Goal: Task Accomplishment & Management: Use online tool/utility

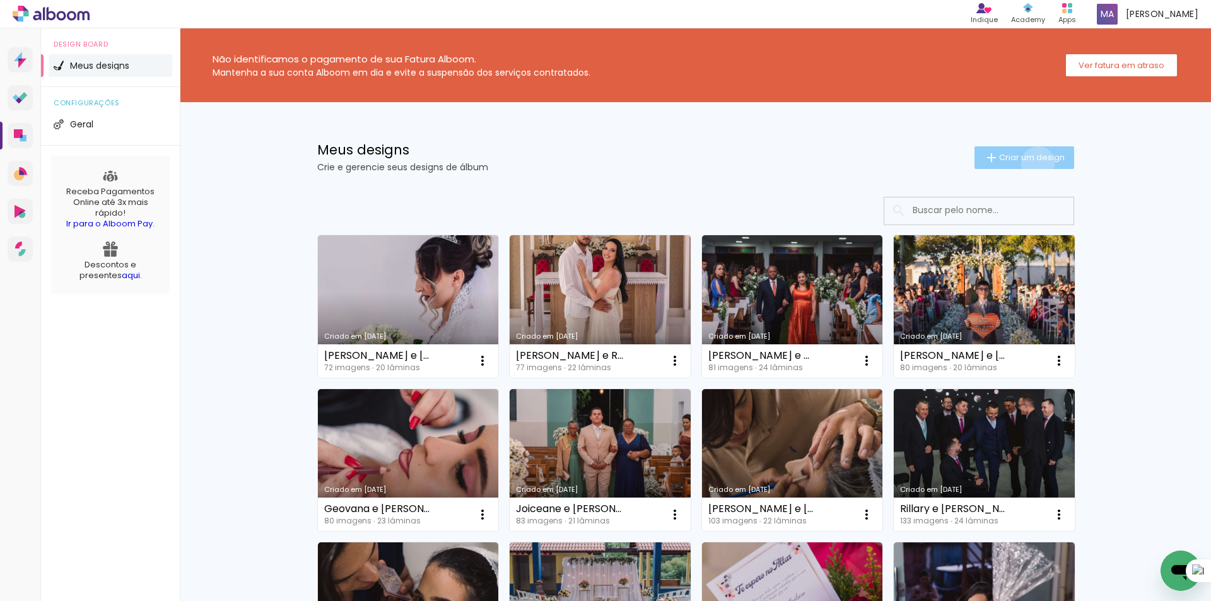
click at [1030, 161] on span "Criar um design" at bounding box center [1032, 157] width 66 height 8
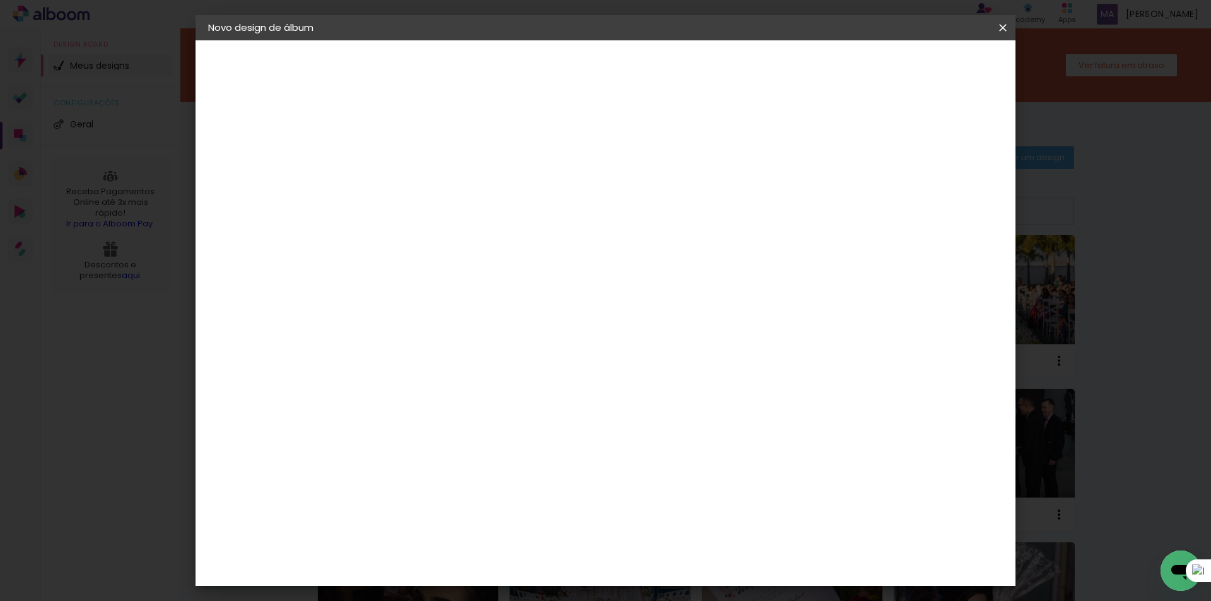
click at [414, 172] on input at bounding box center [414, 170] width 0 height 20
type input "[PERSON_NAME]"
type paper-input "[PERSON_NAME]"
click at [544, 76] on paper-button "Avançar" at bounding box center [513, 66] width 62 height 21
click at [510, 236] on input at bounding box center [446, 240] width 127 height 16
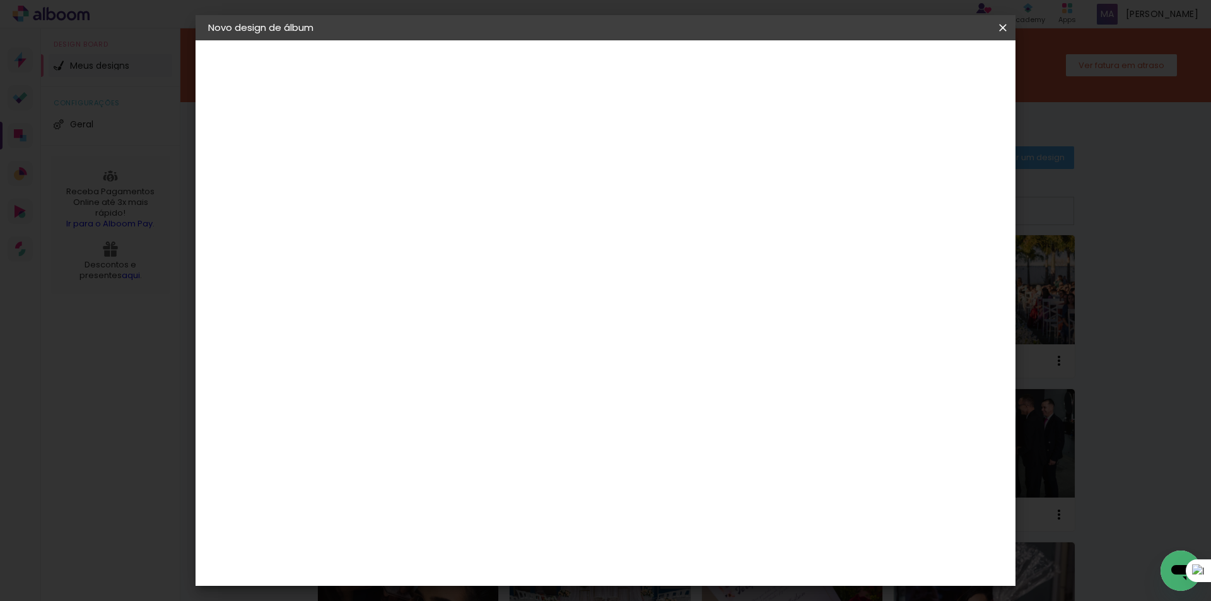
type input "dre"
type paper-input "dre"
click at [487, 279] on paper-item "DreambooksPro" at bounding box center [436, 285] width 116 height 28
click at [621, 76] on paper-button "Avançar" at bounding box center [590, 66] width 62 height 21
click at [464, 210] on input "text" at bounding box center [438, 220] width 49 height 20
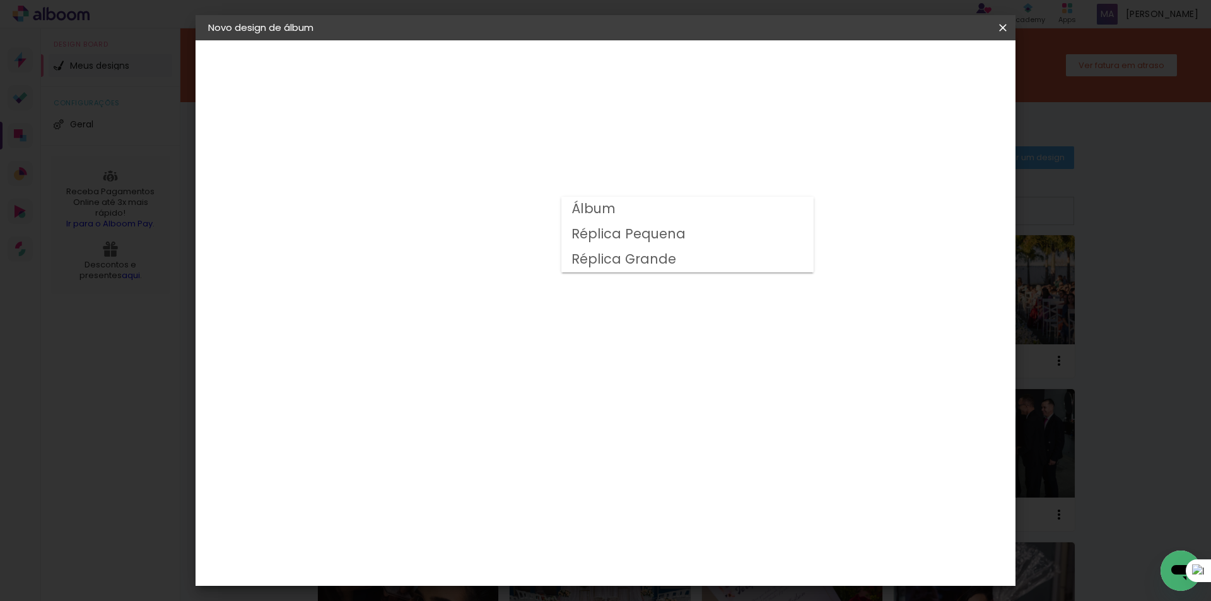
click at [685, 215] on paper-item "Álbum" at bounding box center [687, 209] width 252 height 25
type input "Álbum"
click at [499, 537] on span "20 × 30" at bounding box center [470, 550] width 59 height 26
click at [620, 73] on paper-button "Avançar" at bounding box center [589, 66] width 62 height 21
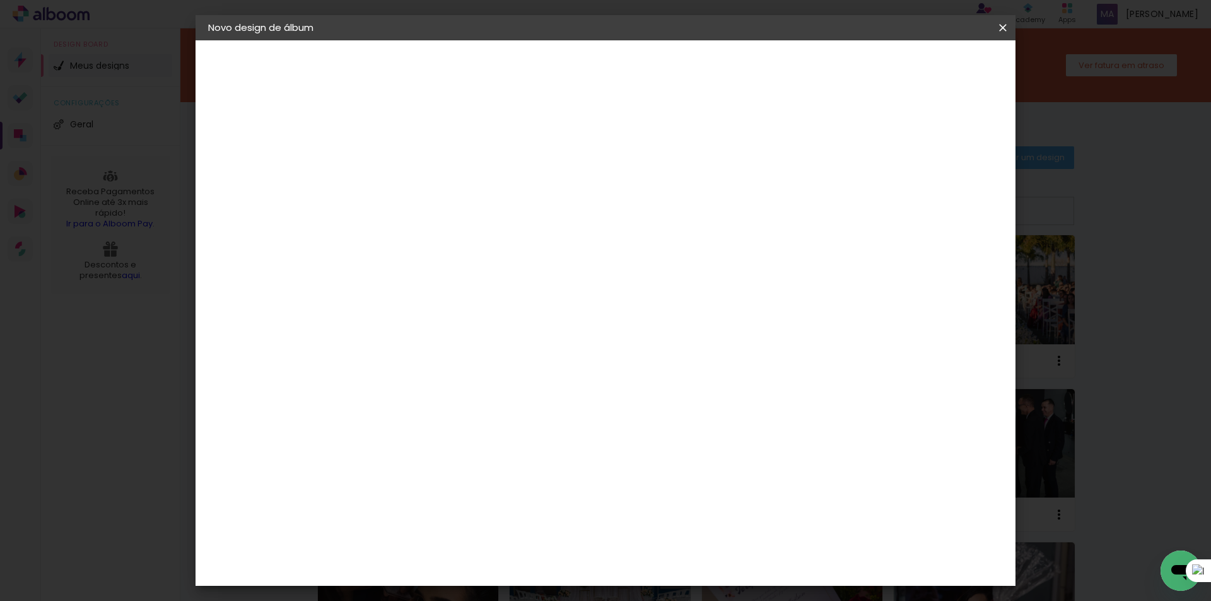
click at [849, 66] on span "Iniciar design" at bounding box center [819, 66] width 57 height 9
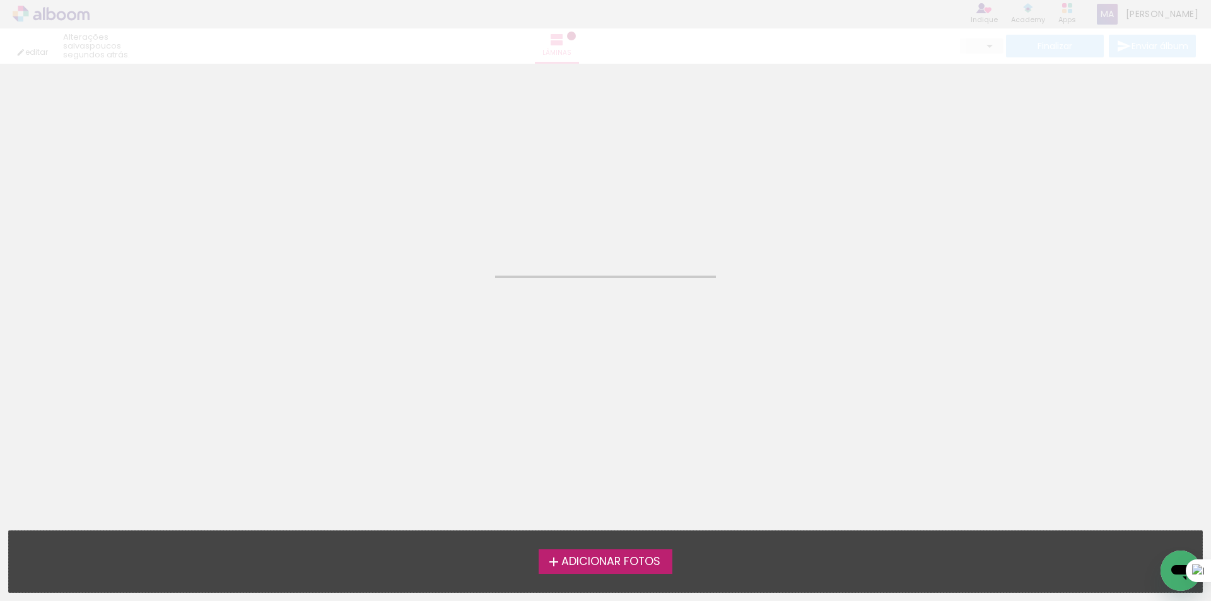
click at [626, 551] on label "Adicionar Fotos" at bounding box center [606, 561] width 134 height 24
click at [0, 0] on input "file" at bounding box center [0, 0] width 0 height 0
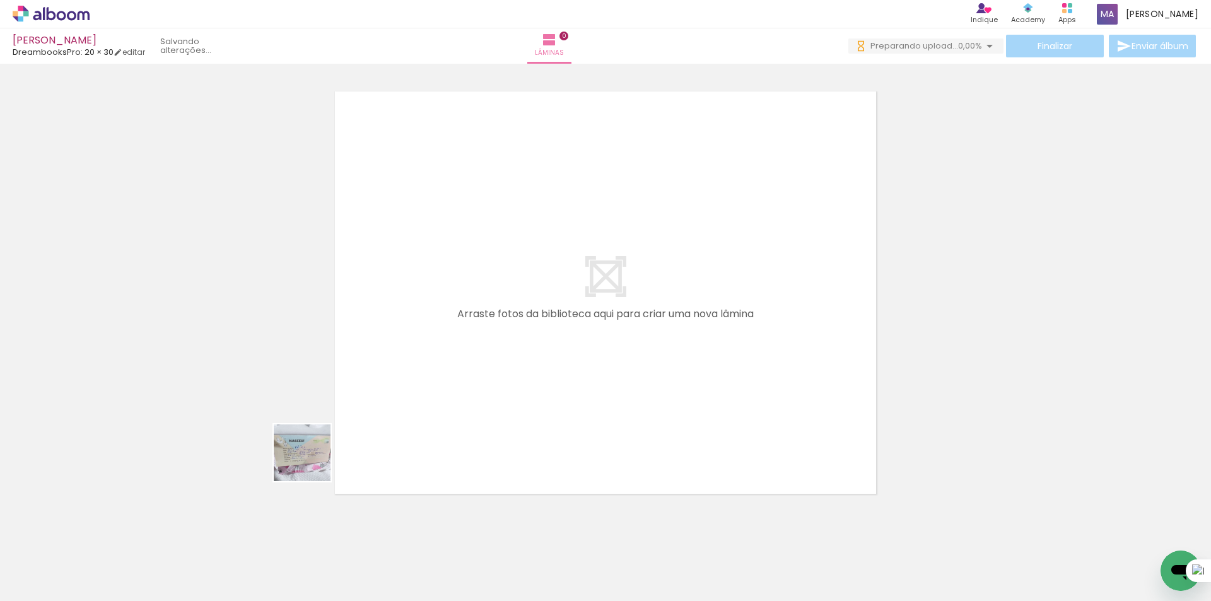
drag, startPoint x: 279, startPoint y: 546, endPoint x: 380, endPoint y: 358, distance: 213.9
click at [380, 358] on quentale-workspace at bounding box center [605, 300] width 1211 height 601
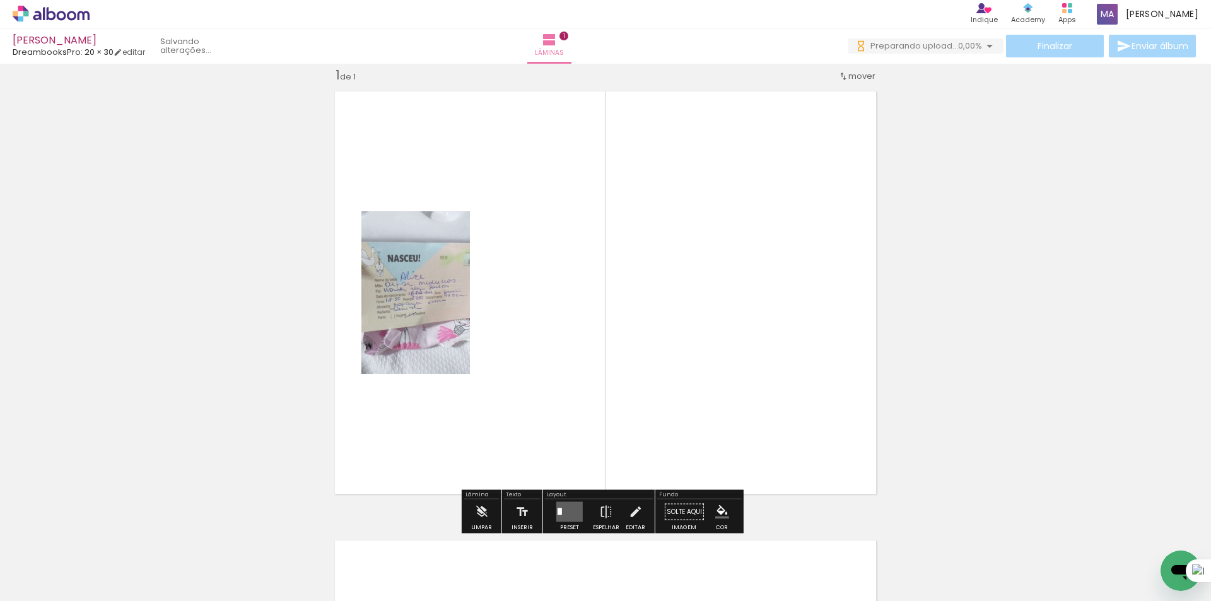
scroll to position [16, 0]
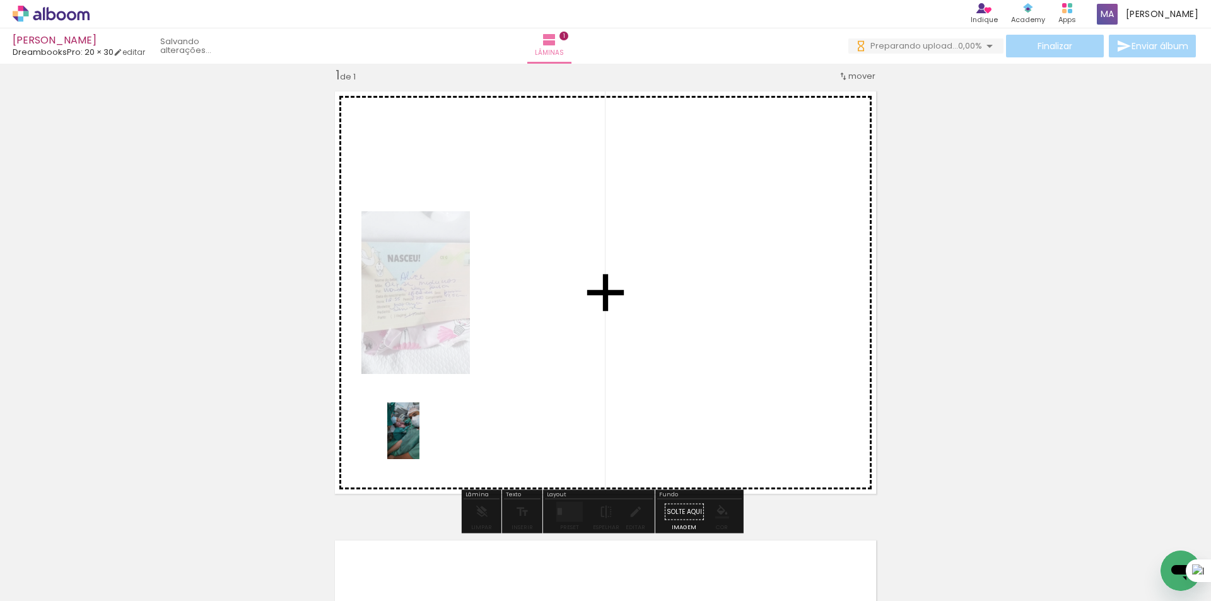
drag, startPoint x: 202, startPoint y: 561, endPoint x: 428, endPoint y: 440, distance: 256.4
click at [428, 440] on quentale-workspace at bounding box center [605, 300] width 1211 height 601
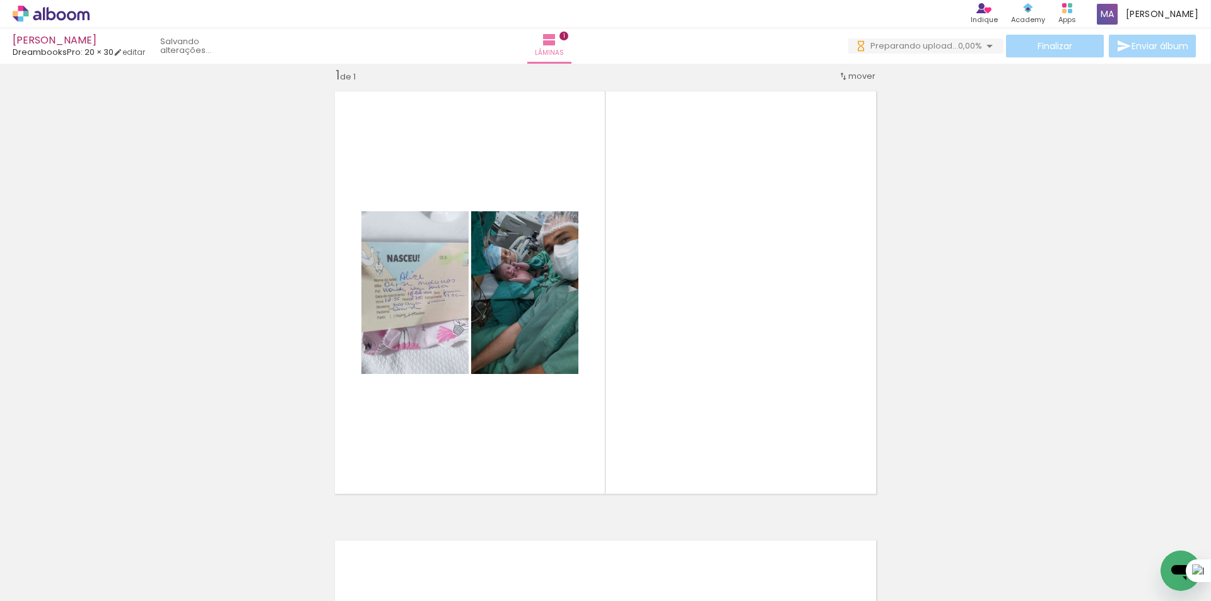
scroll to position [0, 992]
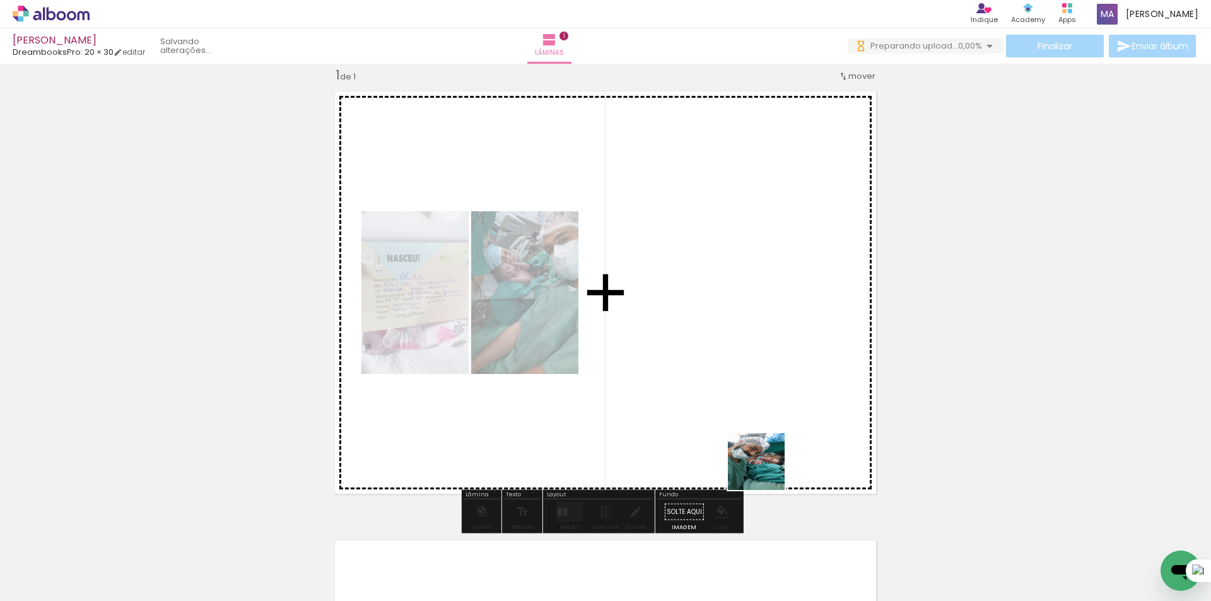
drag, startPoint x: 764, startPoint y: 561, endPoint x: 814, endPoint y: 499, distance: 79.8
click at [766, 421] on quentale-workspace at bounding box center [605, 300] width 1211 height 601
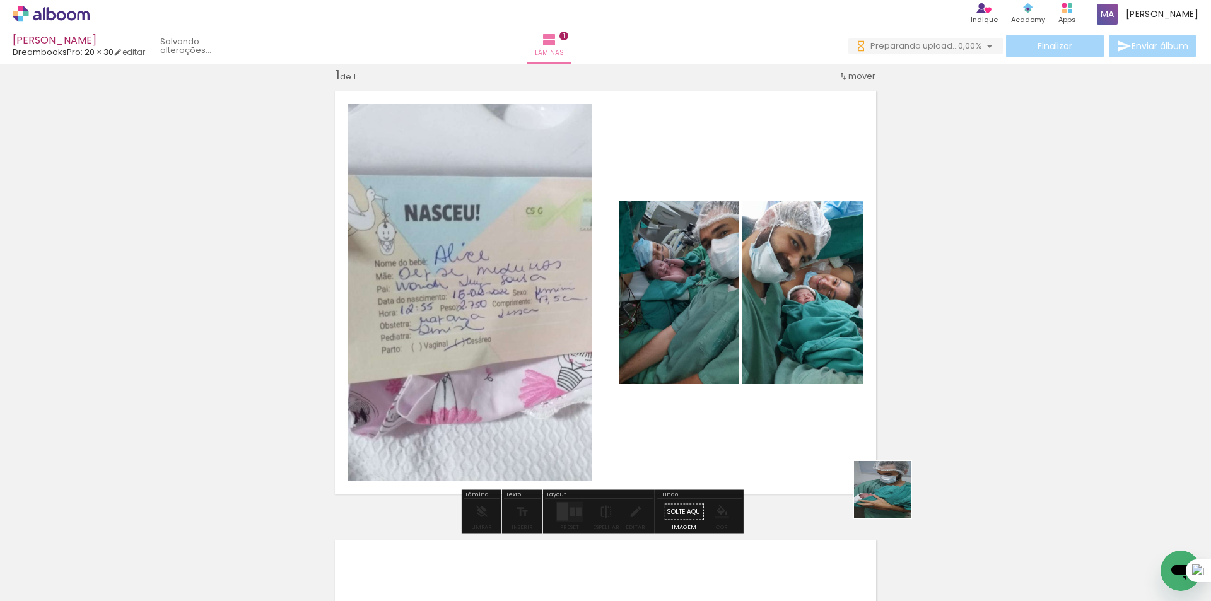
drag, startPoint x: 903, startPoint y: 531, endPoint x: 846, endPoint y: 436, distance: 110.3
click at [850, 434] on quentale-workspace at bounding box center [605, 300] width 1211 height 601
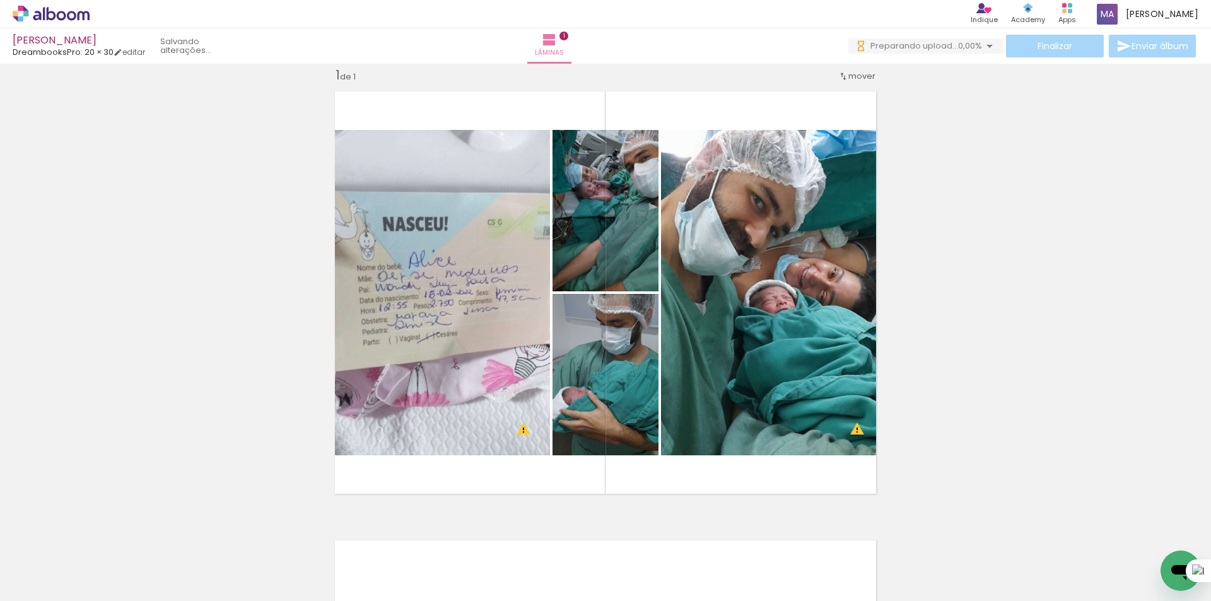
scroll to position [0, 2964]
click at [657, 588] on quentale-thumb at bounding box center [623, 558] width 71 height 73
click at [957, 571] on div at bounding box center [953, 558] width 35 height 62
click at [933, 537] on iron-icon at bounding box center [926, 533] width 13 height 13
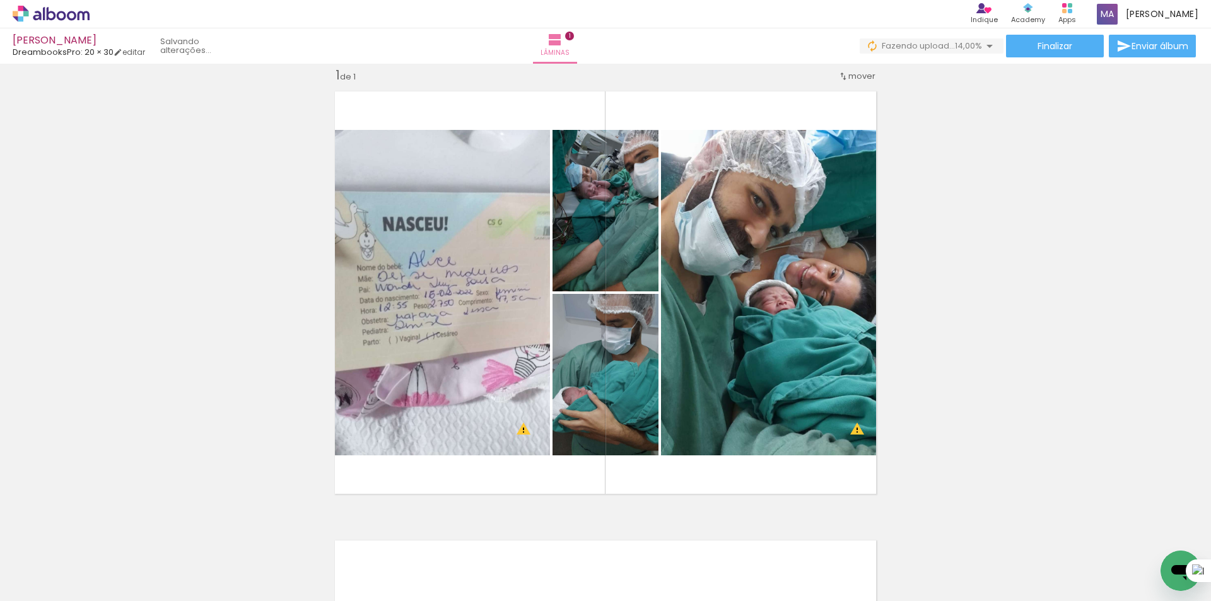
click at [933, 537] on iron-icon at bounding box center [926, 533] width 13 height 13
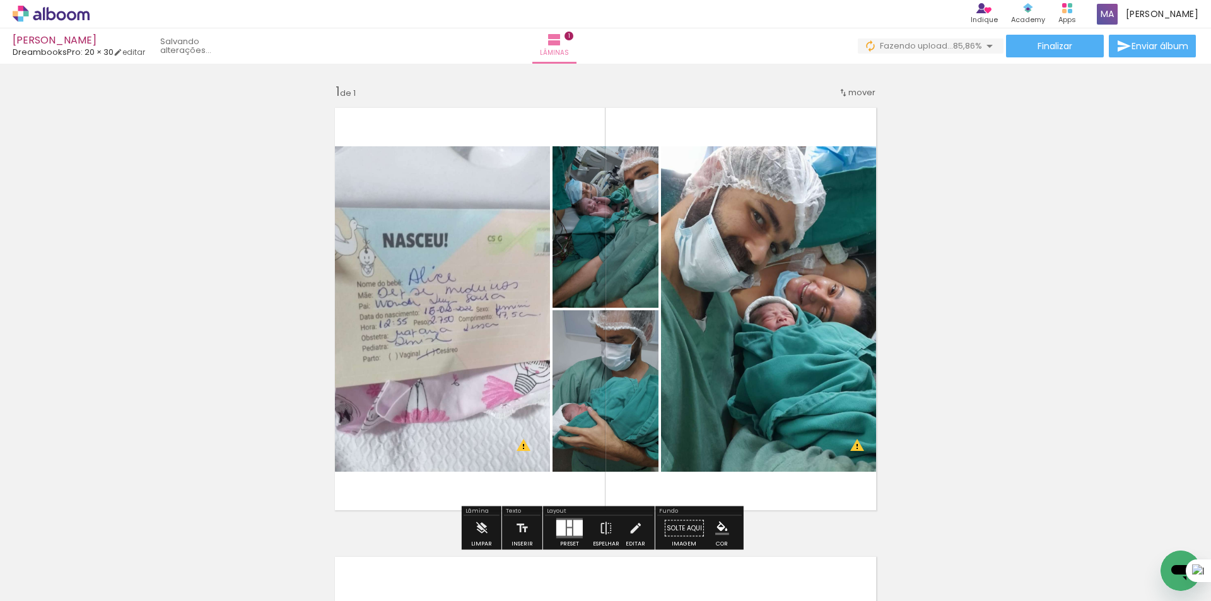
scroll to position [0, 5308]
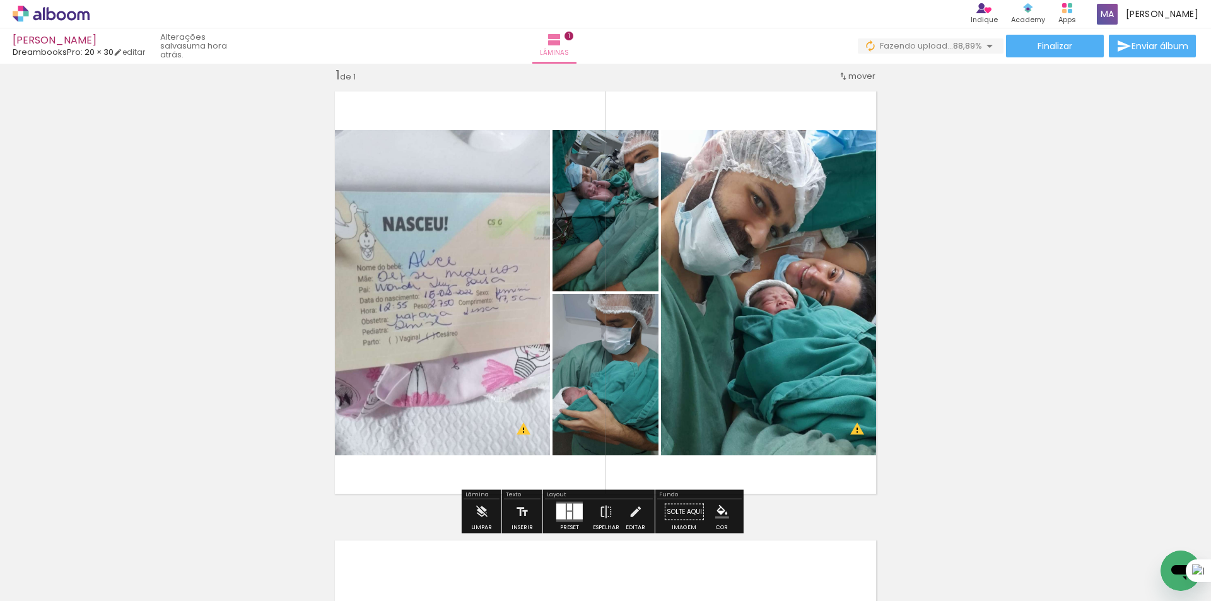
click at [795, 532] on iron-icon at bounding box center [794, 533] width 13 height 13
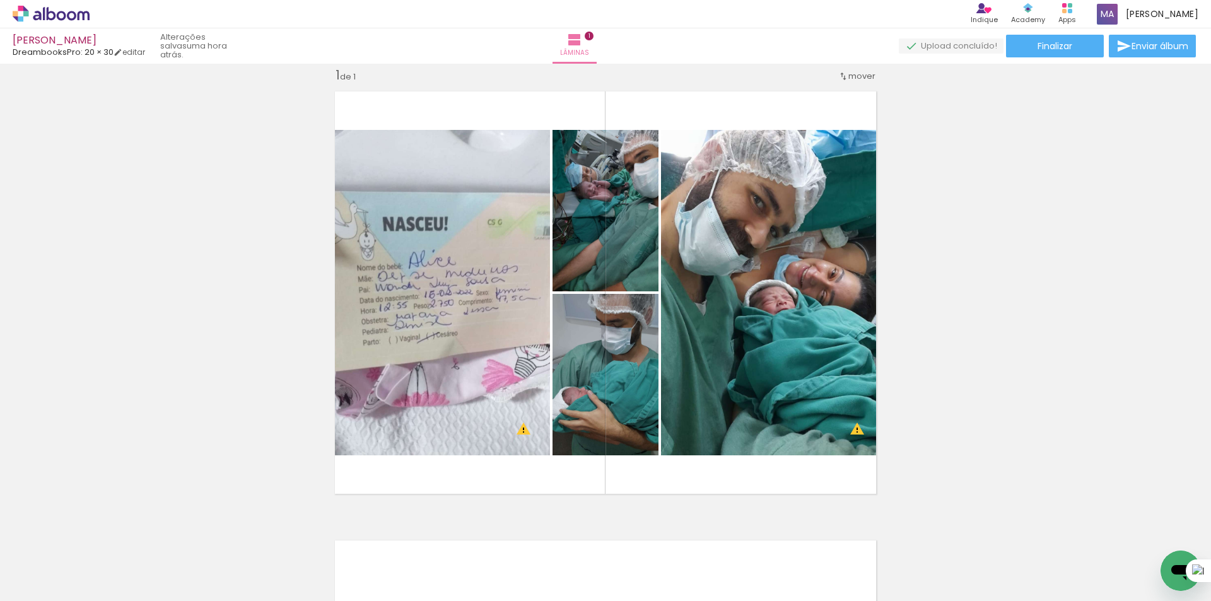
scroll to position [0, 5818]
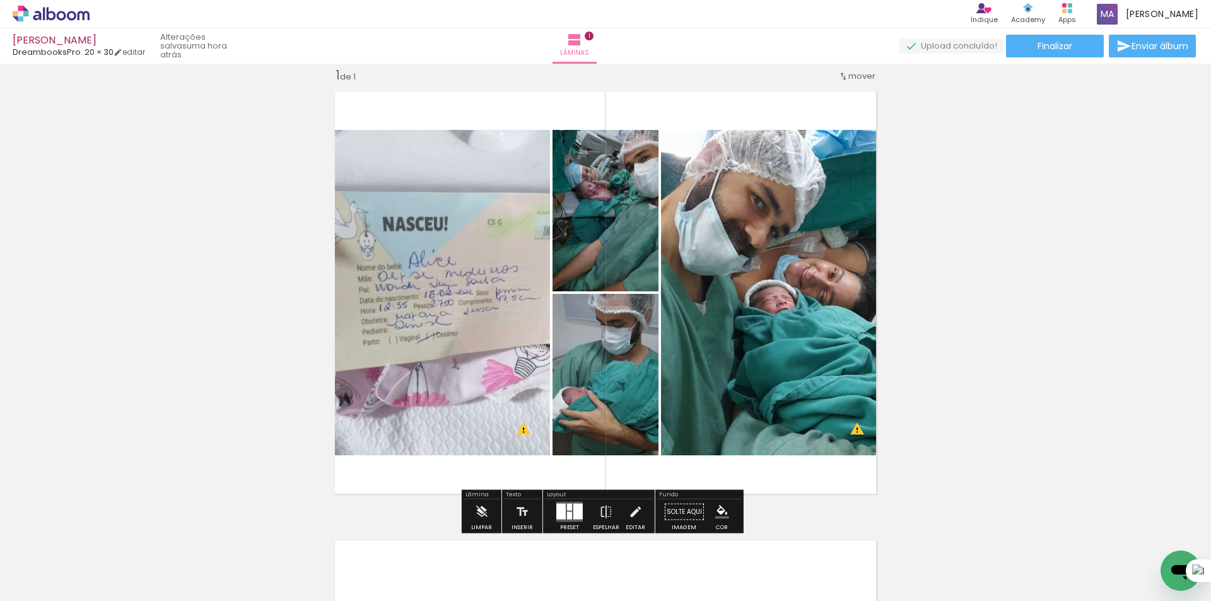
click at [574, 514] on div at bounding box center [577, 512] width 9 height 16
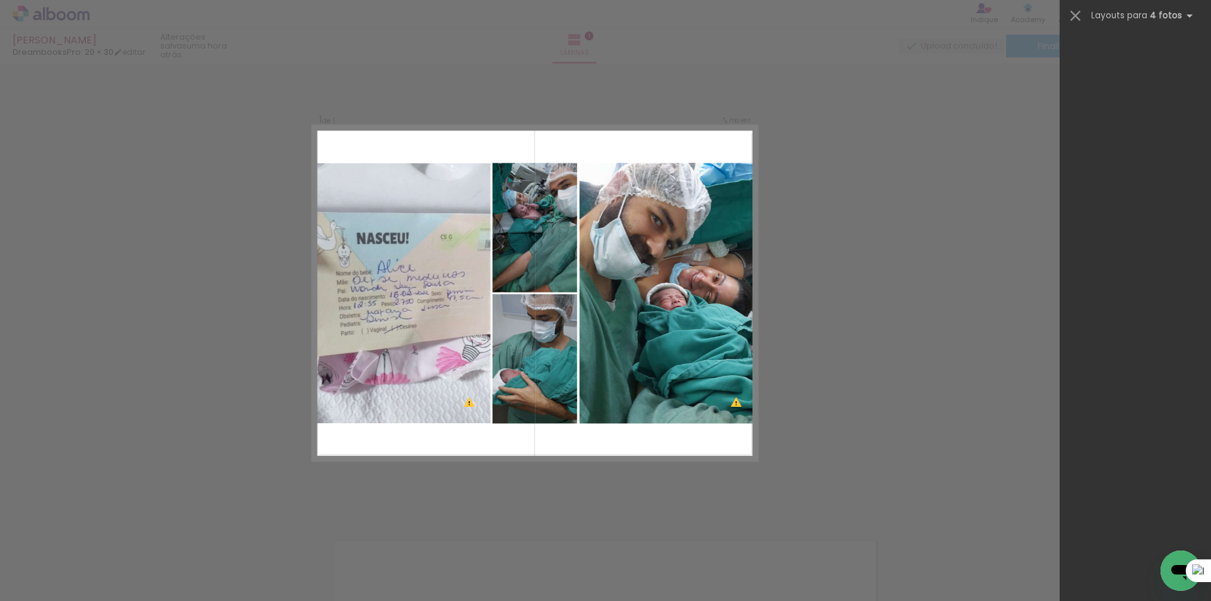
scroll to position [25454, 0]
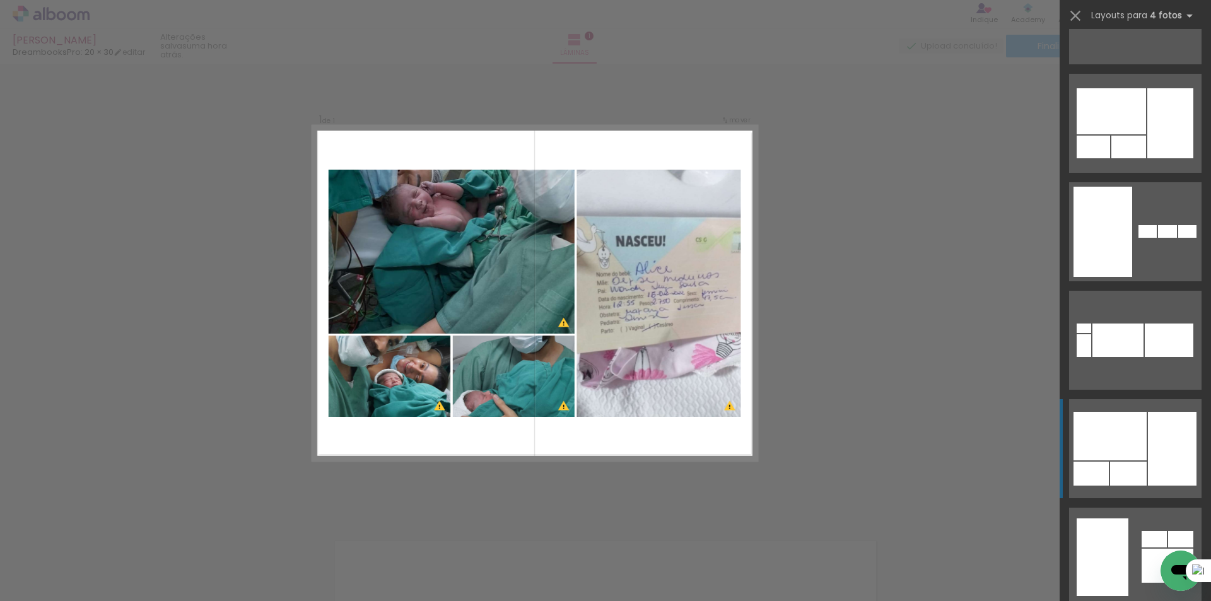
click at [1148, 431] on div at bounding box center [1172, 449] width 49 height 74
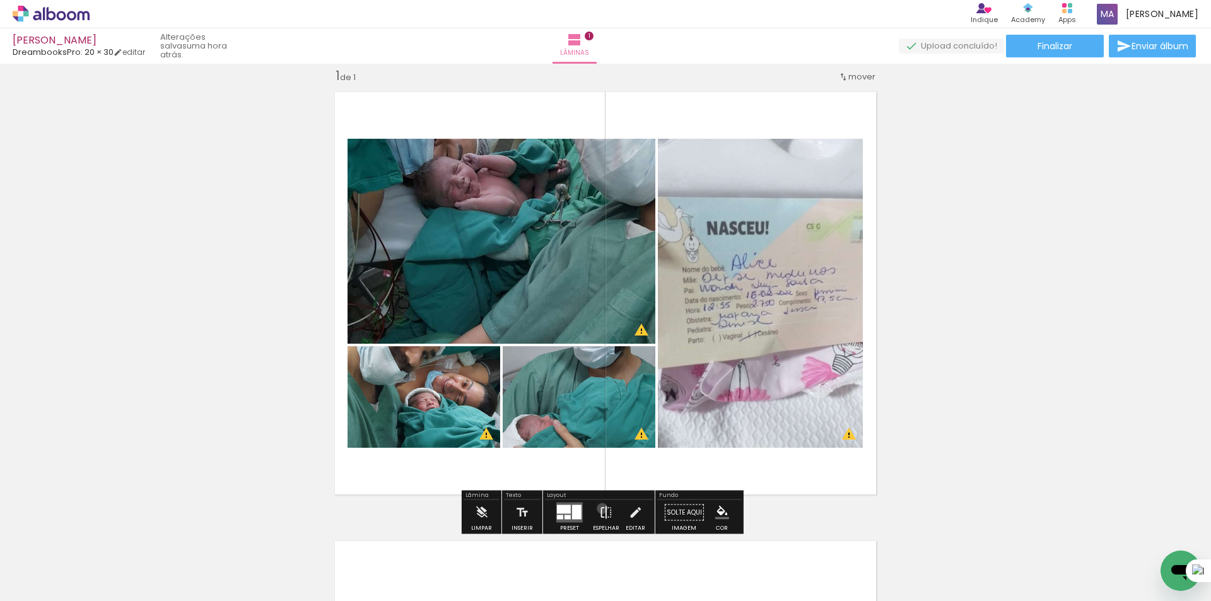
click at [599, 508] on iron-icon at bounding box center [606, 512] width 14 height 25
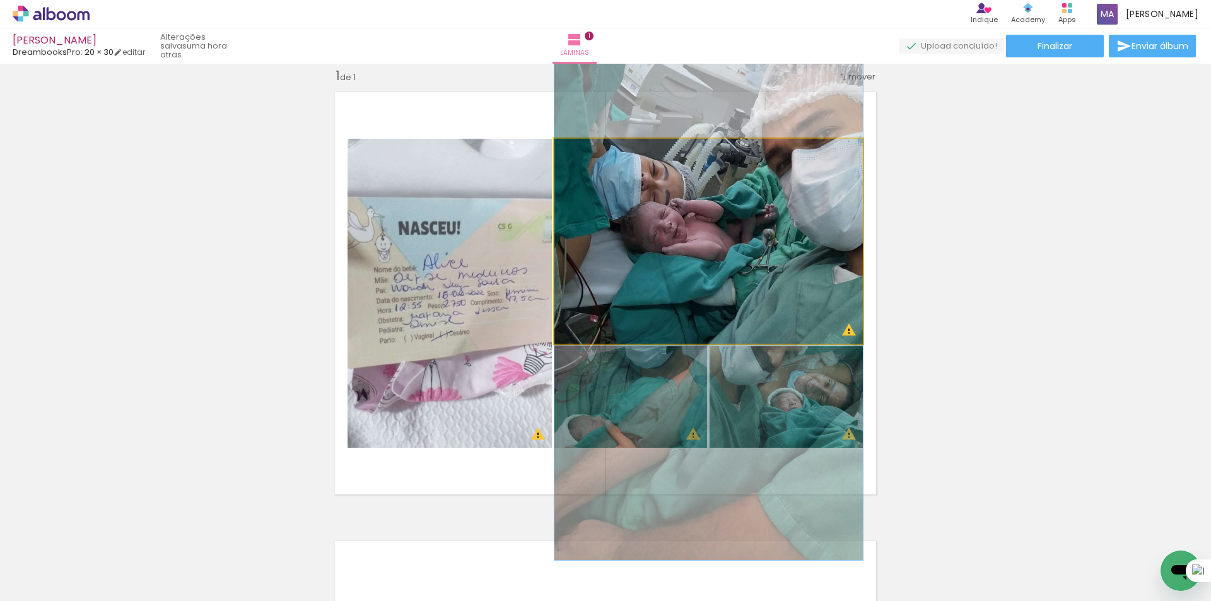
drag, startPoint x: 706, startPoint y: 279, endPoint x: 710, endPoint y: 324, distance: 44.9
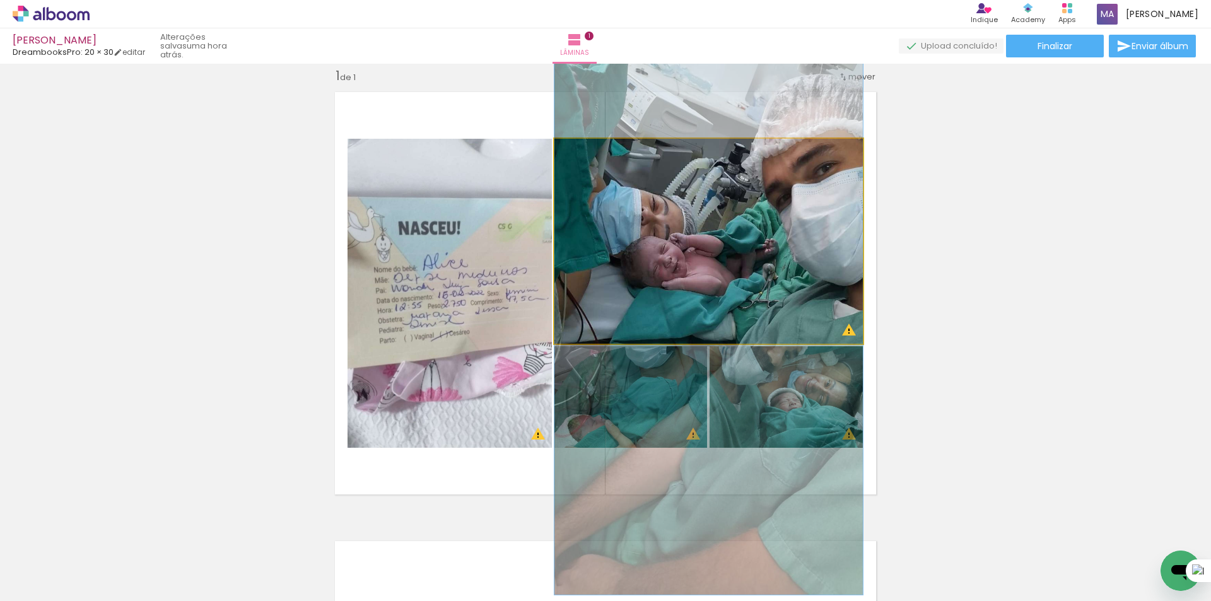
drag, startPoint x: 711, startPoint y: 230, endPoint x: 713, endPoint y: 262, distance: 31.6
click at [725, 212] on quentale-photo at bounding box center [708, 241] width 308 height 205
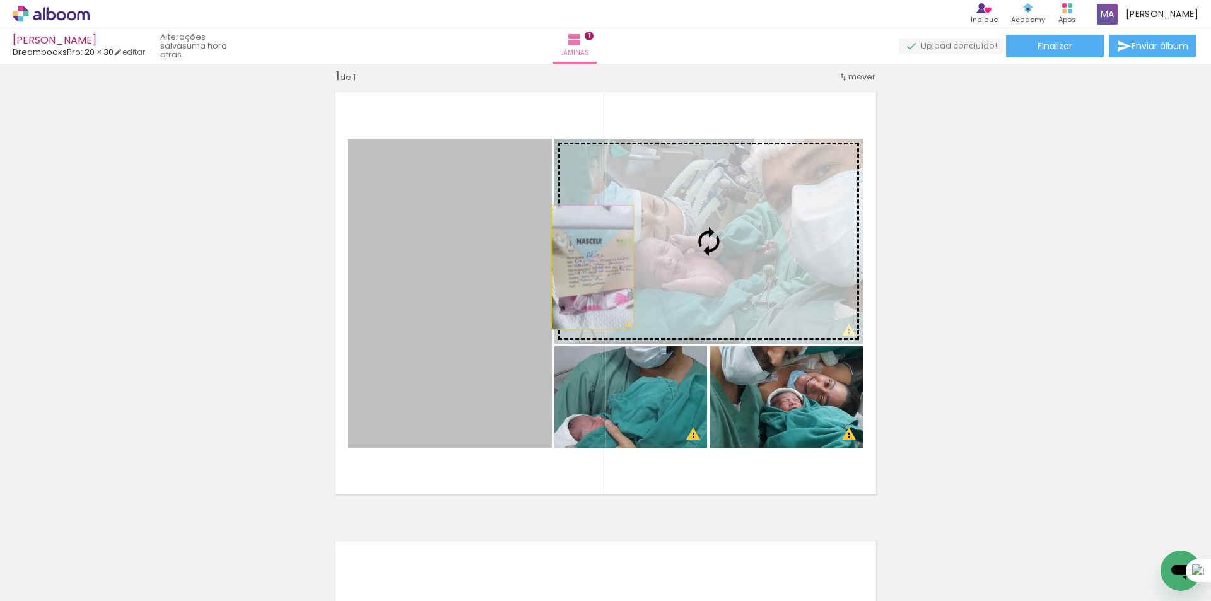
drag, startPoint x: 460, startPoint y: 316, endPoint x: 588, endPoint y: 267, distance: 137.5
click at [0, 0] on slot at bounding box center [0, 0] width 0 height 0
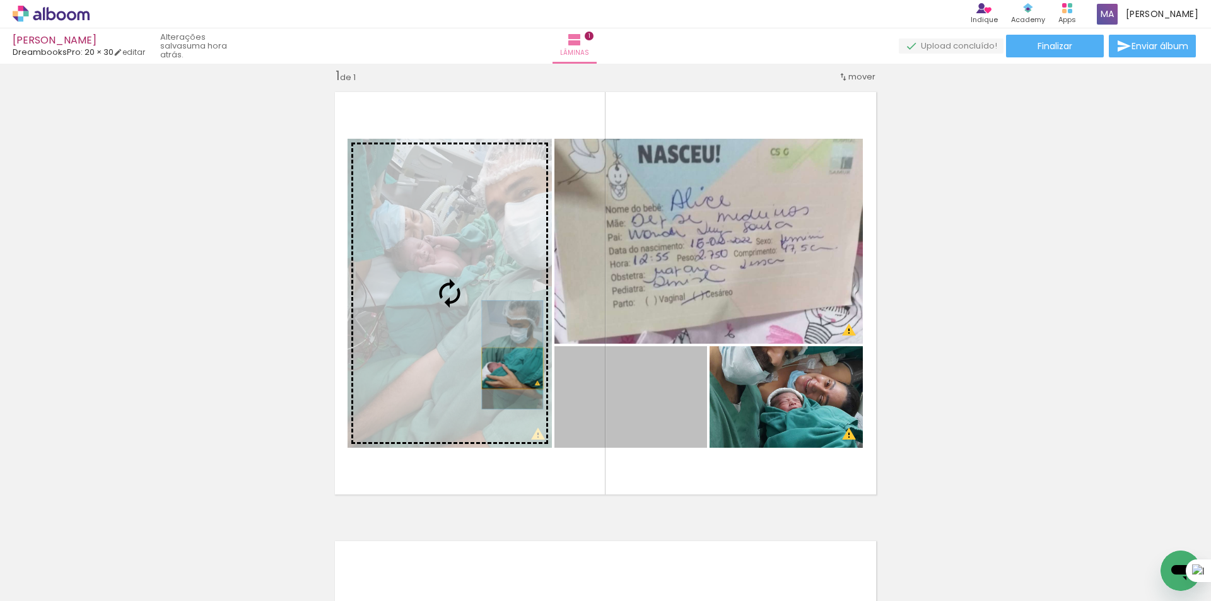
drag, startPoint x: 645, startPoint y: 420, endPoint x: 480, endPoint y: 361, distance: 175.5
click at [0, 0] on slot at bounding box center [0, 0] width 0 height 0
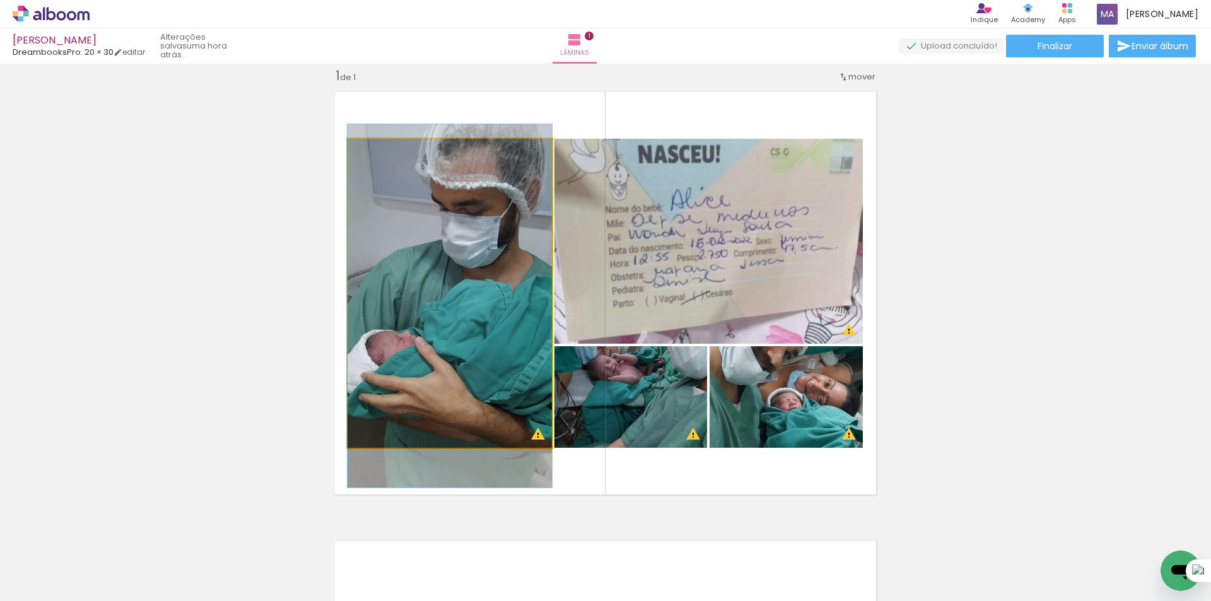
drag, startPoint x: 499, startPoint y: 377, endPoint x: 497, endPoint y: 390, distance: 12.9
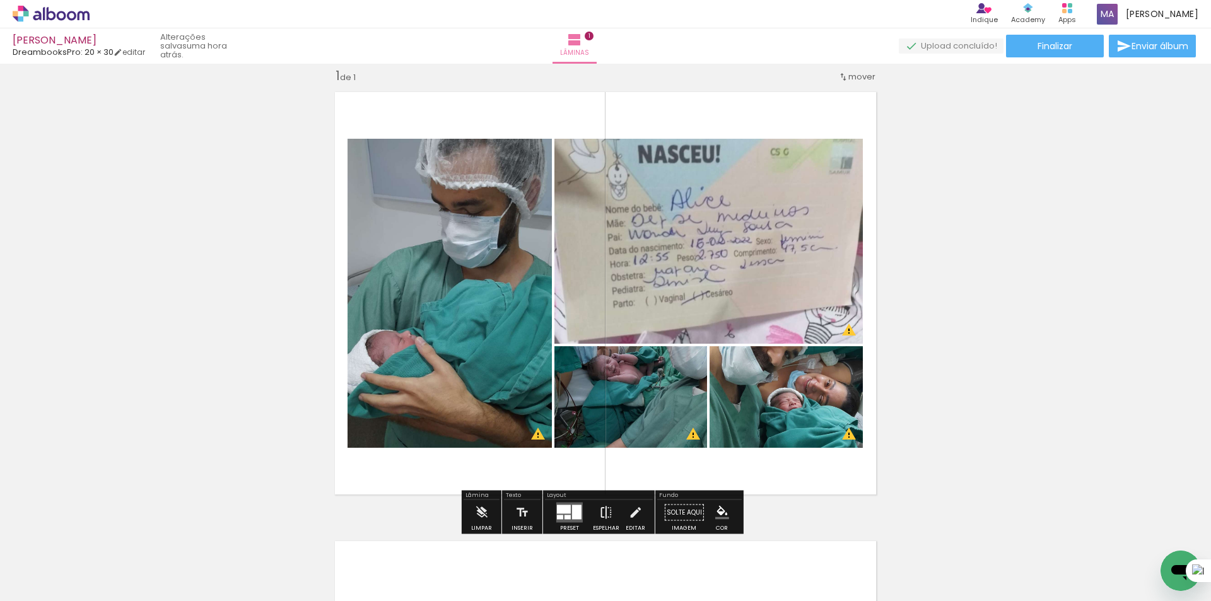
click at [599, 507] on iron-icon at bounding box center [606, 512] width 14 height 25
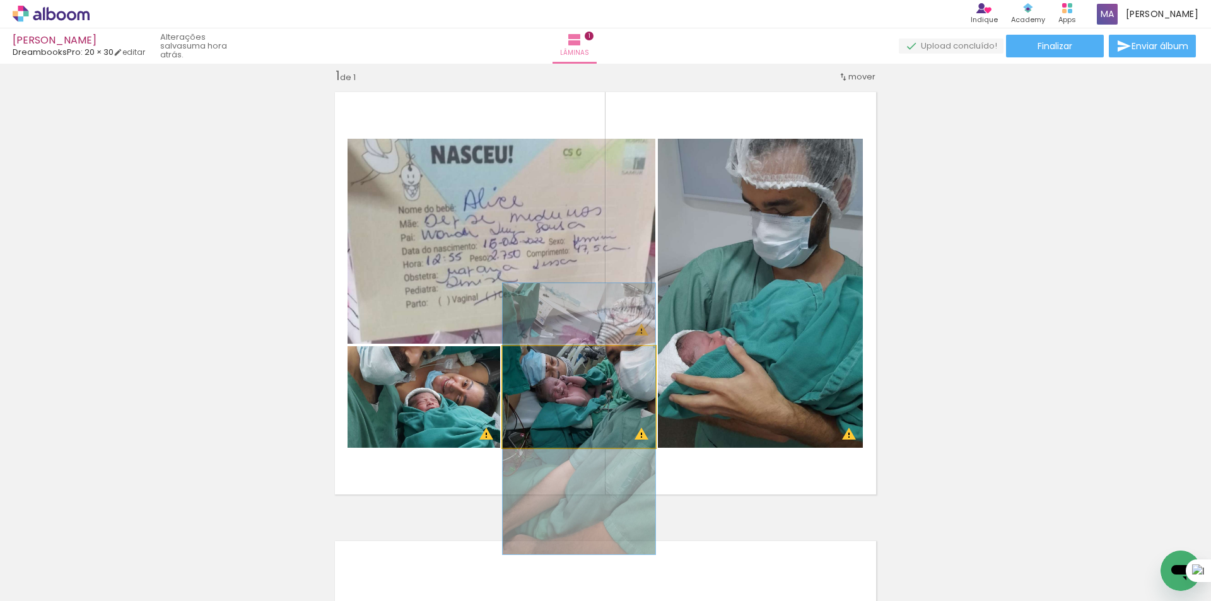
drag, startPoint x: 588, startPoint y: 422, endPoint x: 583, endPoint y: 444, distance: 22.8
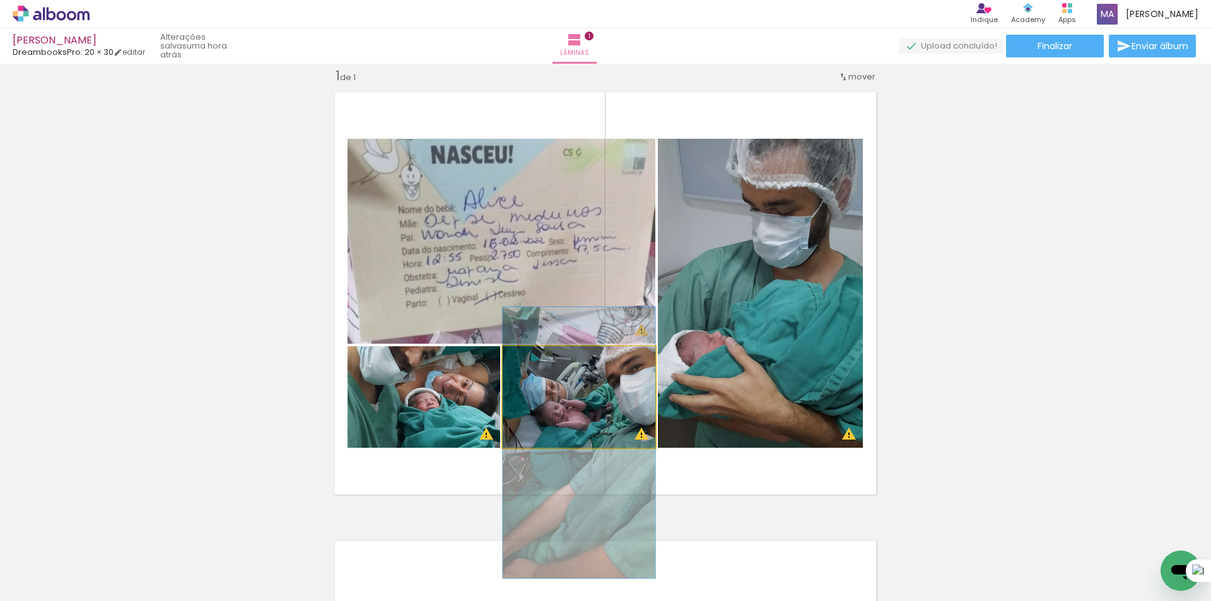
drag, startPoint x: 575, startPoint y: 408, endPoint x: 574, endPoint y: 432, distance: 24.0
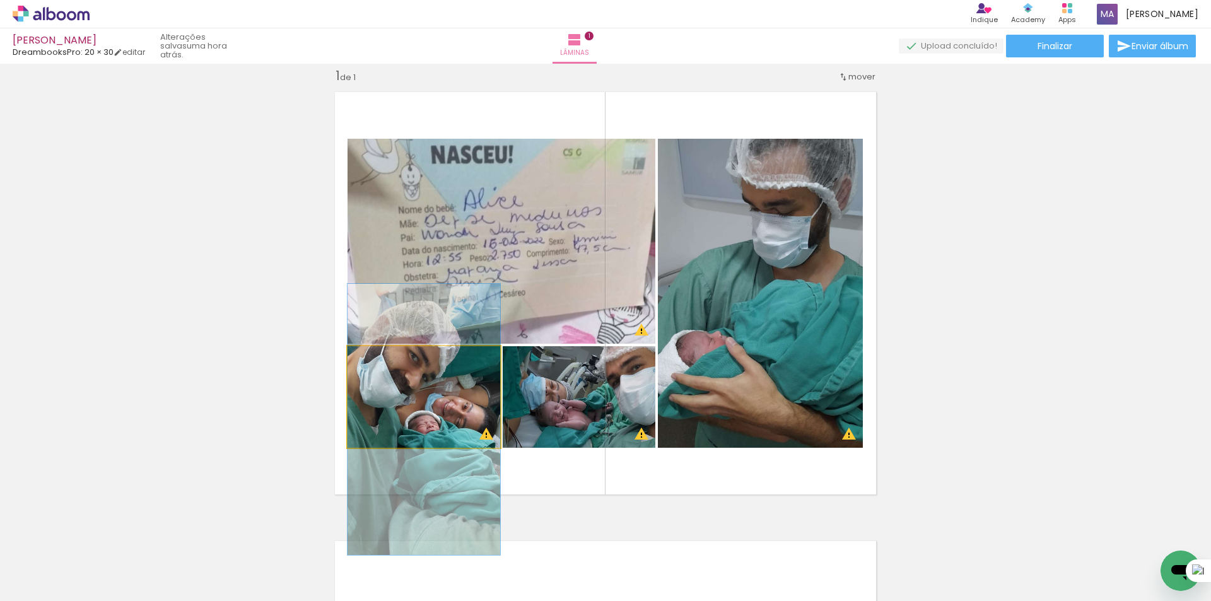
drag, startPoint x: 455, startPoint y: 402, endPoint x: 455, endPoint y: 425, distance: 22.7
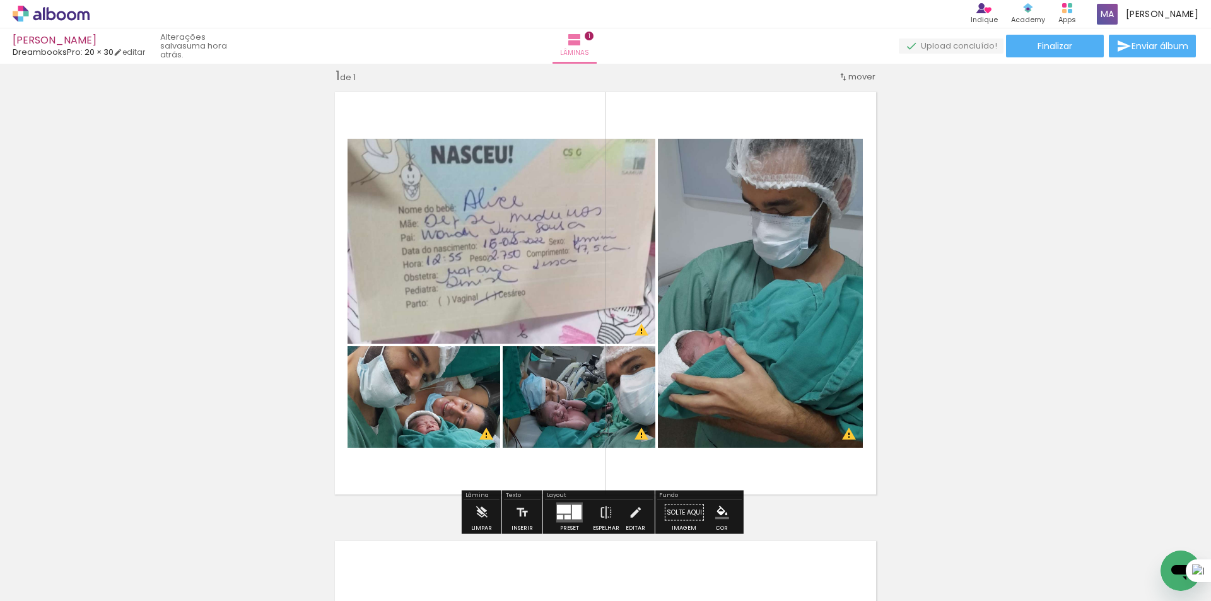
click at [572, 515] on div at bounding box center [576, 512] width 9 height 15
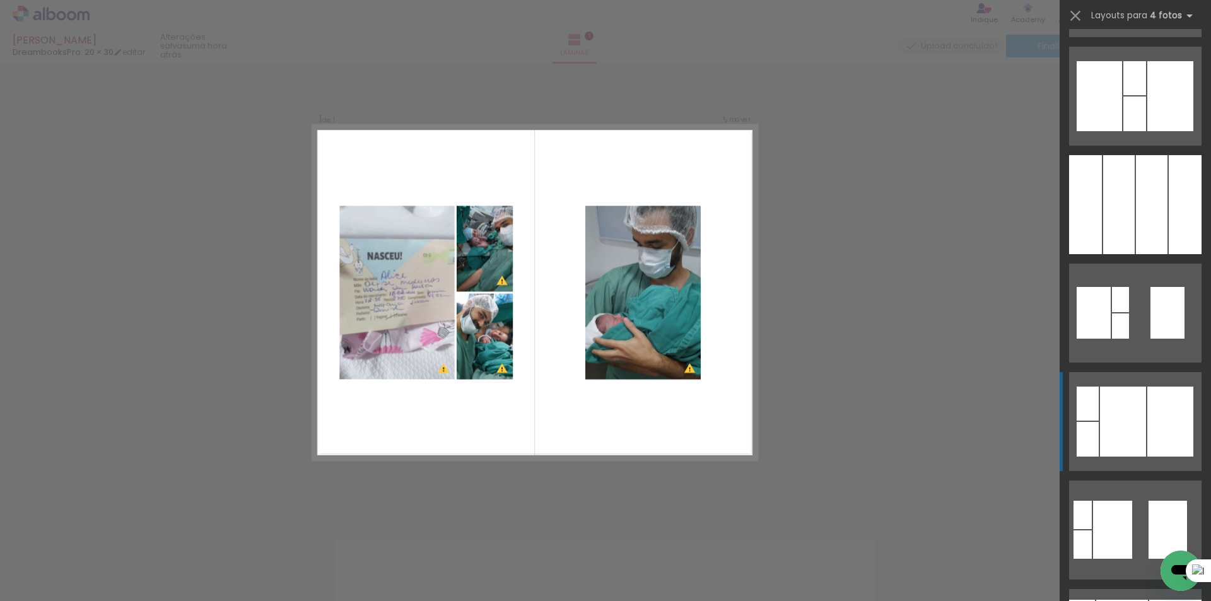
scroll to position [504, 0]
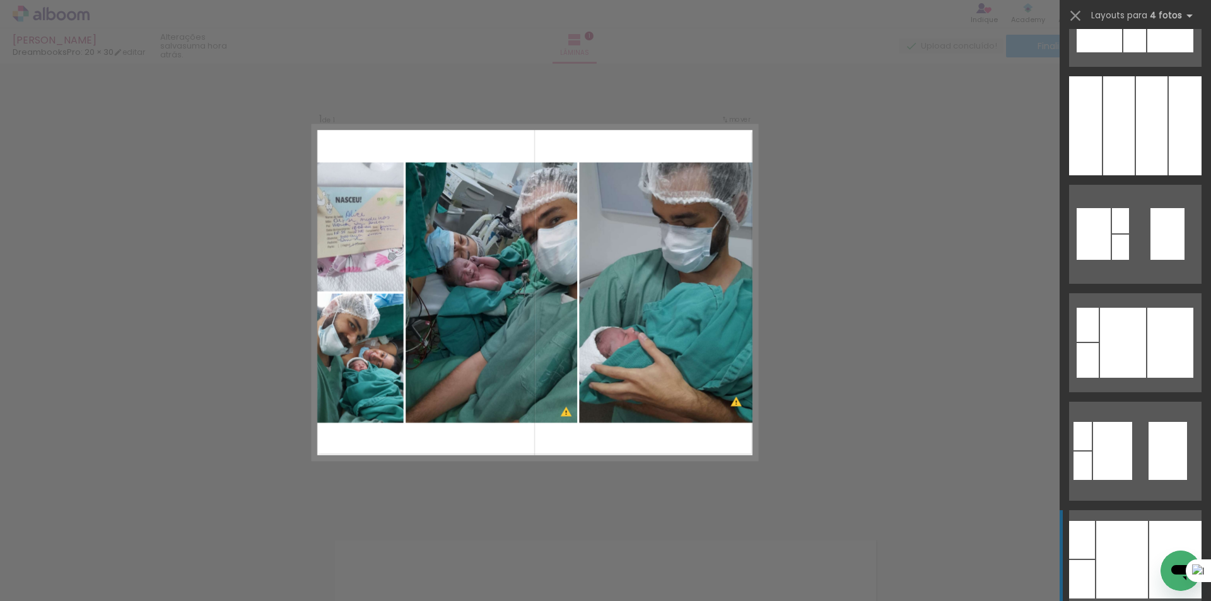
click at [1096, 551] on div at bounding box center [1122, 560] width 52 height 78
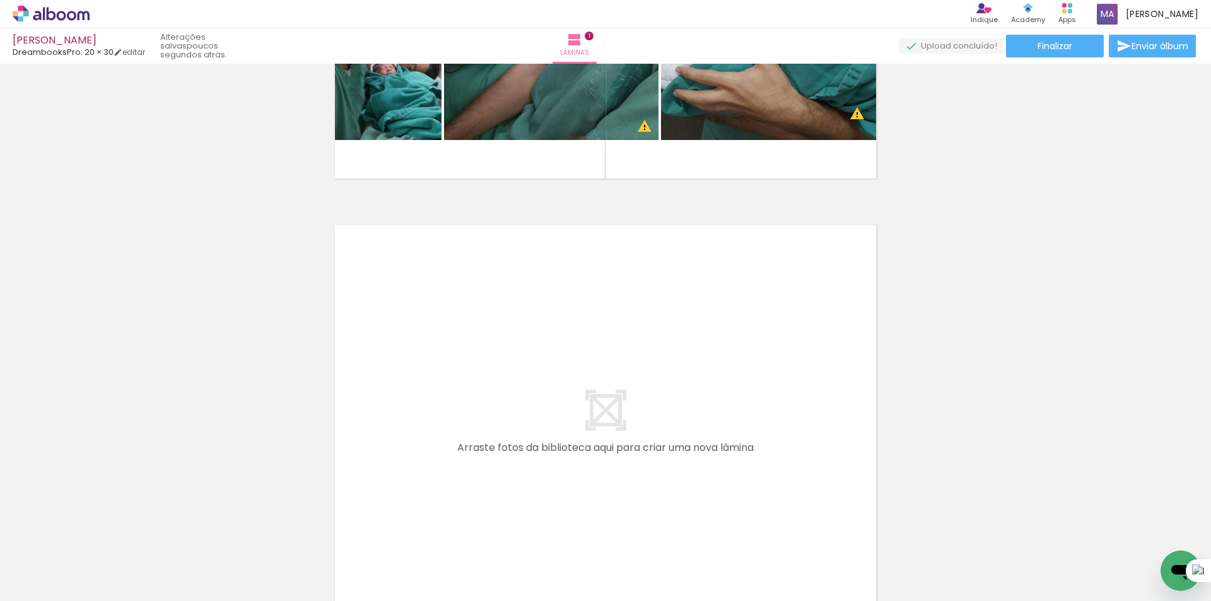
scroll to position [0, 1216]
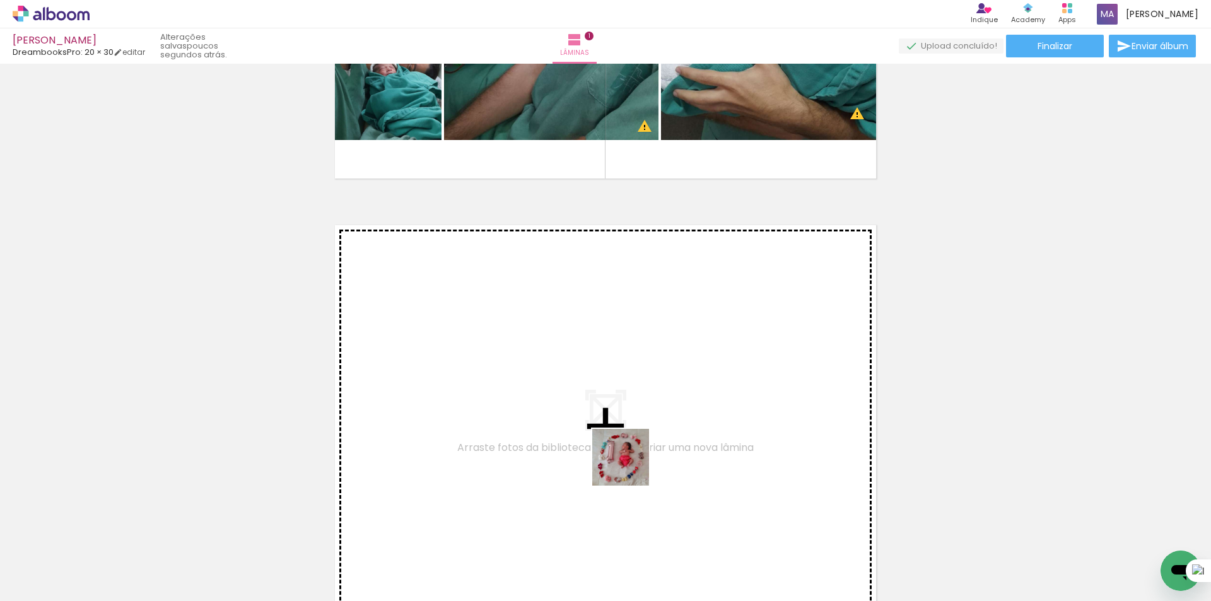
drag, startPoint x: 626, startPoint y: 567, endPoint x: 623, endPoint y: 442, distance: 124.9
click at [623, 442] on quentale-workspace at bounding box center [605, 300] width 1211 height 601
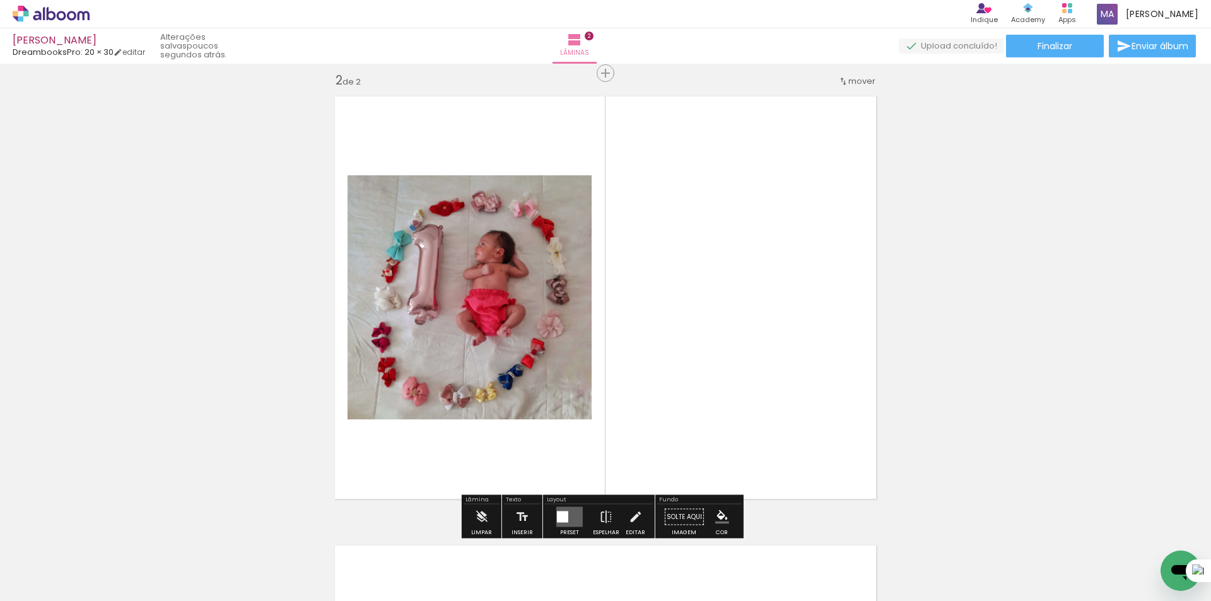
scroll to position [465, 0]
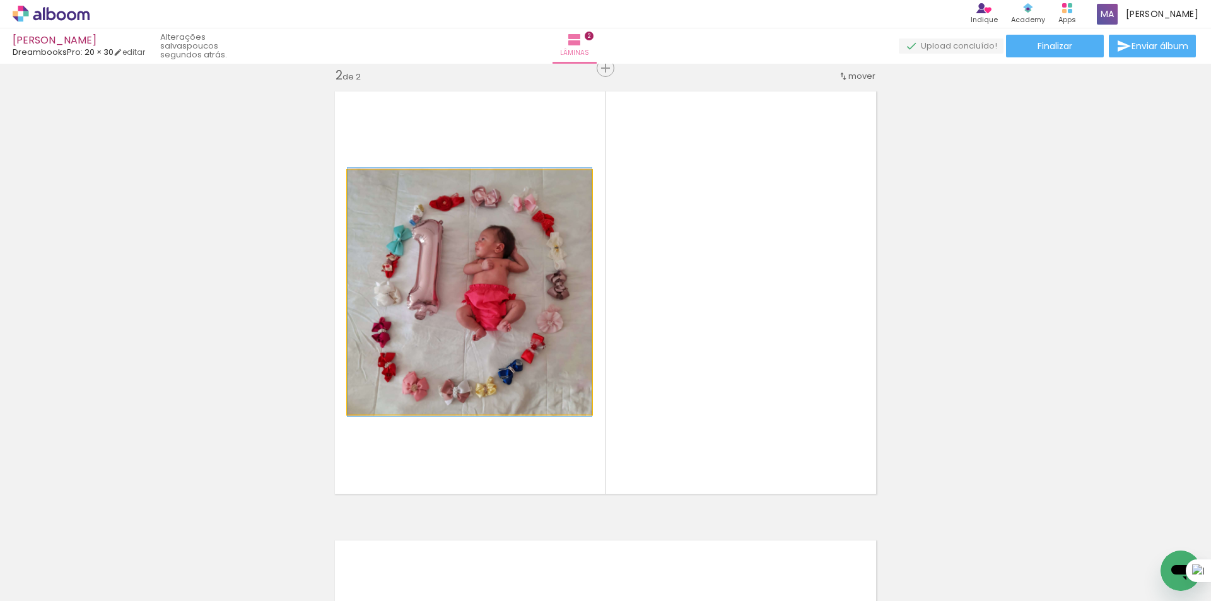
click at [487, 368] on quentale-photo at bounding box center [469, 292] width 244 height 244
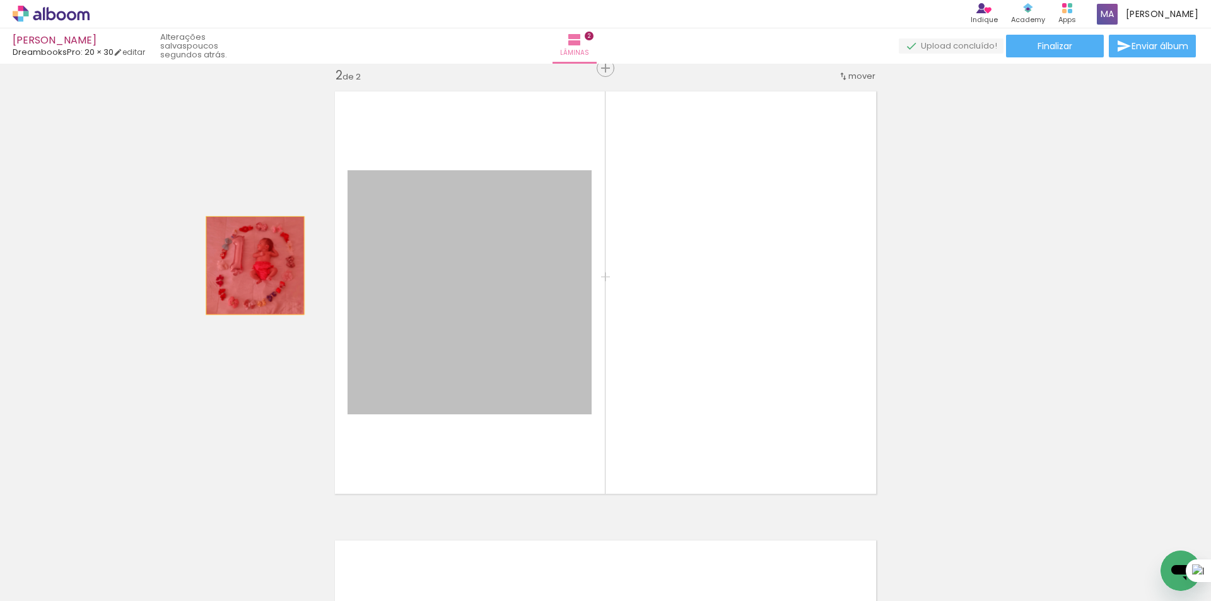
drag, startPoint x: 395, startPoint y: 264, endPoint x: 238, endPoint y: 268, distance: 156.4
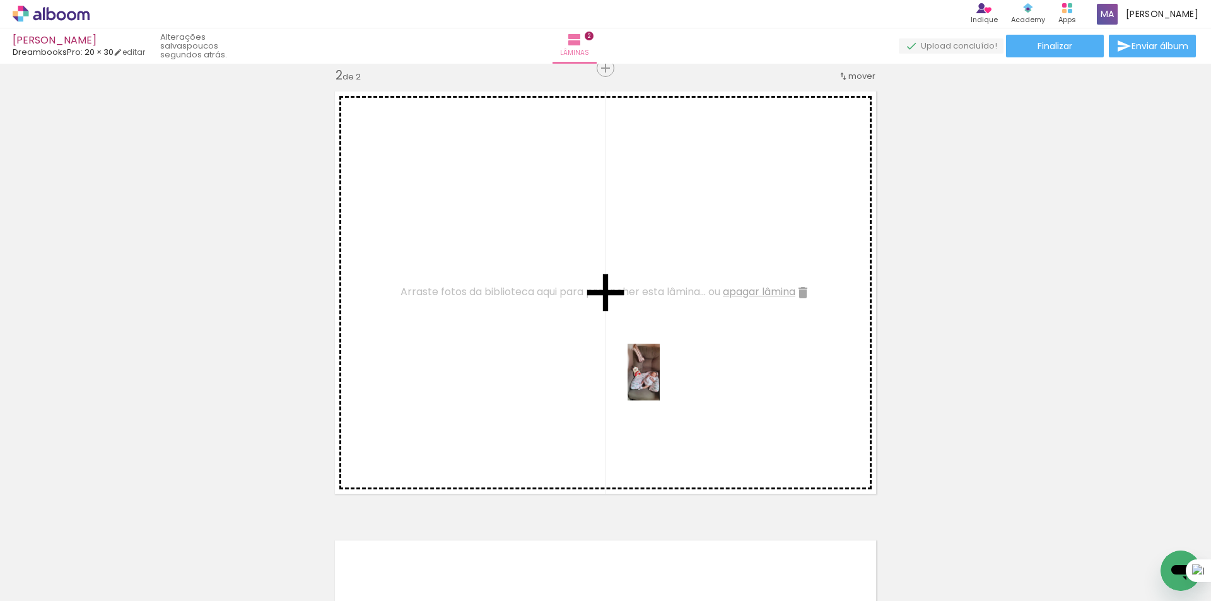
drag, startPoint x: 821, startPoint y: 564, endPoint x: 660, endPoint y: 378, distance: 246.3
click at [662, 380] on quentale-workspace at bounding box center [605, 300] width 1211 height 601
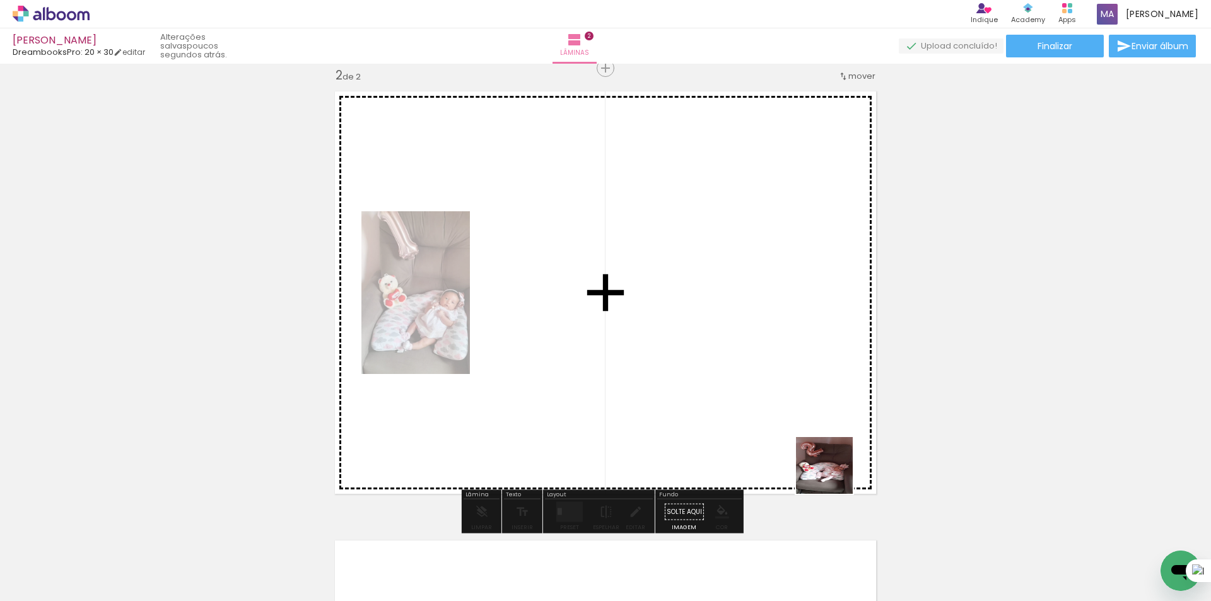
drag, startPoint x: 897, startPoint y: 569, endPoint x: 820, endPoint y: 468, distance: 127.8
click at [779, 417] on quentale-workspace at bounding box center [605, 300] width 1211 height 601
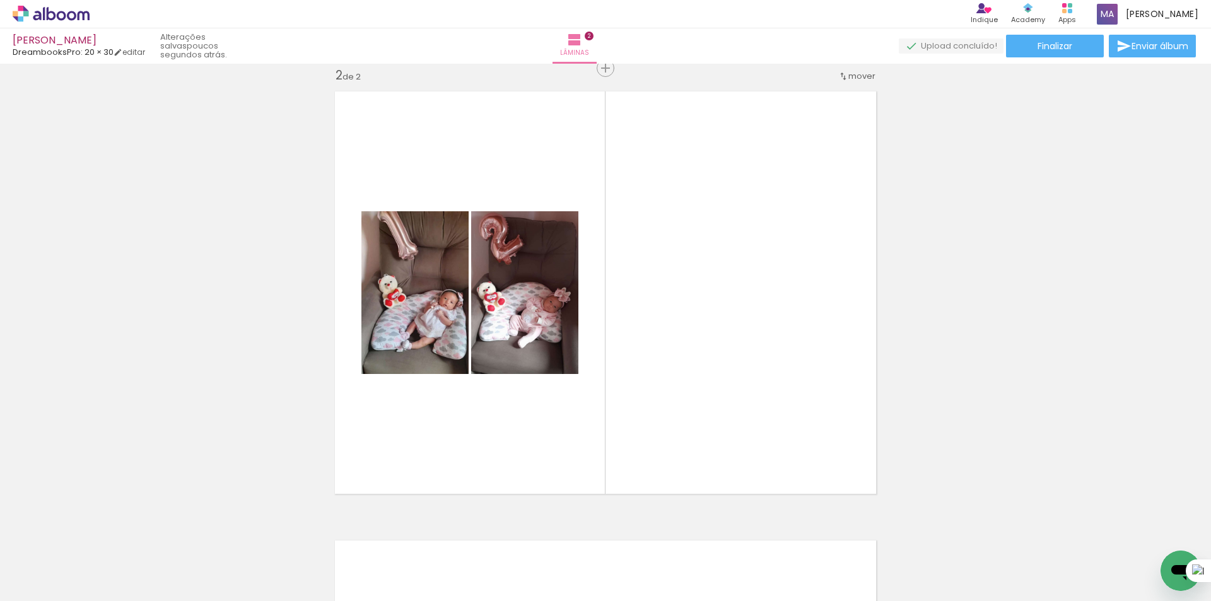
scroll to position [0, 1691]
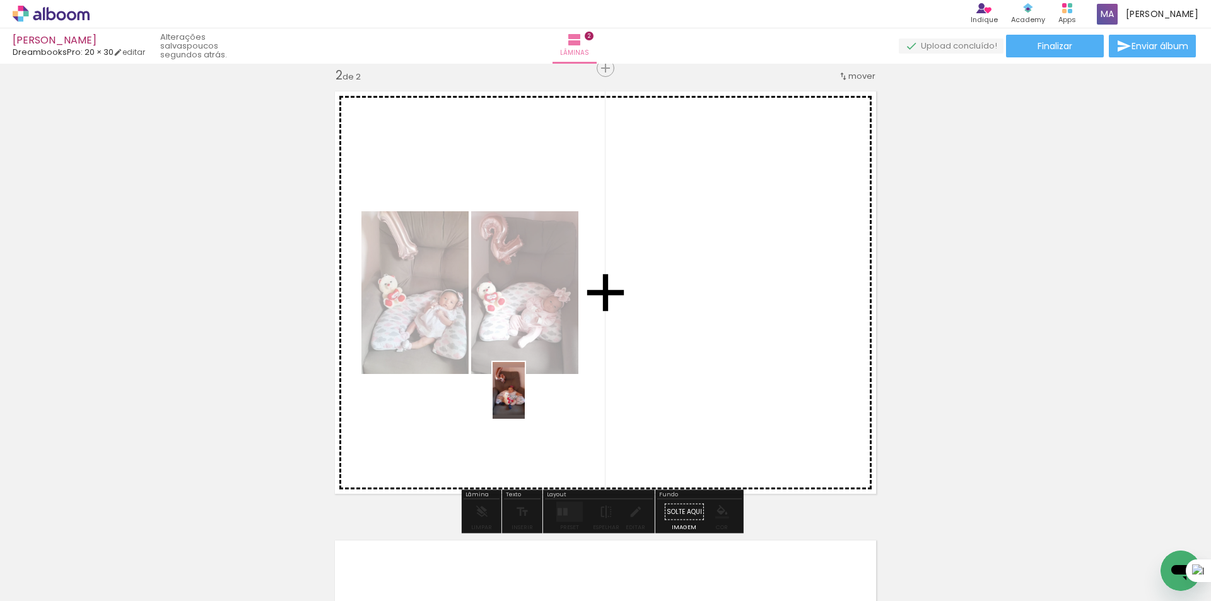
drag, startPoint x: 491, startPoint y: 562, endPoint x: 530, endPoint y: 397, distance: 169.8
click at [530, 397] on quentale-workspace at bounding box center [605, 300] width 1211 height 601
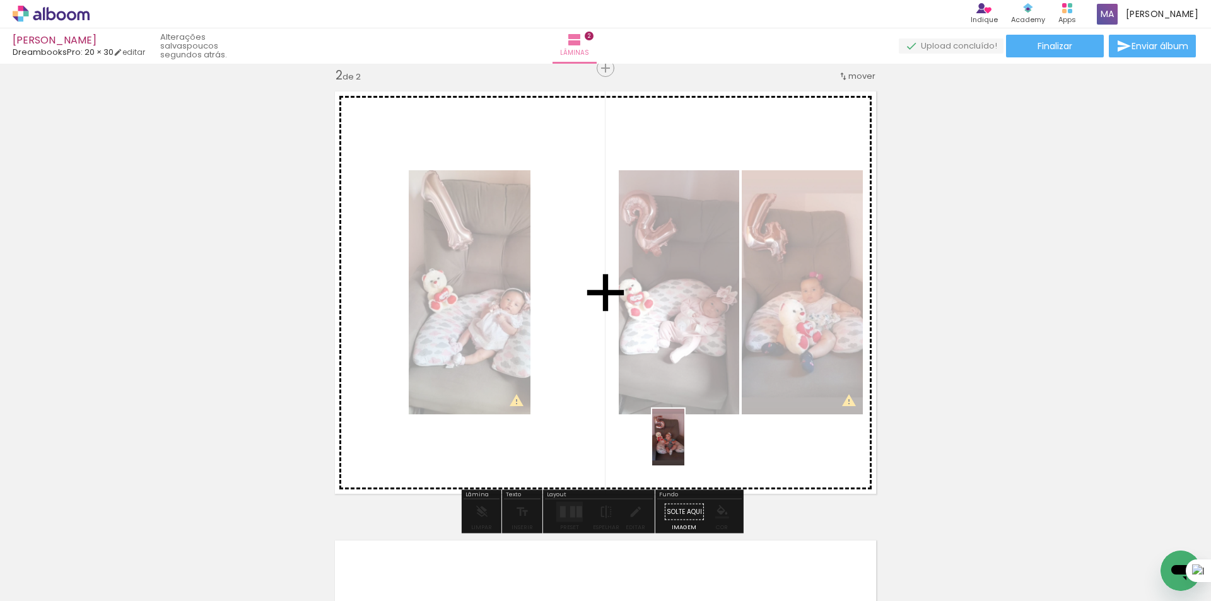
drag, startPoint x: 692, startPoint y: 545, endPoint x: 671, endPoint y: 479, distance: 69.6
click at [689, 438] on quentale-workspace at bounding box center [605, 300] width 1211 height 601
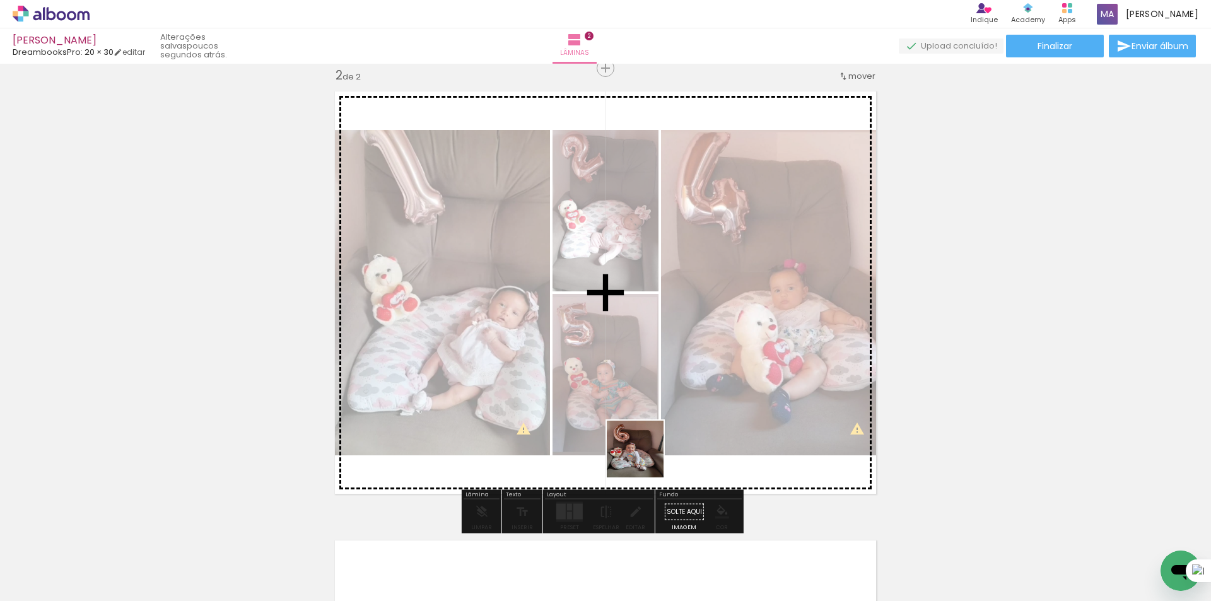
drag, startPoint x: 638, startPoint y: 557, endPoint x: 689, endPoint y: 494, distance: 81.2
click at [644, 454] on quentale-workspace at bounding box center [605, 300] width 1211 height 601
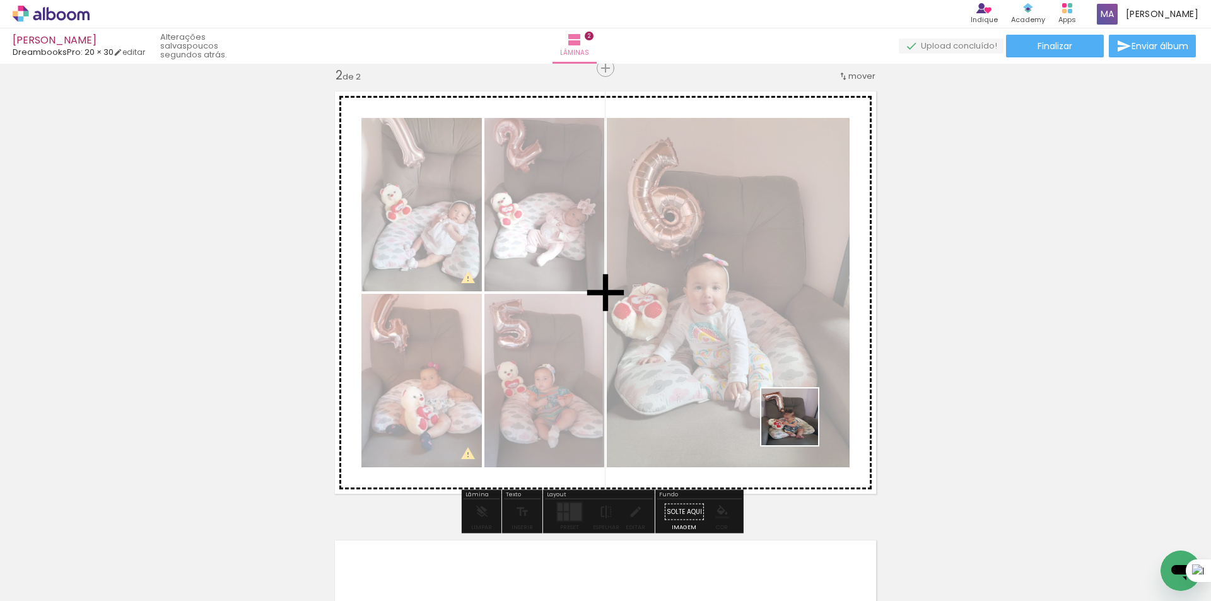
drag, startPoint x: 836, startPoint y: 535, endPoint x: 784, endPoint y: 439, distance: 108.6
click at [792, 405] on quentale-workspace at bounding box center [605, 300] width 1211 height 601
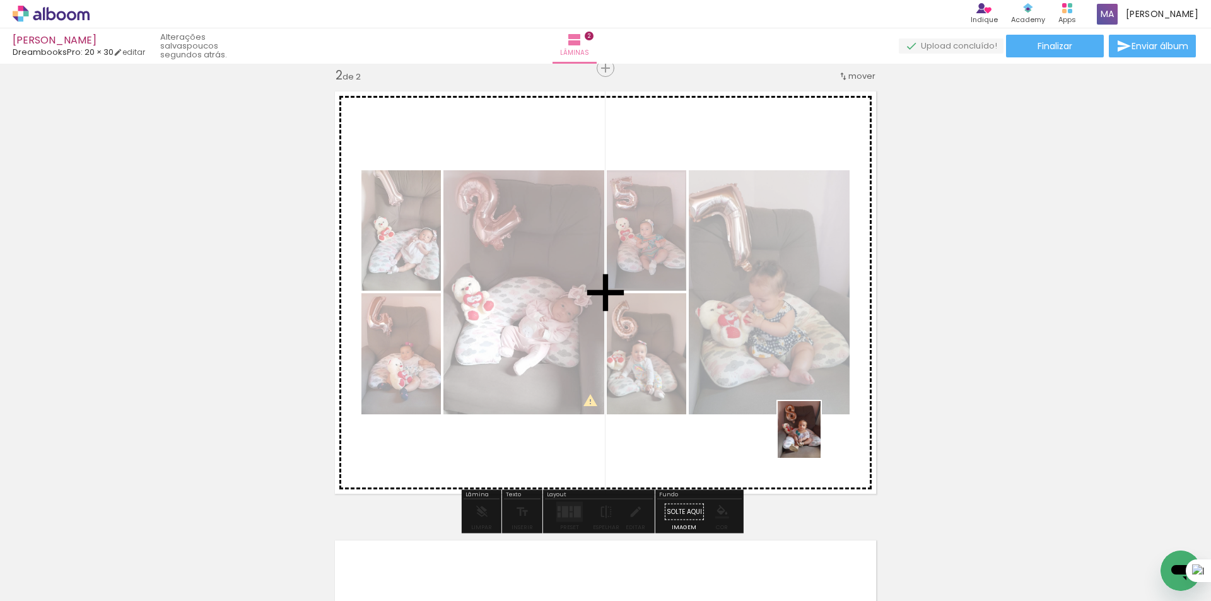
drag, startPoint x: 907, startPoint y: 556, endPoint x: 856, endPoint y: 520, distance: 62.3
click at [812, 435] on quentale-workspace at bounding box center [605, 300] width 1211 height 601
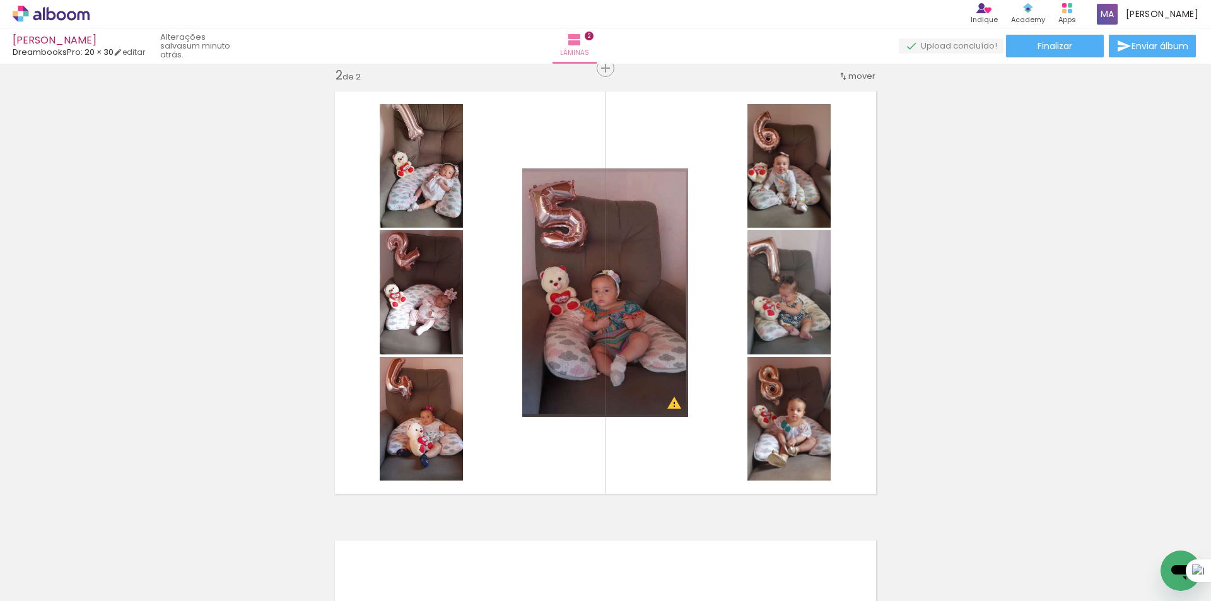
scroll to position [0, 1949]
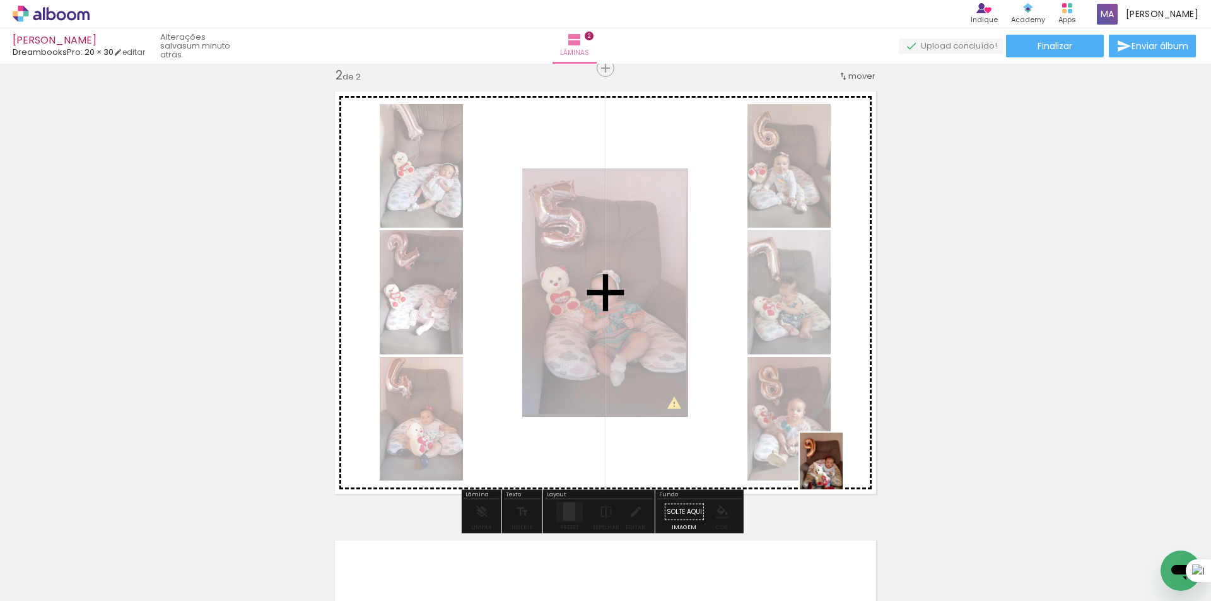
drag, startPoint x: 923, startPoint y: 559, endPoint x: 793, endPoint y: 455, distance: 166.0
click at [793, 455] on quentale-workspace at bounding box center [605, 300] width 1211 height 601
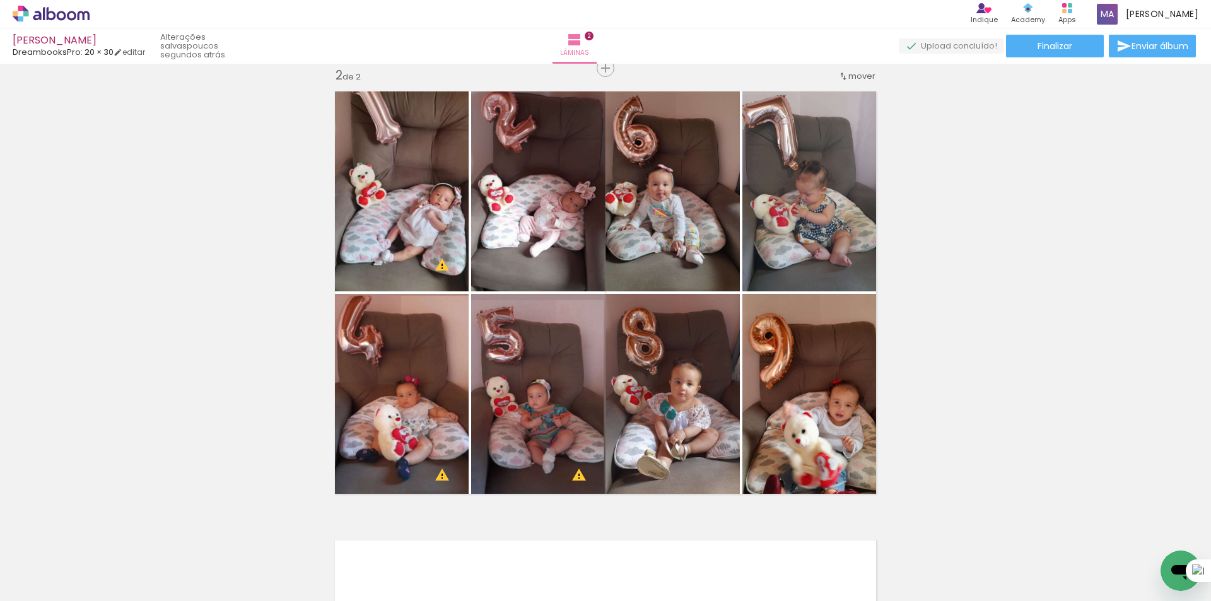
scroll to position [0, 4147]
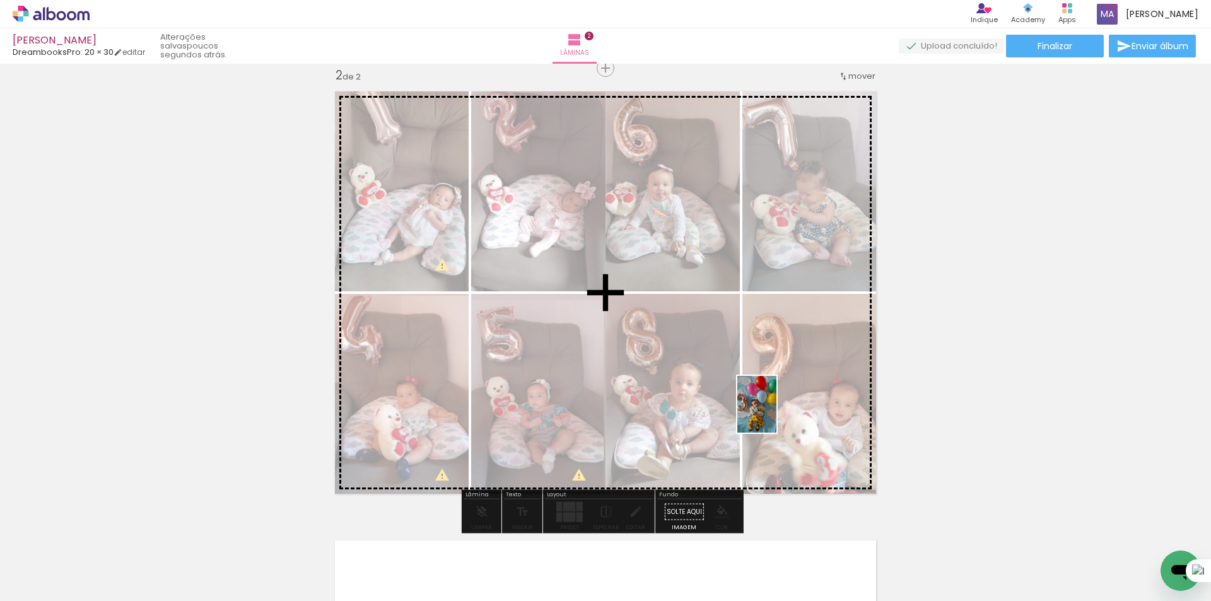
drag, startPoint x: 860, startPoint y: 568, endPoint x: 765, endPoint y: 402, distance: 191.5
click at [745, 371] on quentale-workspace at bounding box center [605, 300] width 1211 height 601
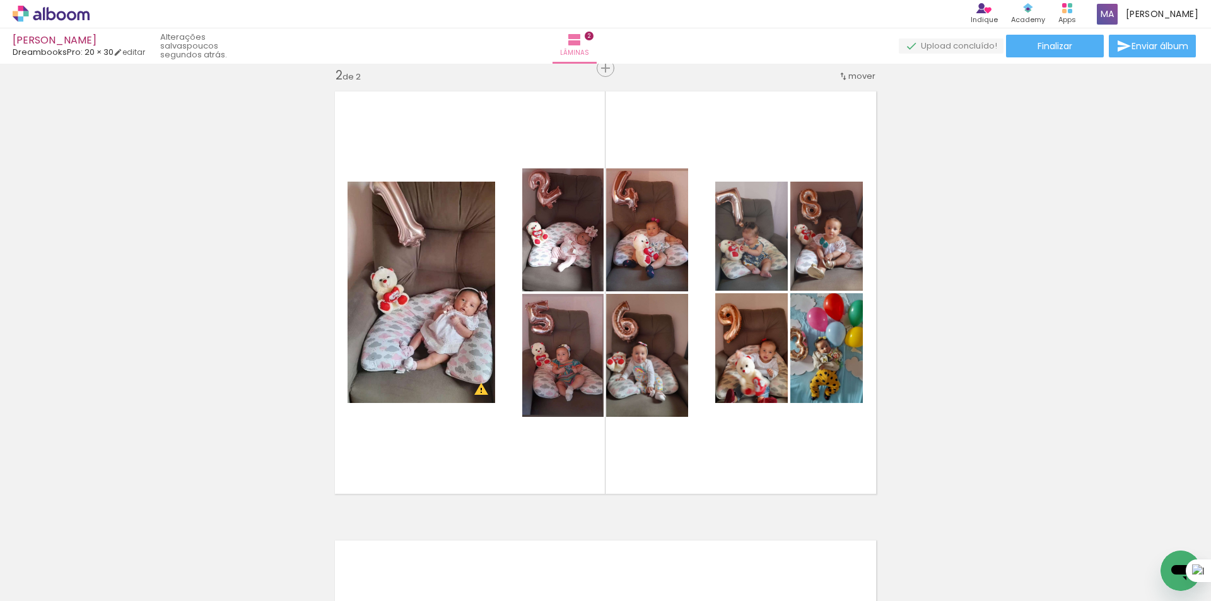
scroll to position [0, 4658]
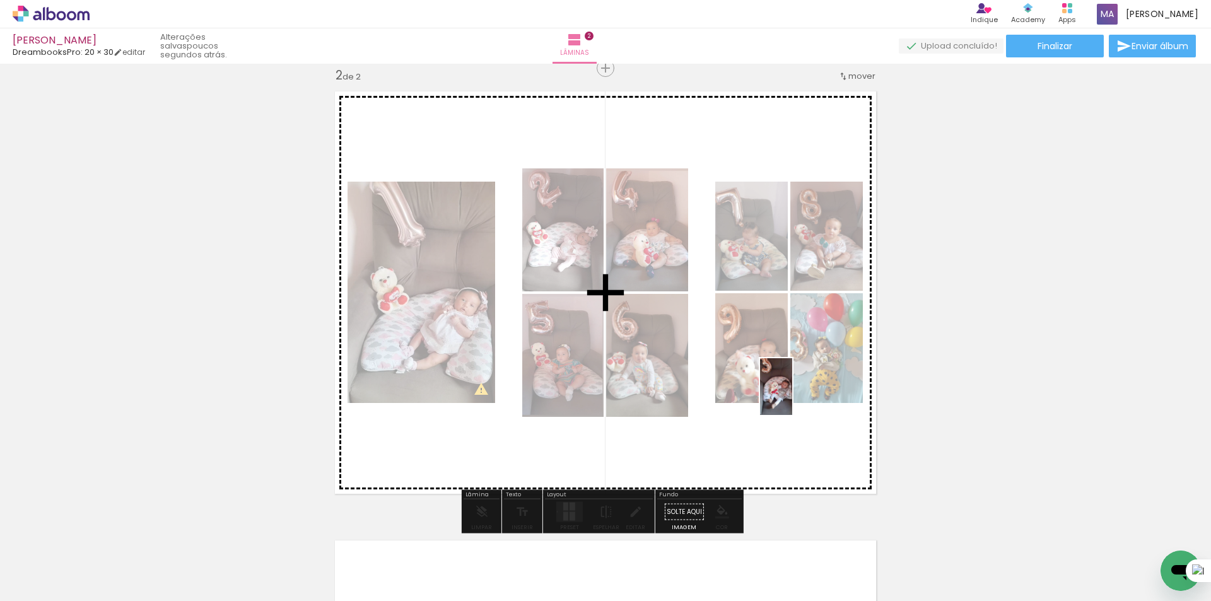
drag, startPoint x: 909, startPoint y: 561, endPoint x: 798, endPoint y: 396, distance: 199.0
click at [798, 396] on quentale-workspace at bounding box center [605, 300] width 1211 height 601
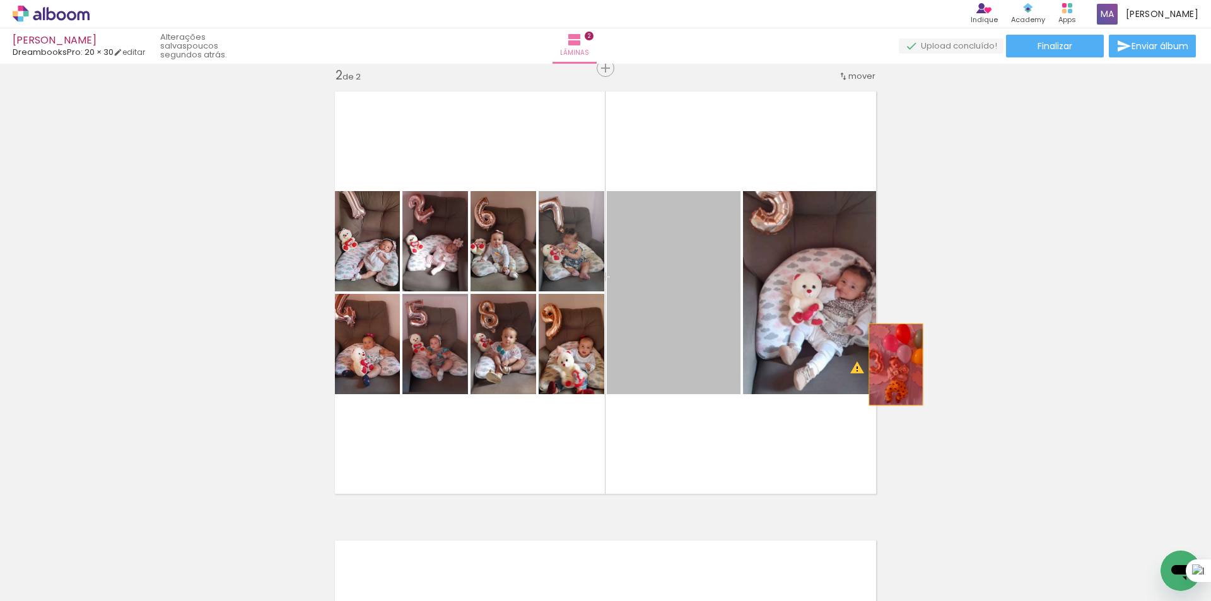
drag, startPoint x: 687, startPoint y: 317, endPoint x: 964, endPoint y: 363, distance: 280.0
click at [962, 364] on div "Inserir lâmina 1 de 2 Inserir lâmina 2 de 2 O Designbox precisará aumentar a su…" at bounding box center [605, 277] width 1211 height 1348
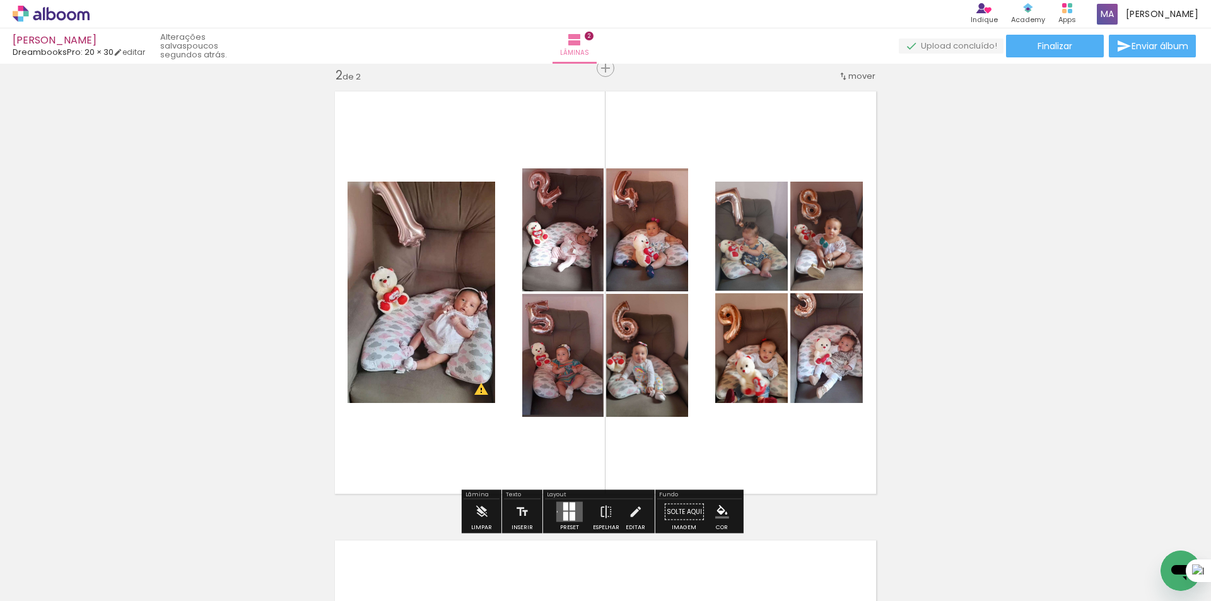
click at [0, 0] on slot "P&B" at bounding box center [0, 0] width 0 height 0
click at [806, 335] on paper-button "P&B" at bounding box center [805, 326] width 19 height 19
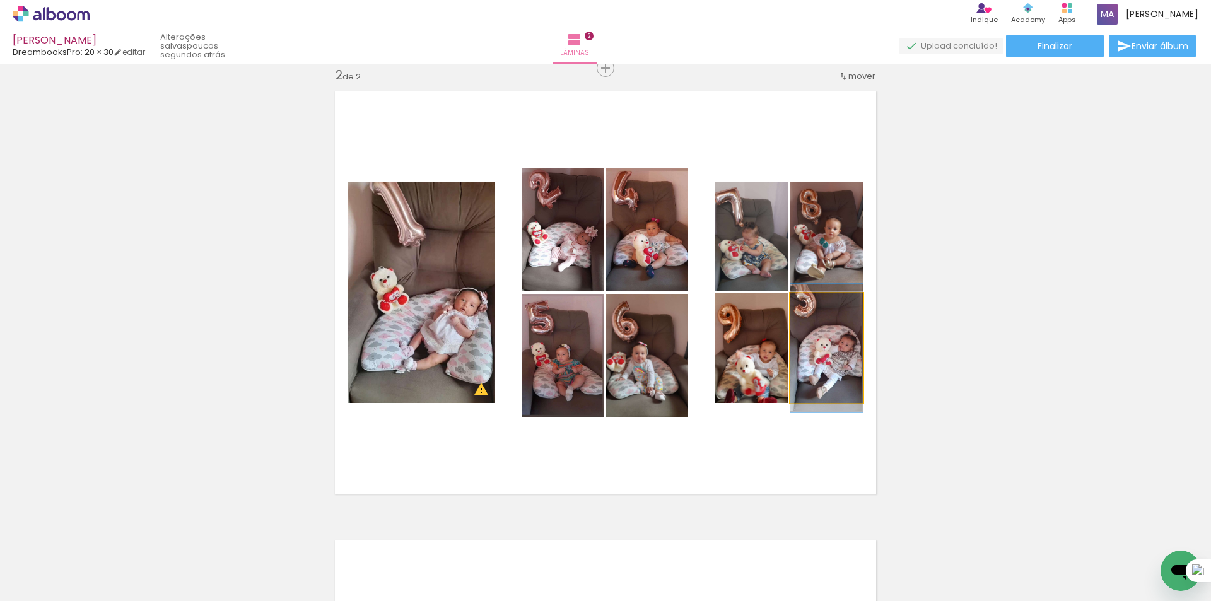
click at [843, 369] on quentale-photo at bounding box center [826, 348] width 73 height 110
drag, startPoint x: 827, startPoint y: 348, endPoint x: 836, endPoint y: 389, distance: 42.1
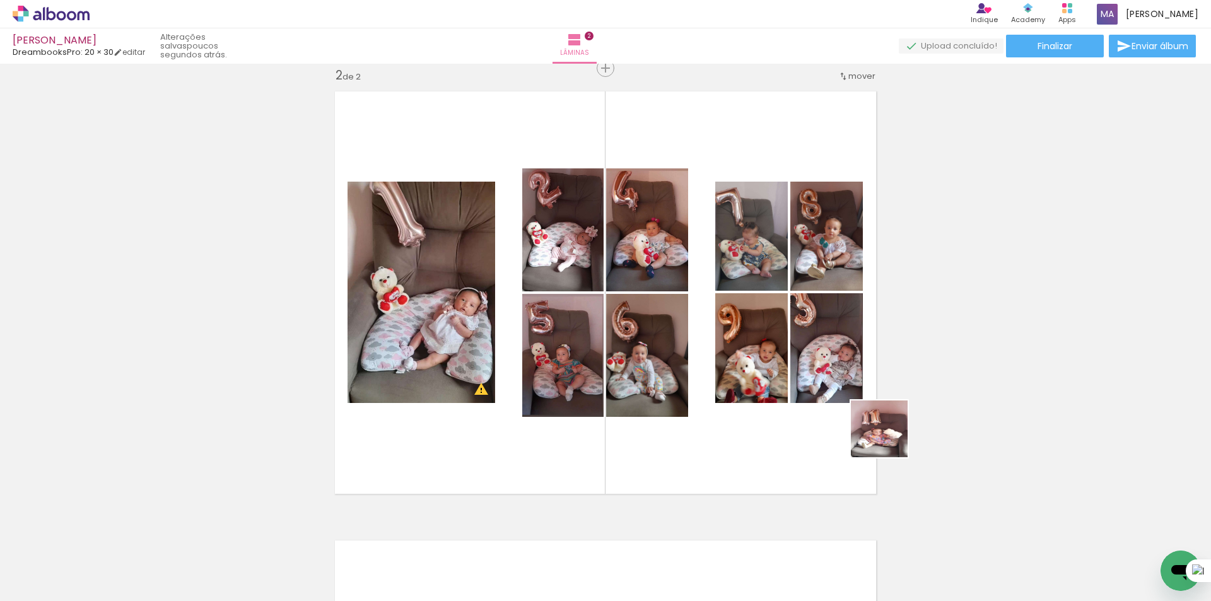
drag, startPoint x: 1018, startPoint y: 562, endPoint x: 816, endPoint y: 409, distance: 253.9
click at [816, 409] on quentale-workspace at bounding box center [605, 300] width 1211 height 601
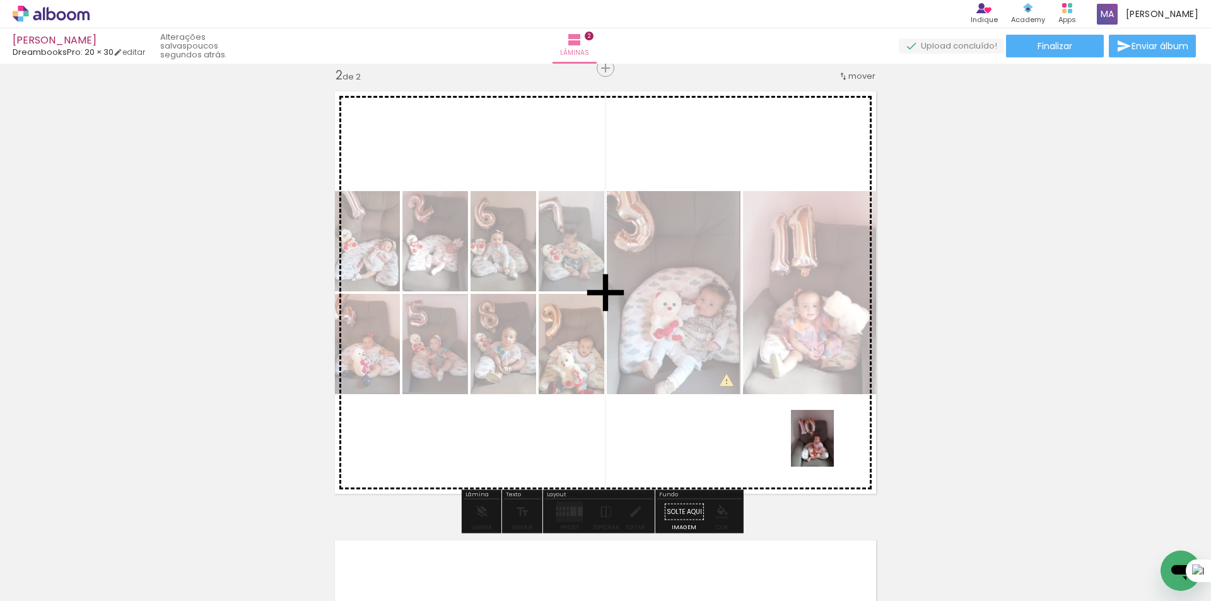
drag, startPoint x: 1154, startPoint y: 554, endPoint x: 829, endPoint y: 448, distance: 342.4
click at [829, 448] on quentale-workspace at bounding box center [605, 300] width 1211 height 601
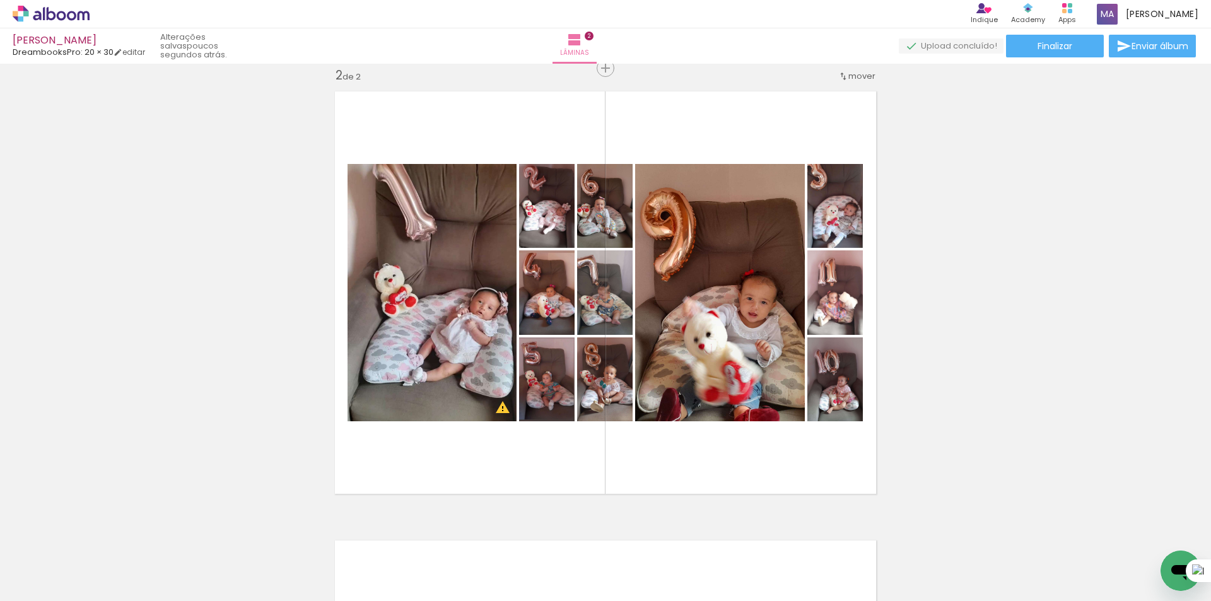
scroll to position [0, 5818]
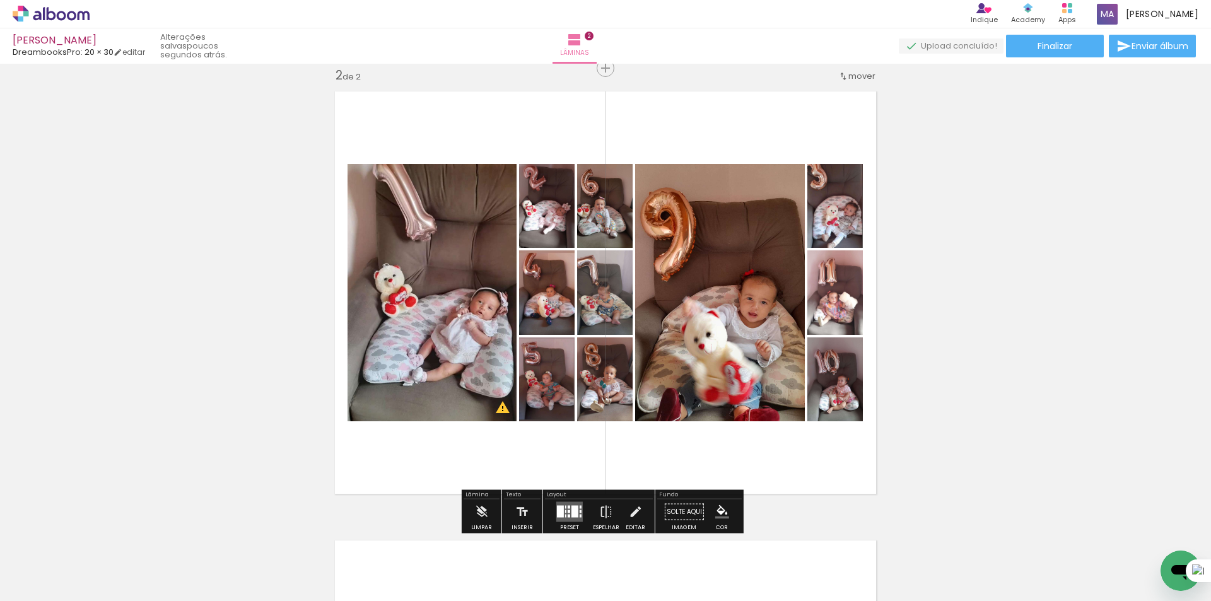
click at [571, 510] on div at bounding box center [574, 512] width 7 height 12
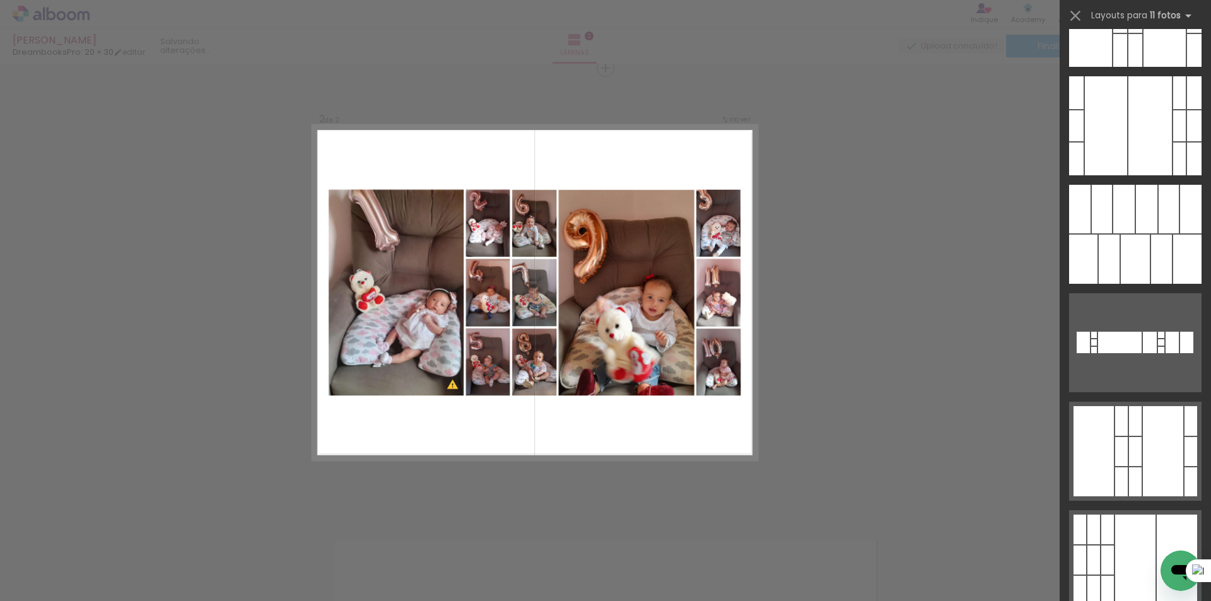
scroll to position [0, 0]
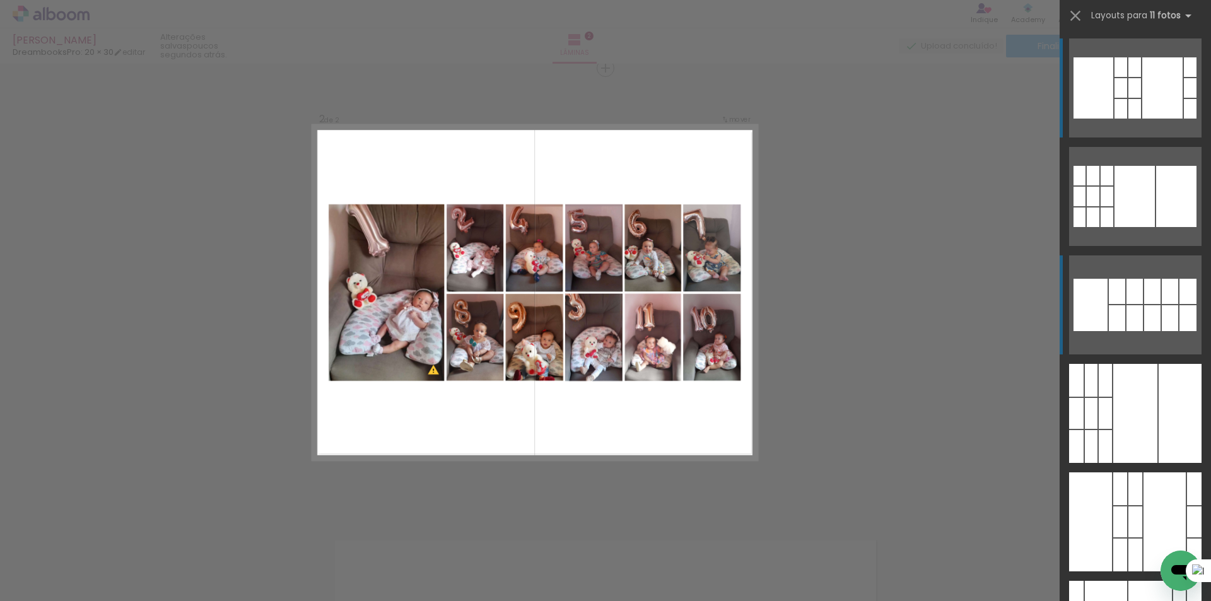
click at [1144, 313] on div at bounding box center [1152, 318] width 16 height 26
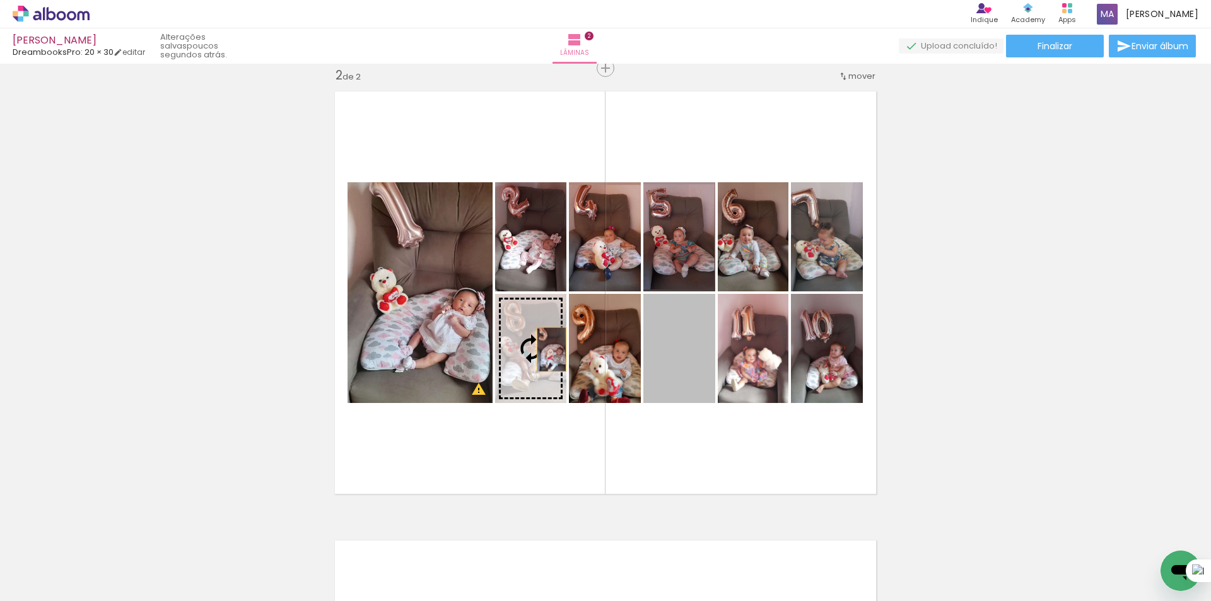
drag, startPoint x: 678, startPoint y: 360, endPoint x: 544, endPoint y: 350, distance: 134.7
click at [0, 0] on slot at bounding box center [0, 0] width 0 height 0
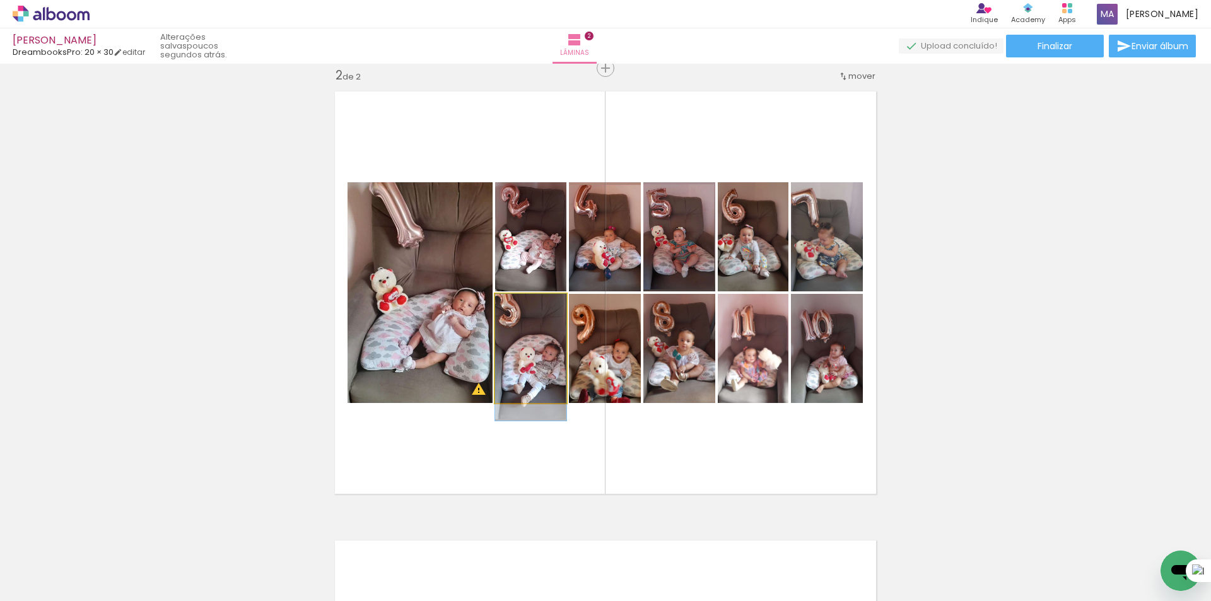
drag, startPoint x: 545, startPoint y: 368, endPoint x: 550, endPoint y: 394, distance: 26.9
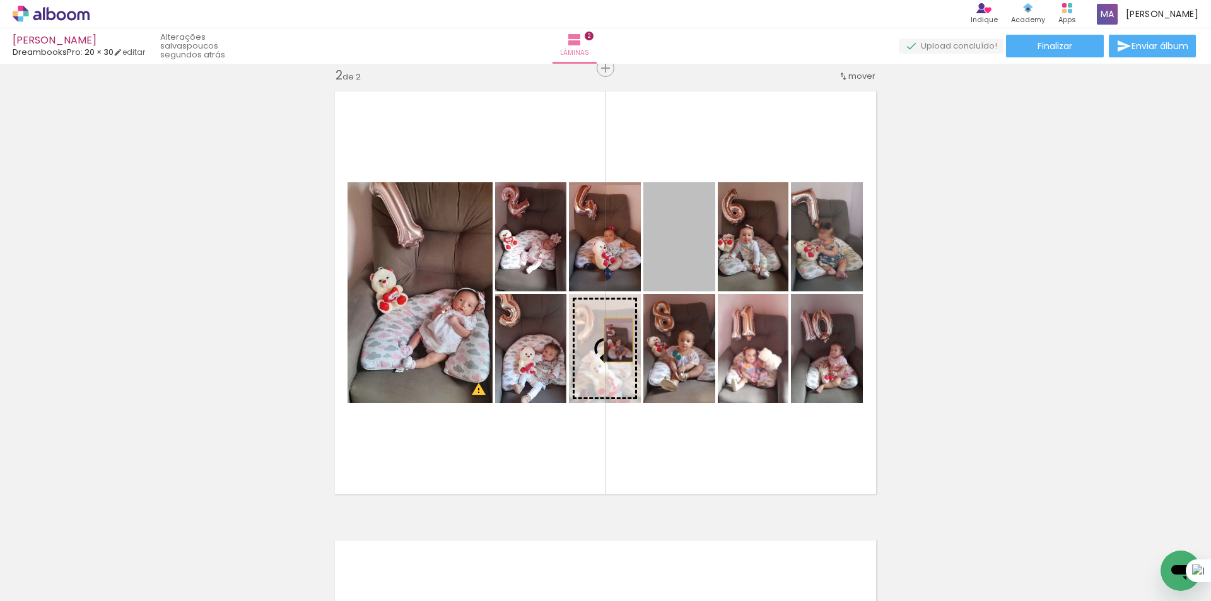
drag, startPoint x: 692, startPoint y: 264, endPoint x: 610, endPoint y: 341, distance: 112.9
click at [0, 0] on slot at bounding box center [0, 0] width 0 height 0
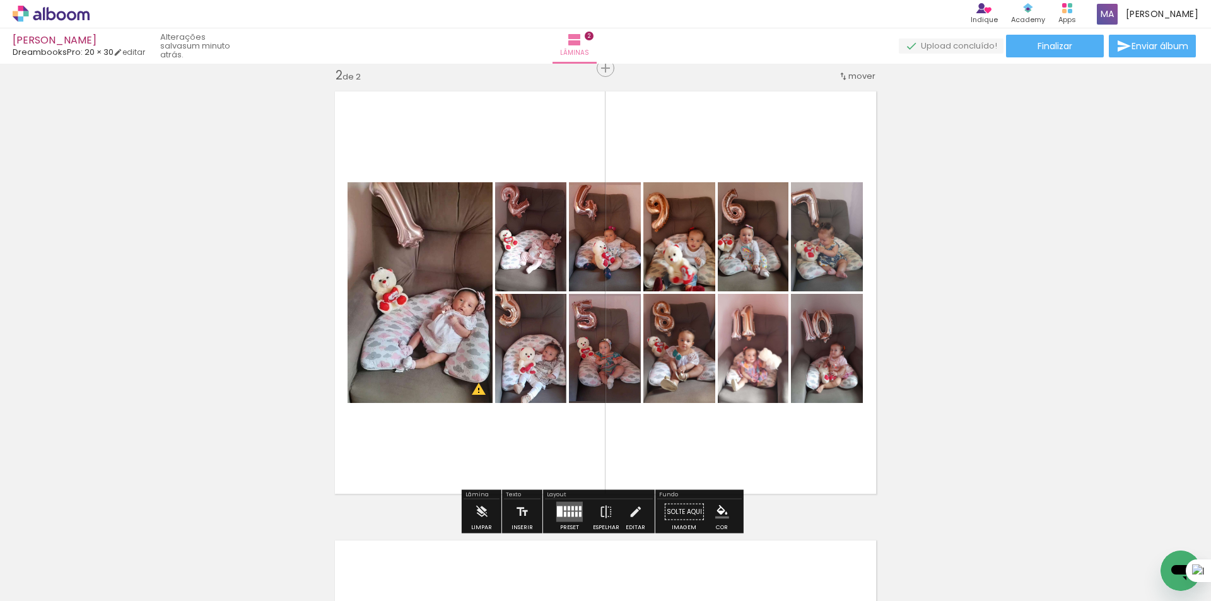
click at [564, 507] on div at bounding box center [565, 508] width 3 height 4
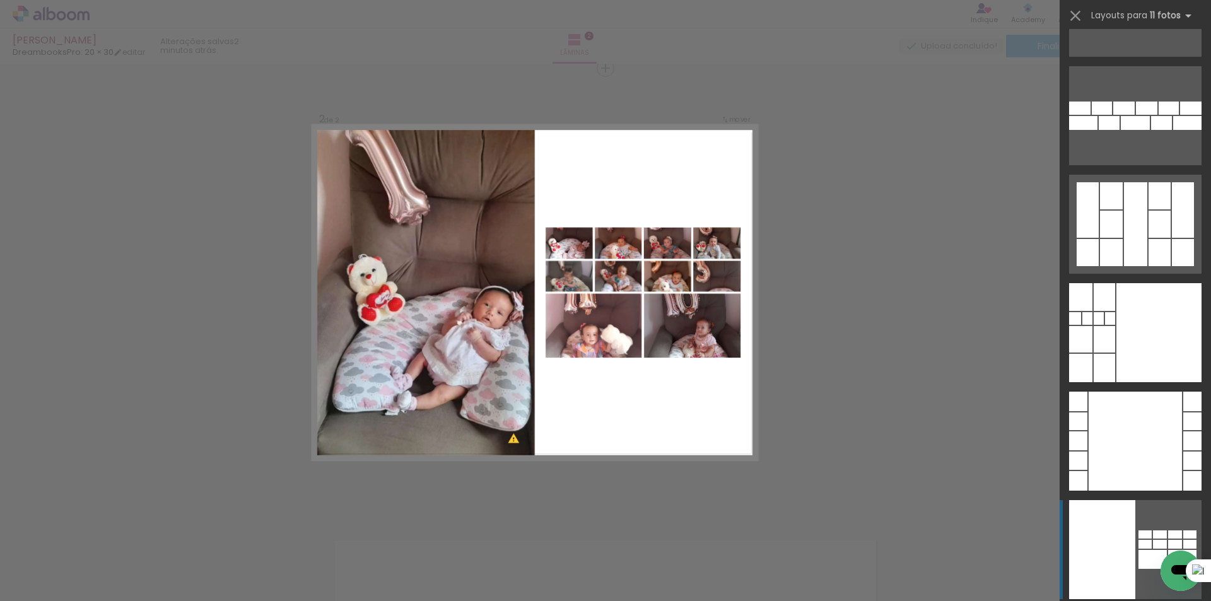
scroll to position [4301, 0]
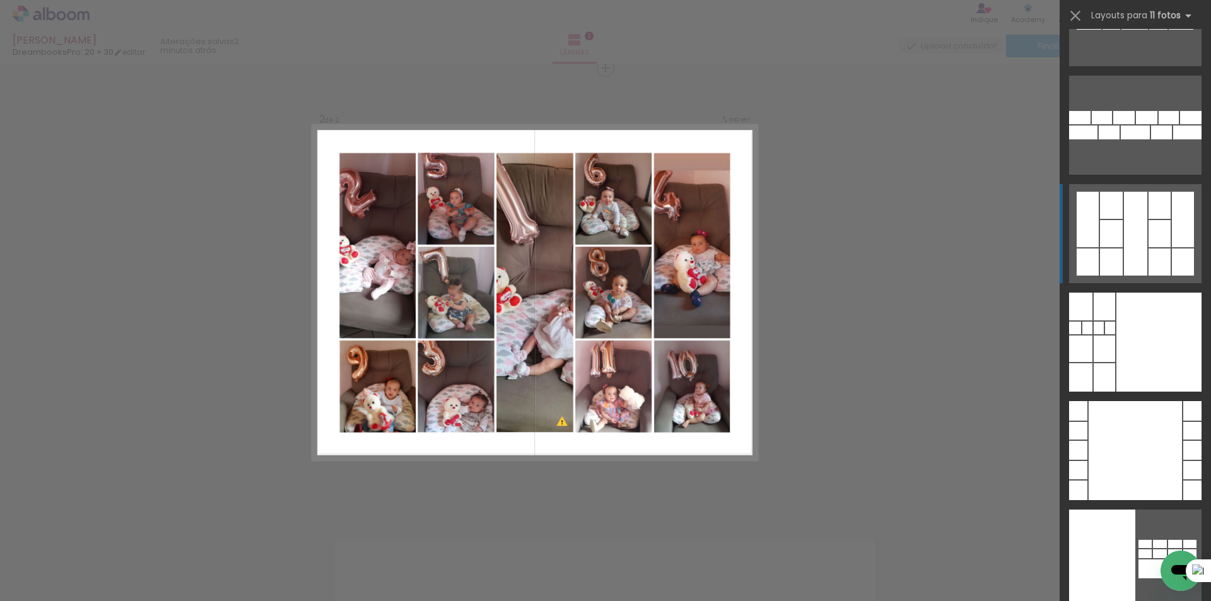
click at [1111, 253] on div at bounding box center [1111, 261] width 23 height 27
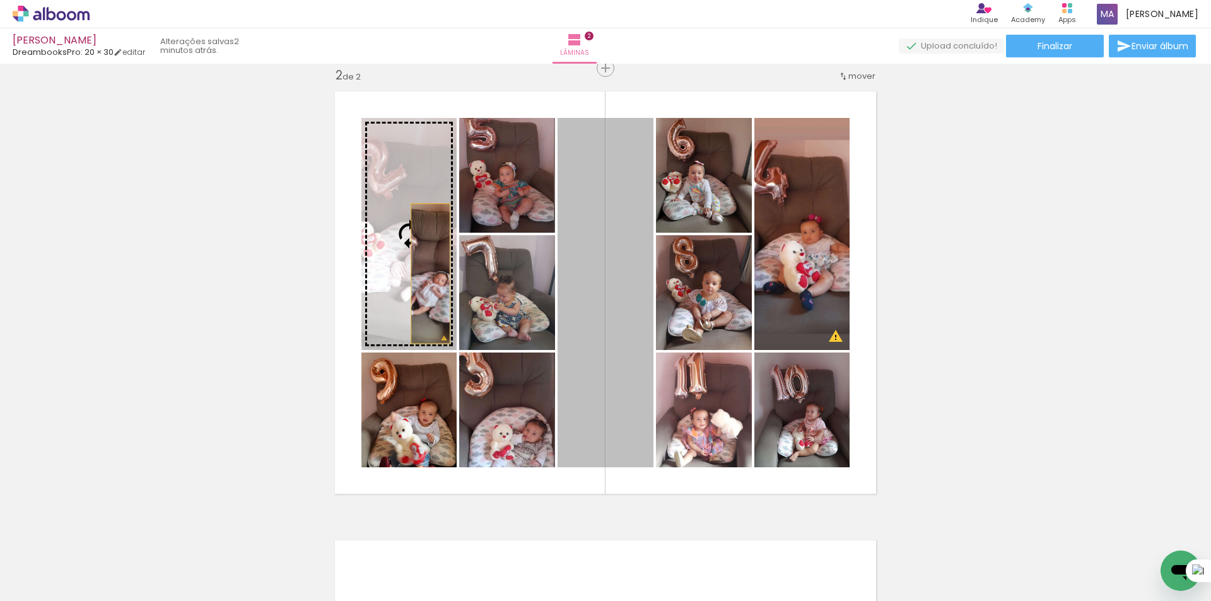
drag, startPoint x: 590, startPoint y: 347, endPoint x: 417, endPoint y: 257, distance: 194.6
click at [0, 0] on slot at bounding box center [0, 0] width 0 height 0
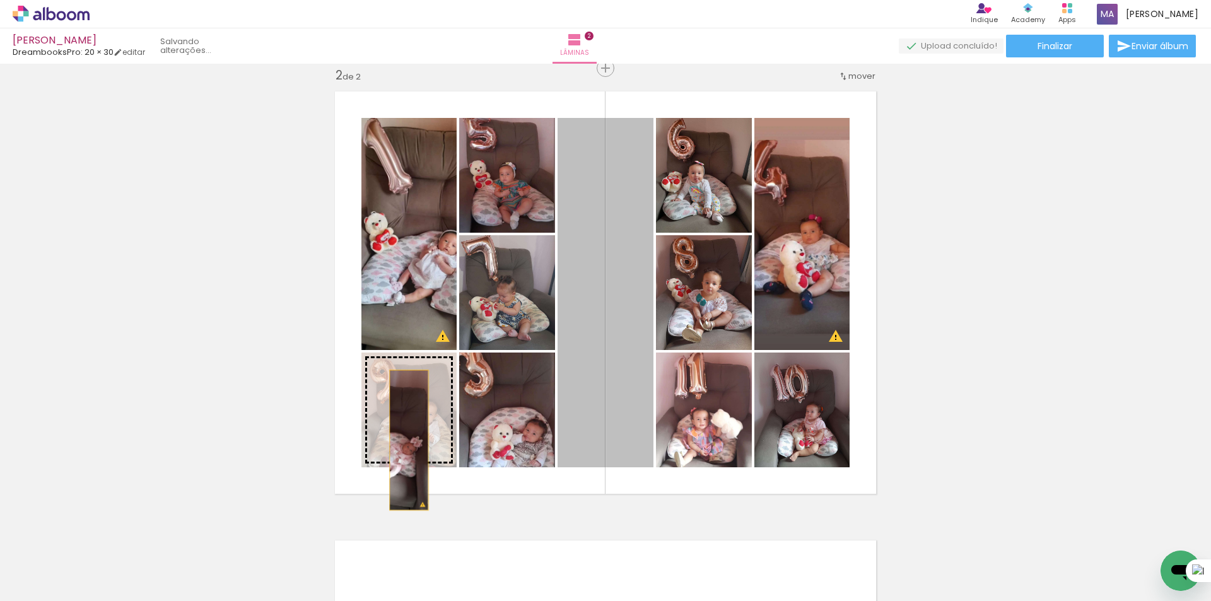
drag, startPoint x: 612, startPoint y: 380, endPoint x: 443, endPoint y: 429, distance: 176.2
click at [0, 0] on slot at bounding box center [0, 0] width 0 height 0
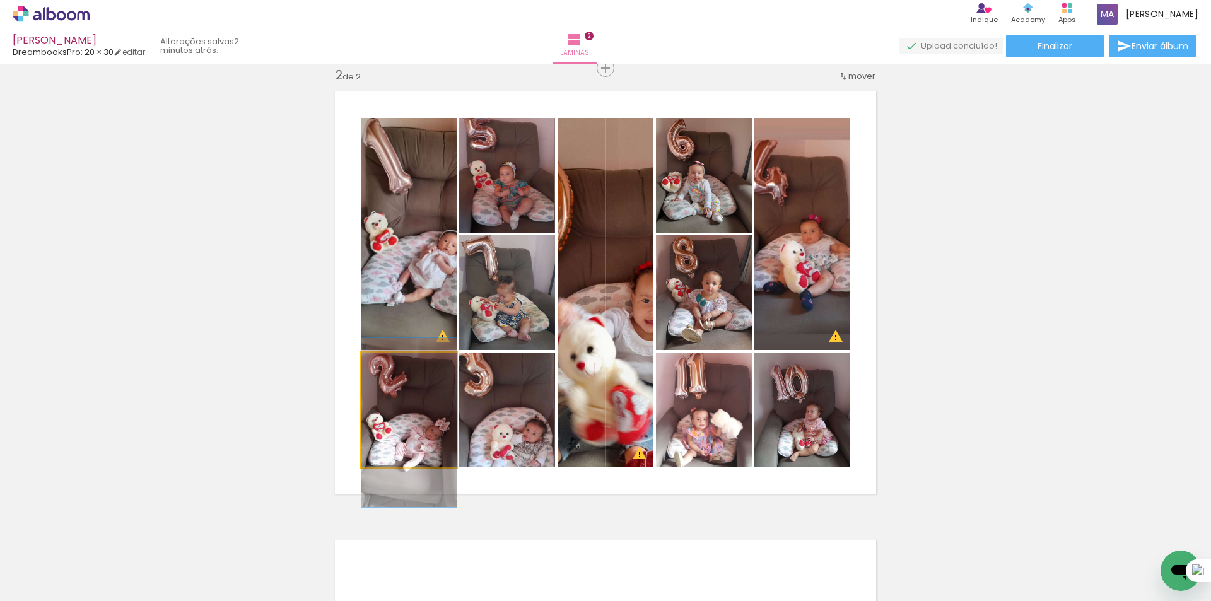
drag, startPoint x: 441, startPoint y: 403, endPoint x: 446, endPoint y: 416, distance: 13.8
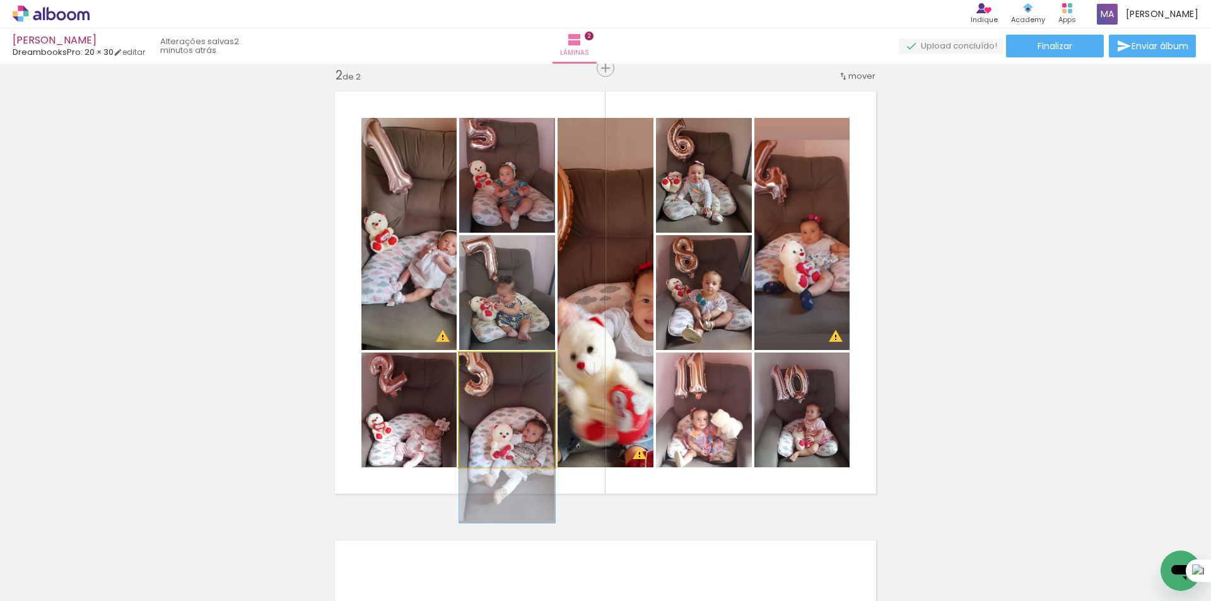
drag, startPoint x: 522, startPoint y: 408, endPoint x: 535, endPoint y: 423, distance: 19.6
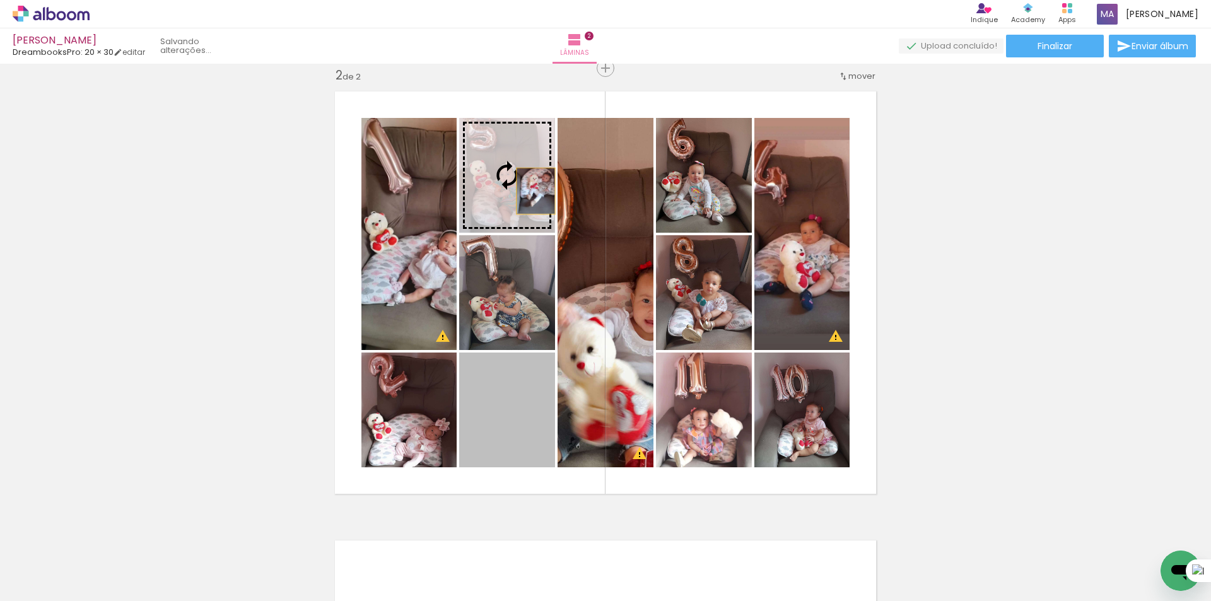
drag, startPoint x: 535, startPoint y: 421, endPoint x: 522, endPoint y: 189, distance: 233.0
click at [0, 0] on slot at bounding box center [0, 0] width 0 height 0
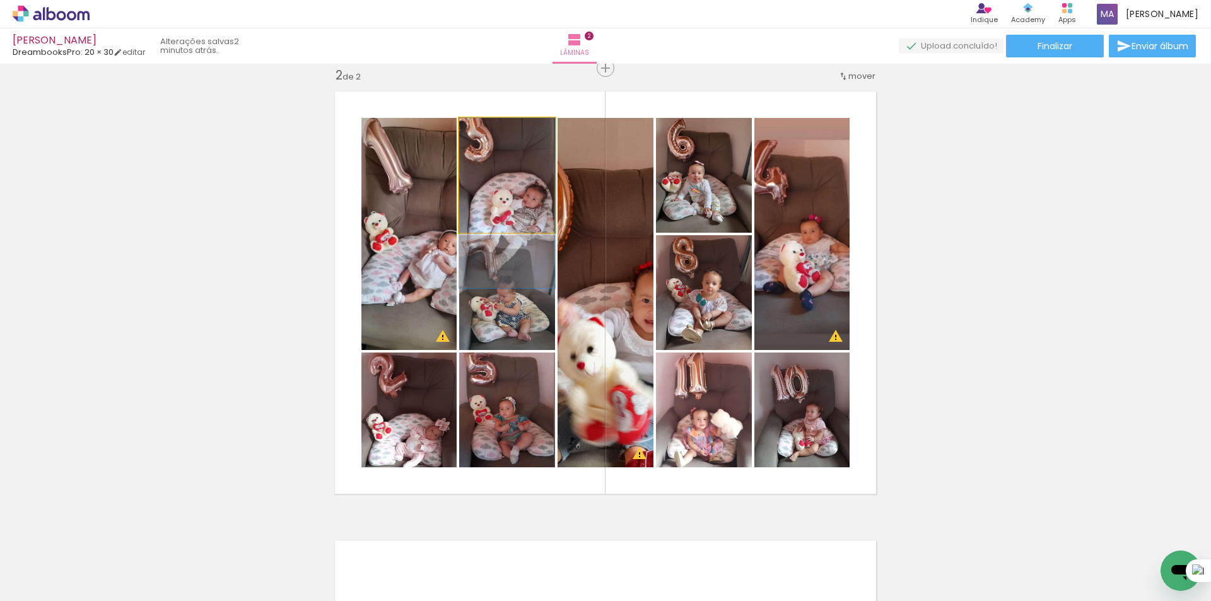
drag, startPoint x: 528, startPoint y: 177, endPoint x: 530, endPoint y: 214, distance: 37.3
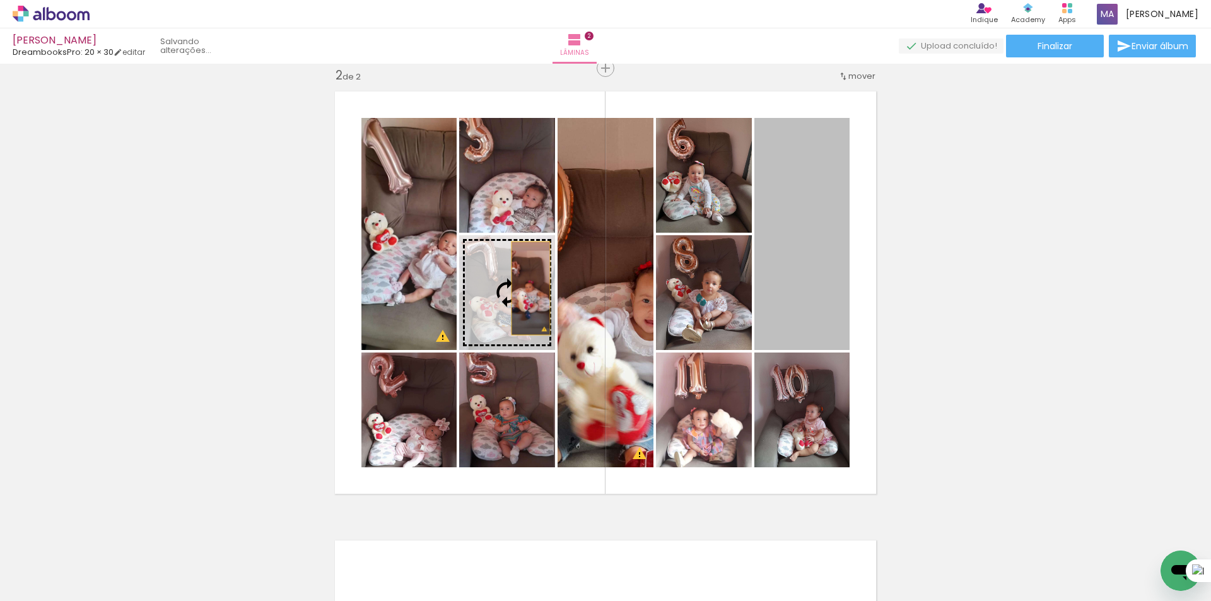
drag, startPoint x: 774, startPoint y: 261, endPoint x: 526, endPoint y: 288, distance: 249.9
click at [0, 0] on slot at bounding box center [0, 0] width 0 height 0
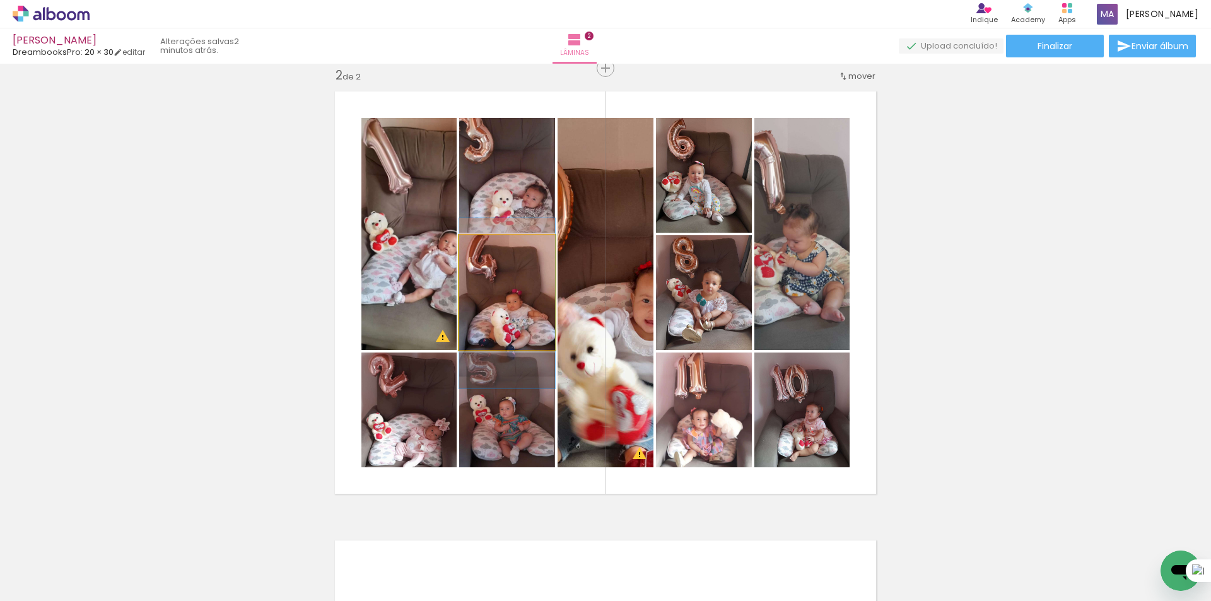
drag, startPoint x: 533, startPoint y: 286, endPoint x: 534, endPoint y: 297, distance: 10.8
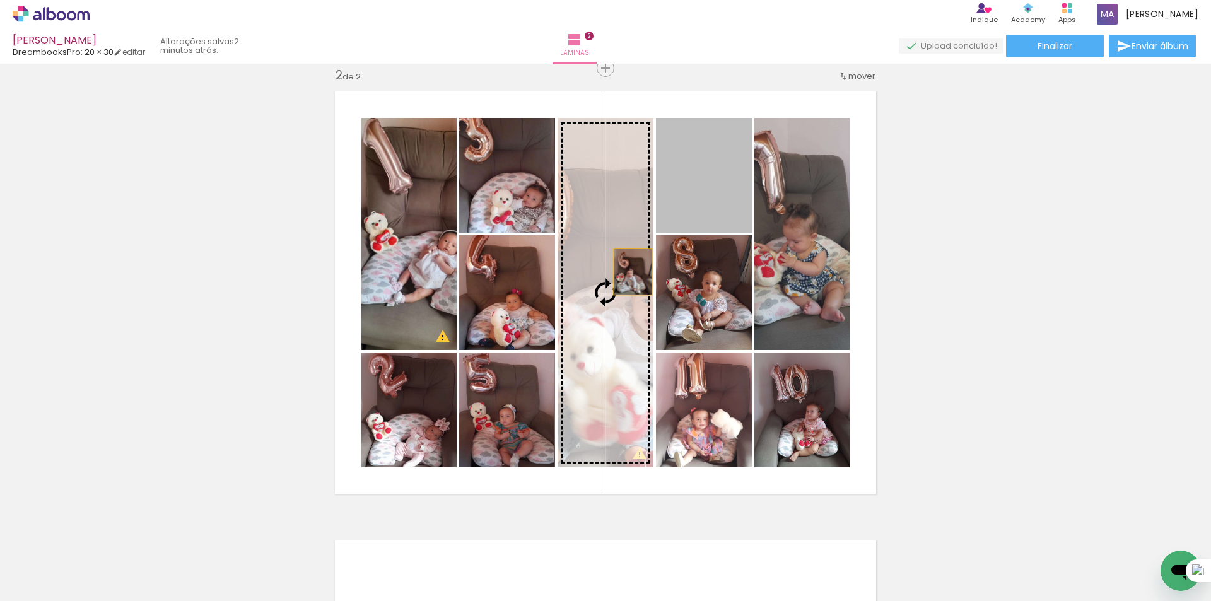
drag, startPoint x: 684, startPoint y: 198, endPoint x: 621, endPoint y: 282, distance: 104.6
click at [0, 0] on slot at bounding box center [0, 0] width 0 height 0
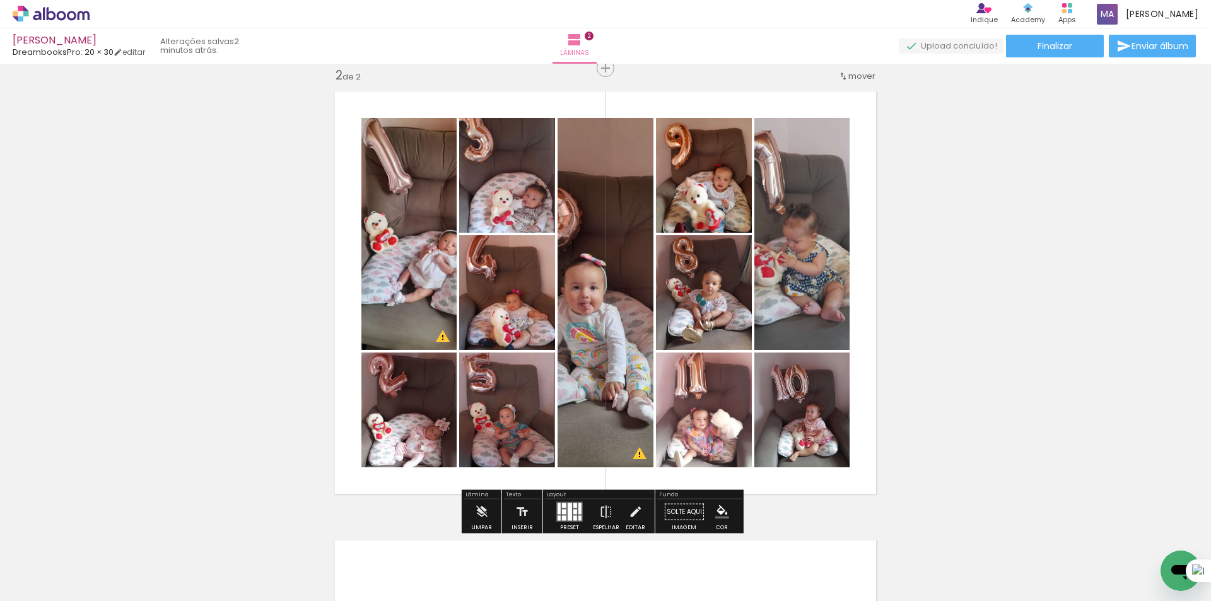
click at [612, 175] on quentale-photo at bounding box center [605, 292] width 96 height 349
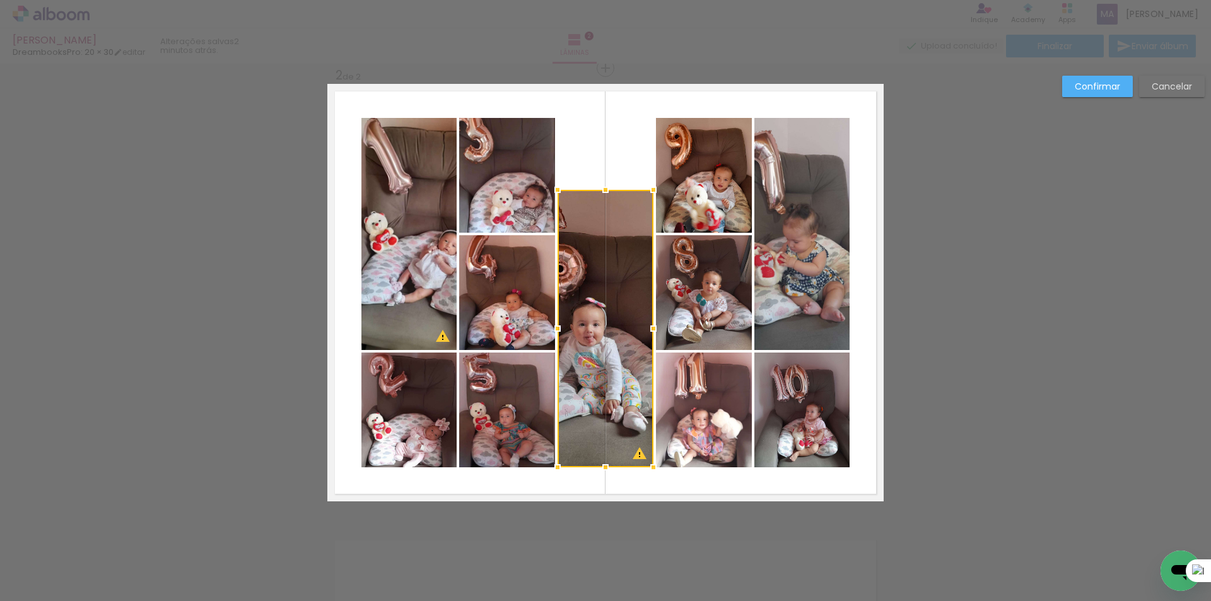
drag, startPoint x: 603, startPoint y: 119, endPoint x: 610, endPoint y: 190, distance: 72.2
click at [610, 190] on div at bounding box center [605, 189] width 25 height 25
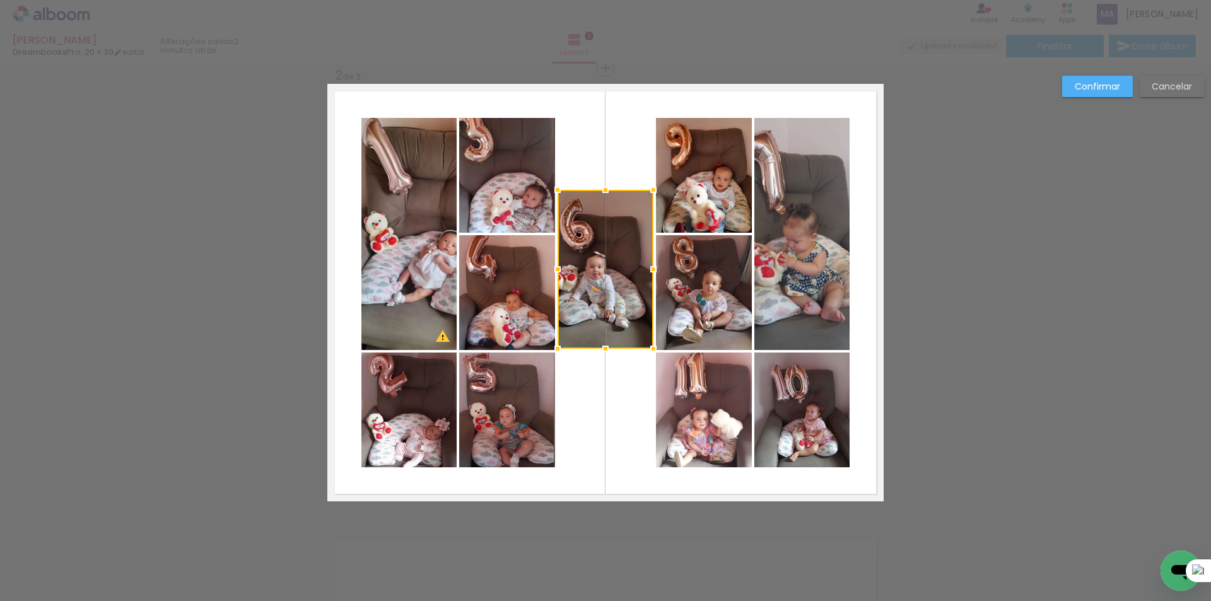
drag, startPoint x: 606, startPoint y: 469, endPoint x: 629, endPoint y: 351, distance: 120.7
click at [629, 351] on album-spread "2 de 2" at bounding box center [605, 292] width 556 height 417
drag, startPoint x: 626, startPoint y: 253, endPoint x: 627, endPoint y: 268, distance: 15.1
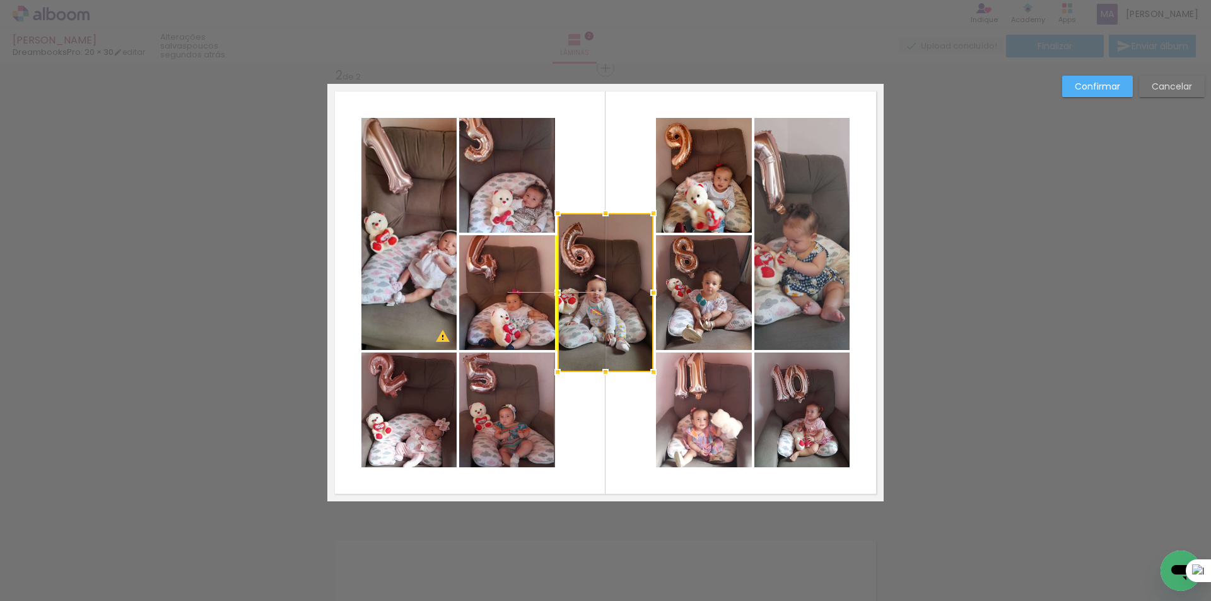
drag, startPoint x: 617, startPoint y: 233, endPoint x: 619, endPoint y: 256, distance: 22.7
click at [619, 256] on div at bounding box center [605, 292] width 96 height 159
click at [626, 186] on quentale-layouter at bounding box center [605, 292] width 556 height 417
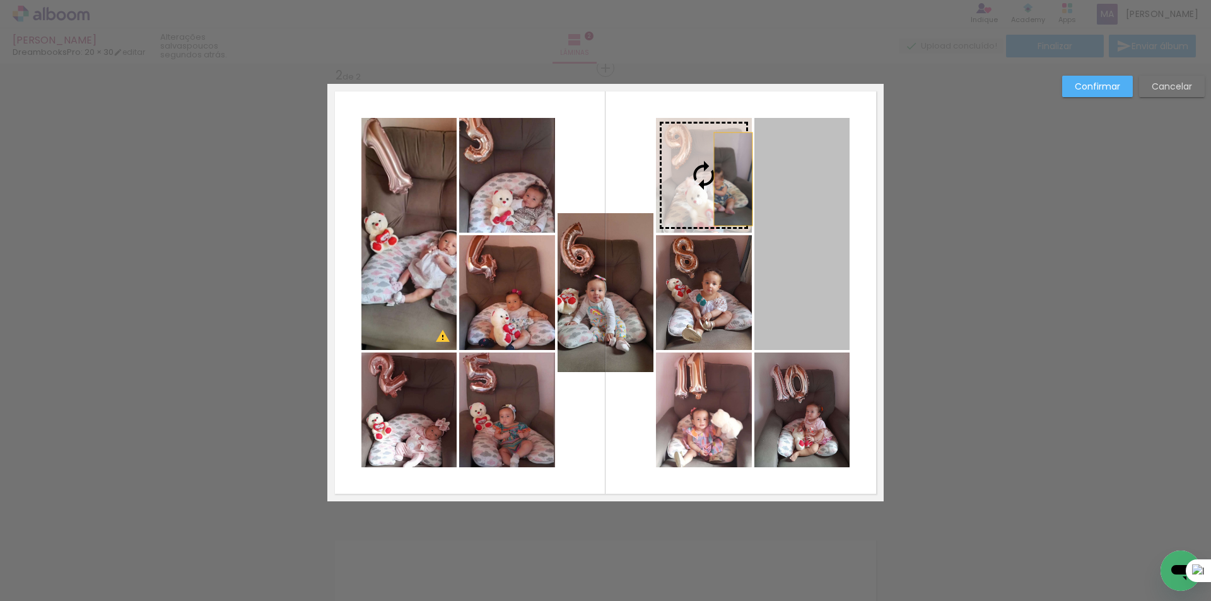
drag, startPoint x: 808, startPoint y: 199, endPoint x: 728, endPoint y: 179, distance: 81.8
click at [0, 0] on slot at bounding box center [0, 0] width 0 height 0
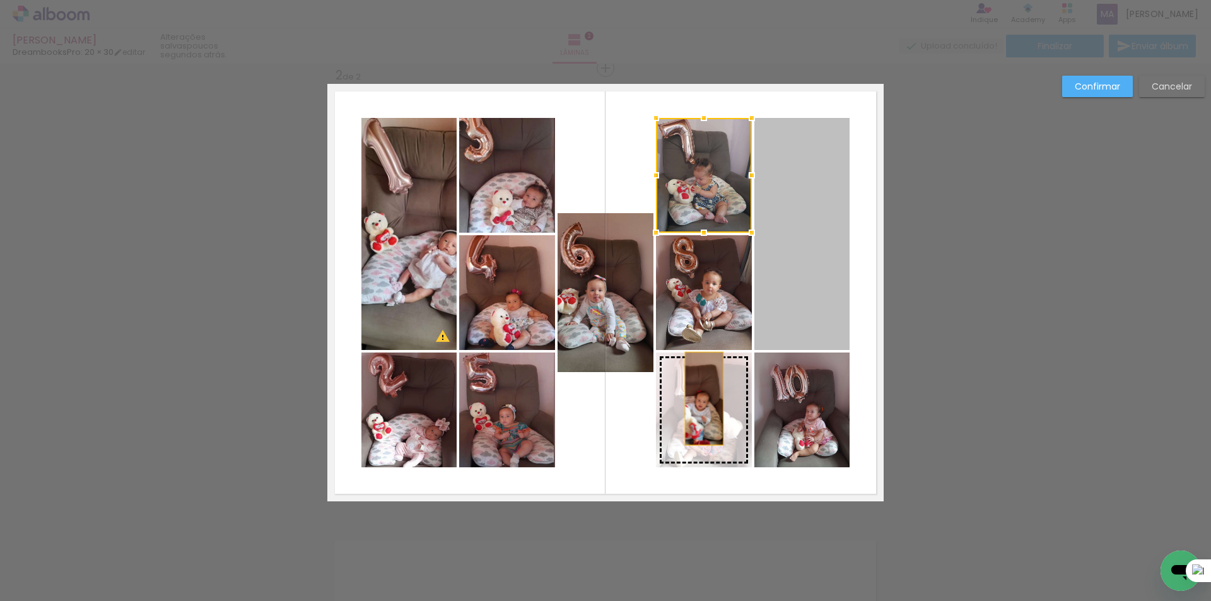
drag, startPoint x: 798, startPoint y: 301, endPoint x: 699, endPoint y: 399, distance: 139.6
click at [0, 0] on slot at bounding box center [0, 0] width 0 height 0
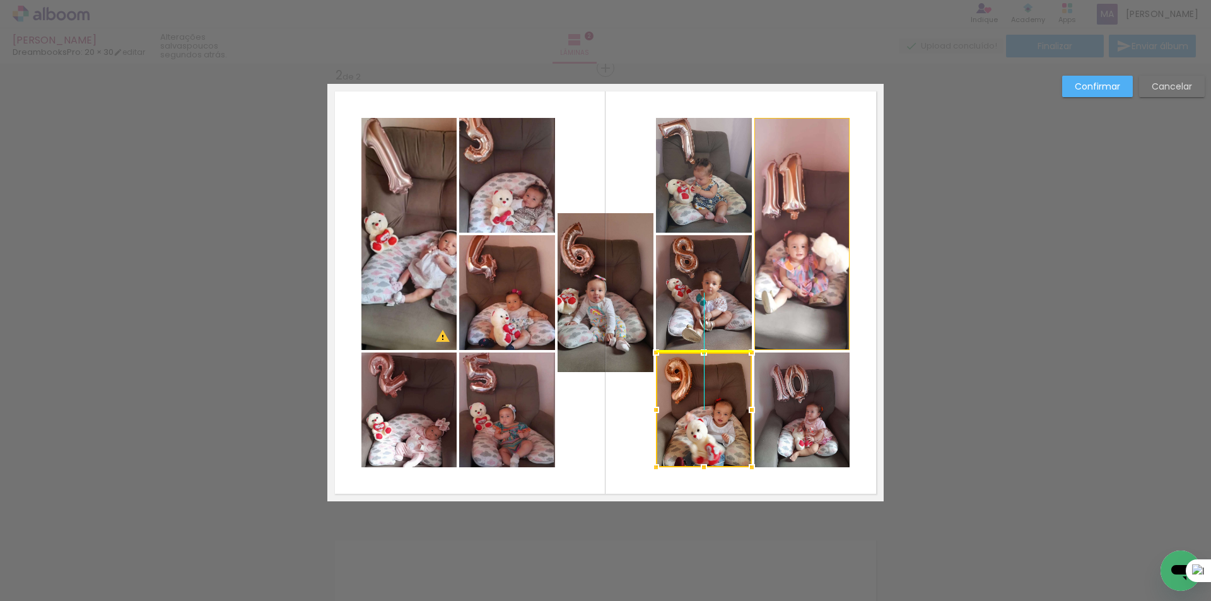
click at [712, 411] on div at bounding box center [704, 410] width 96 height 115
click at [720, 400] on div at bounding box center [704, 410] width 96 height 115
click at [1084, 76] on paper-button "Confirmar" at bounding box center [1097, 86] width 71 height 21
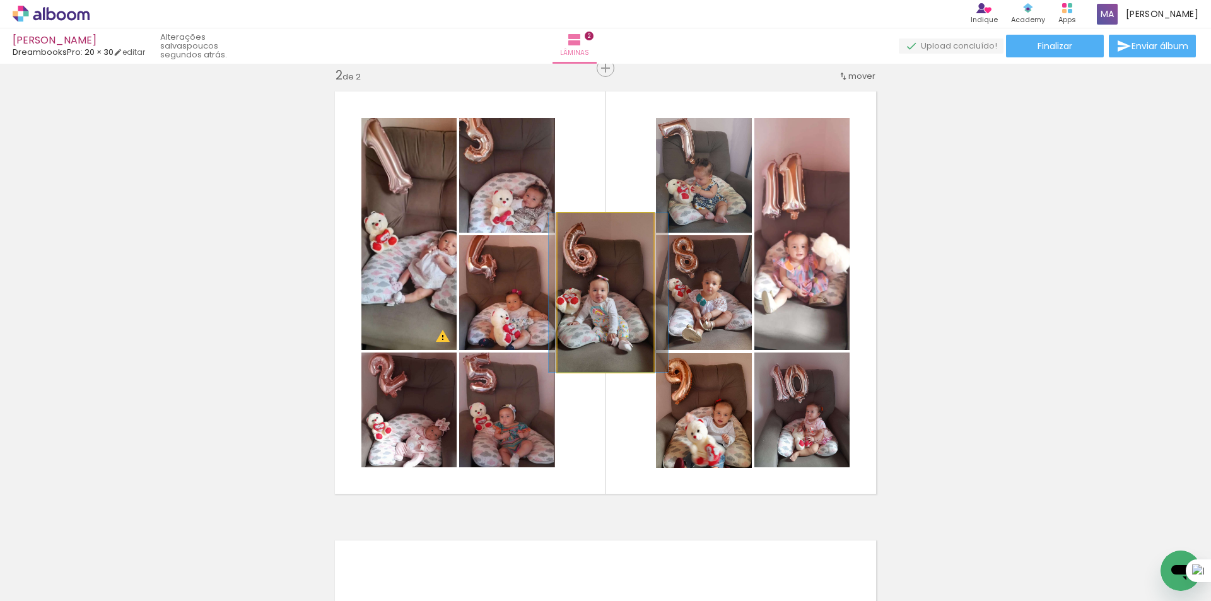
drag, startPoint x: 616, startPoint y: 312, endPoint x: 619, endPoint y: 297, distance: 14.7
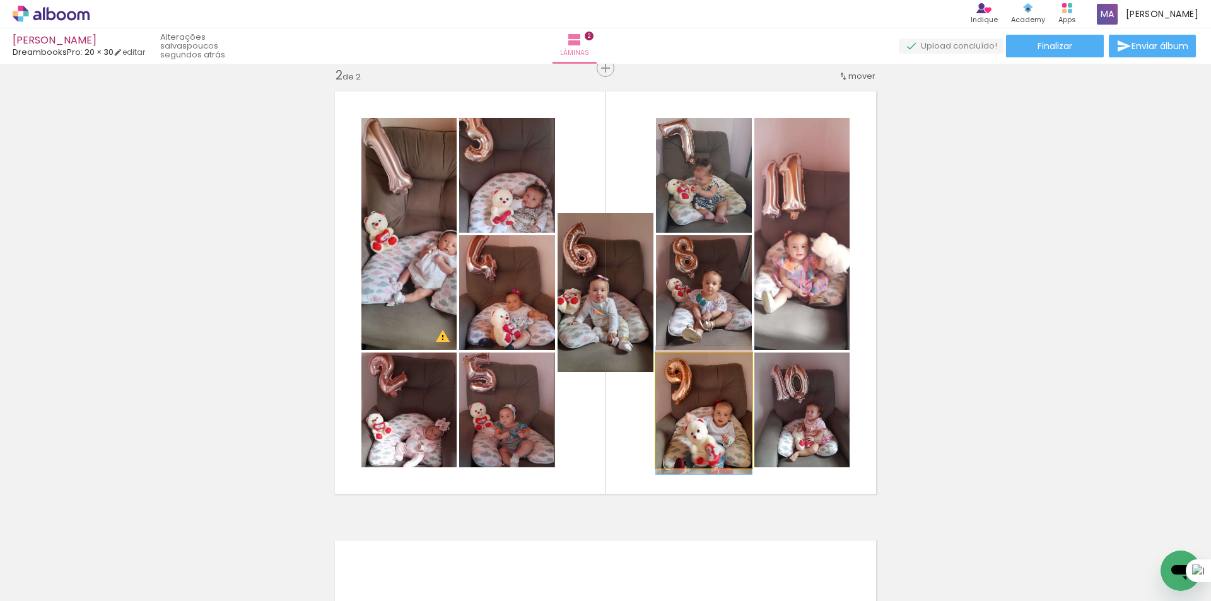
click at [726, 416] on quentale-photo at bounding box center [704, 410] width 96 height 115
click at [728, 412] on quentale-photo at bounding box center [704, 410] width 96 height 115
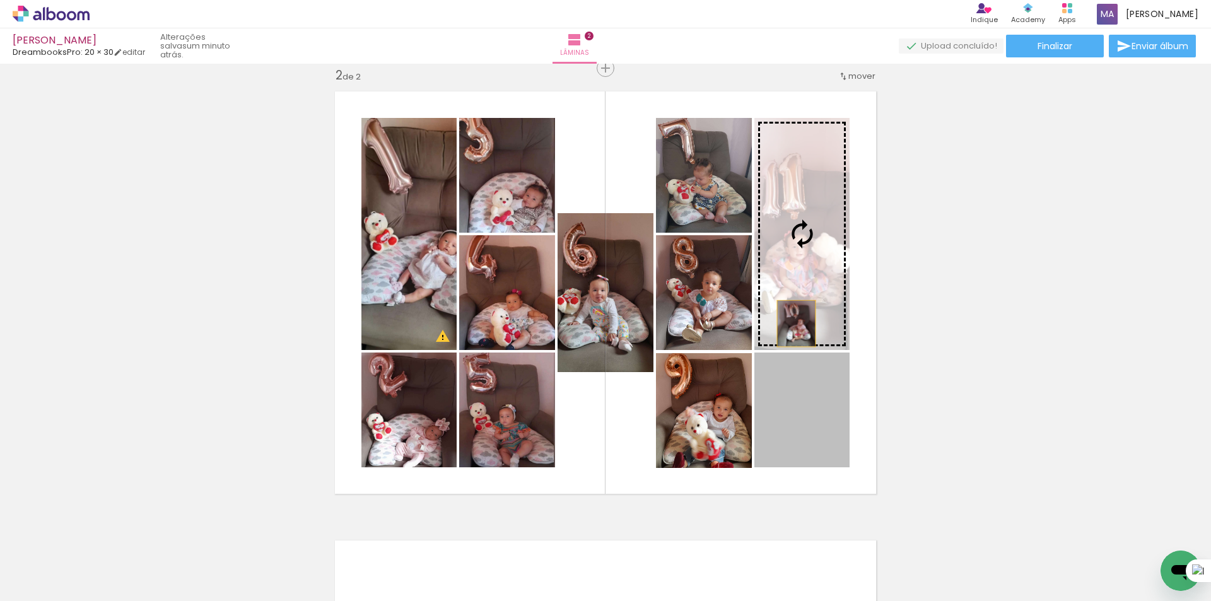
drag, startPoint x: 802, startPoint y: 397, endPoint x: 791, endPoint y: 319, distance: 79.0
click at [0, 0] on slot at bounding box center [0, 0] width 0 height 0
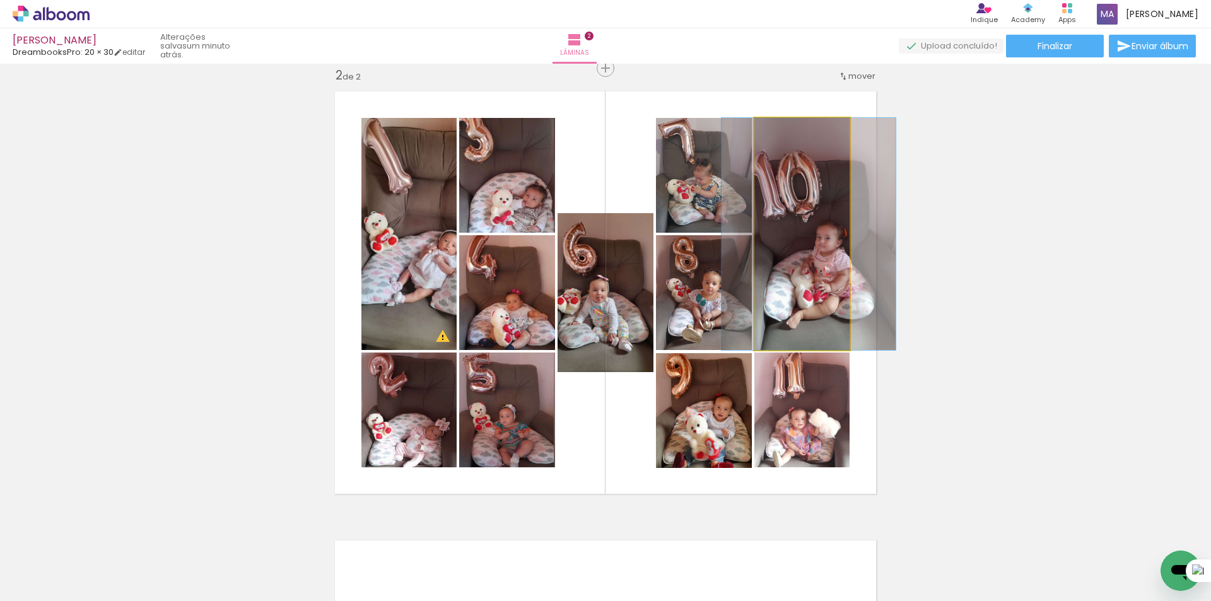
drag, startPoint x: 811, startPoint y: 239, endPoint x: 818, endPoint y: 250, distance: 13.3
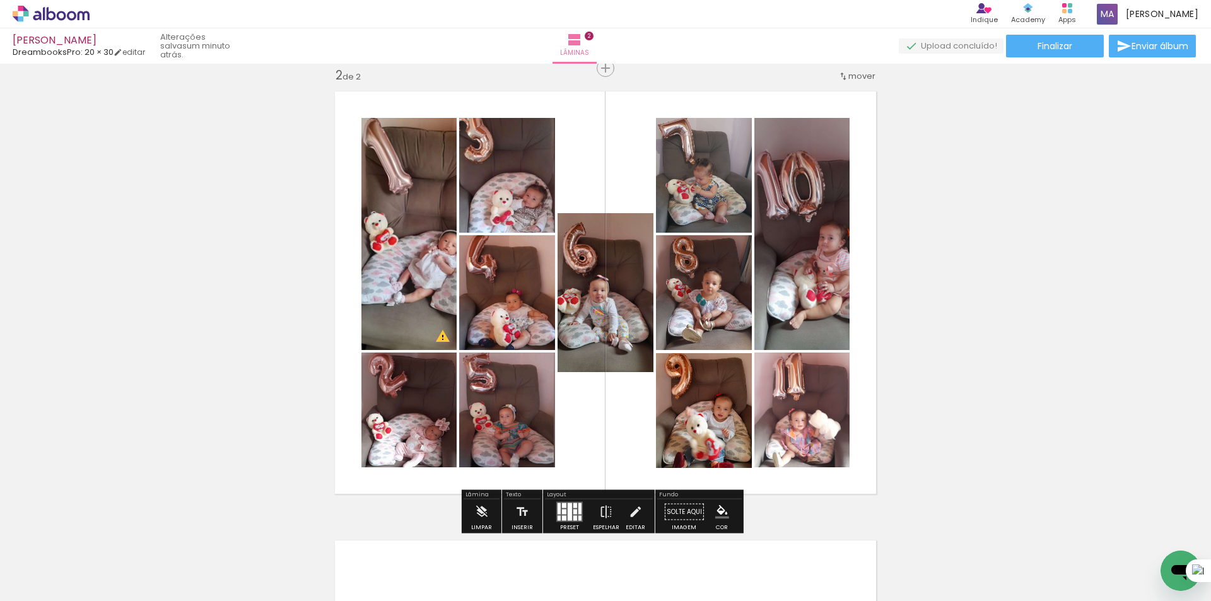
click at [982, 378] on div "Inserir lâmina 1 de 2 Inserir lâmina 2 de 2 O Designbox precisará aumentar a su…" at bounding box center [605, 277] width 1211 height 1348
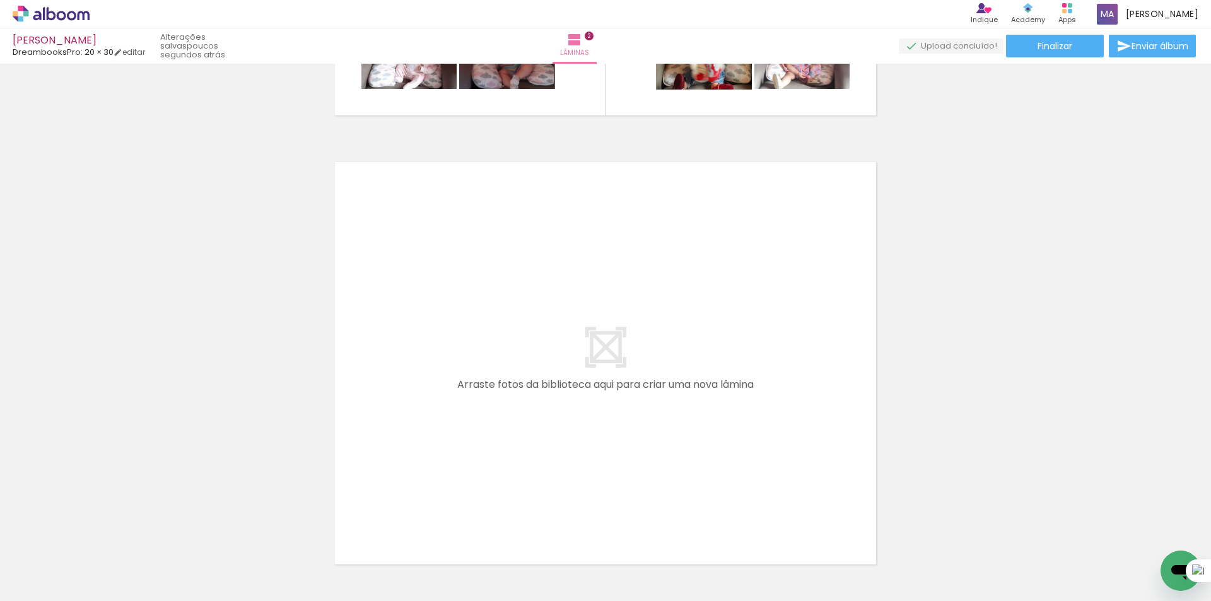
scroll to position [0, 2135]
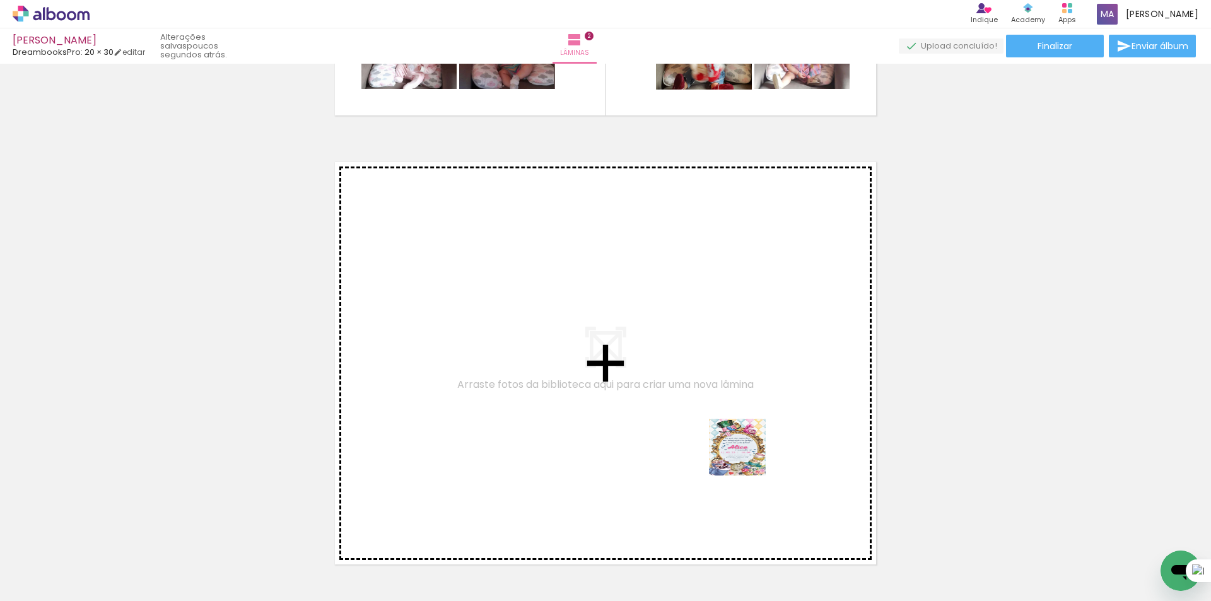
drag, startPoint x: 880, startPoint y: 557, endPoint x: 745, endPoint y: 456, distance: 168.0
click at [745, 456] on quentale-workspace at bounding box center [605, 300] width 1211 height 601
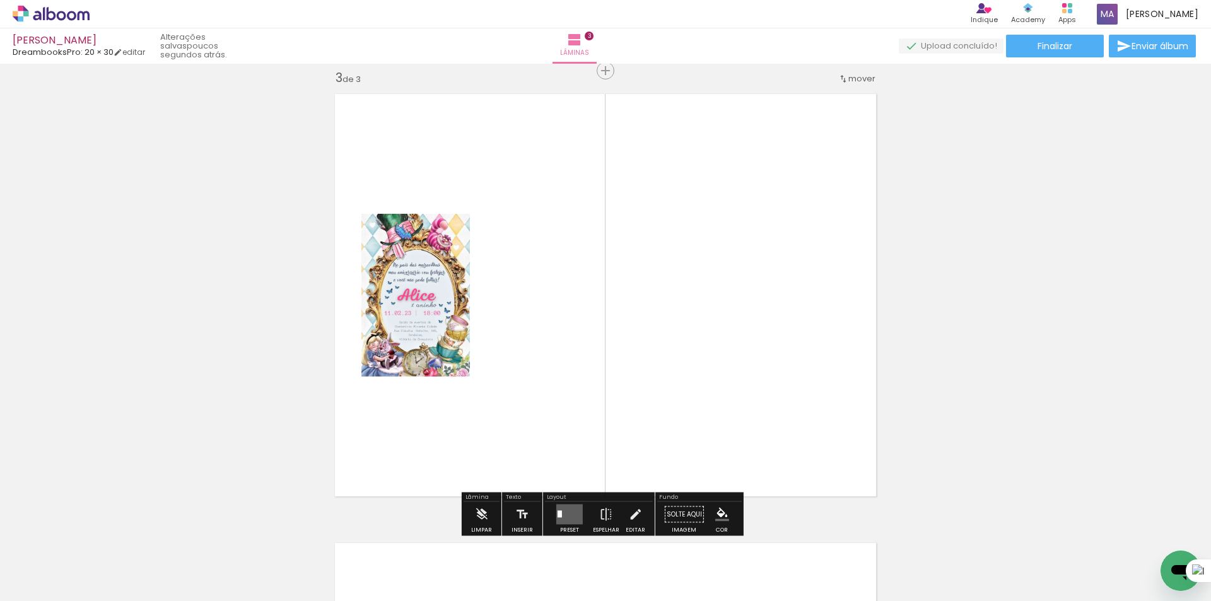
scroll to position [914, 0]
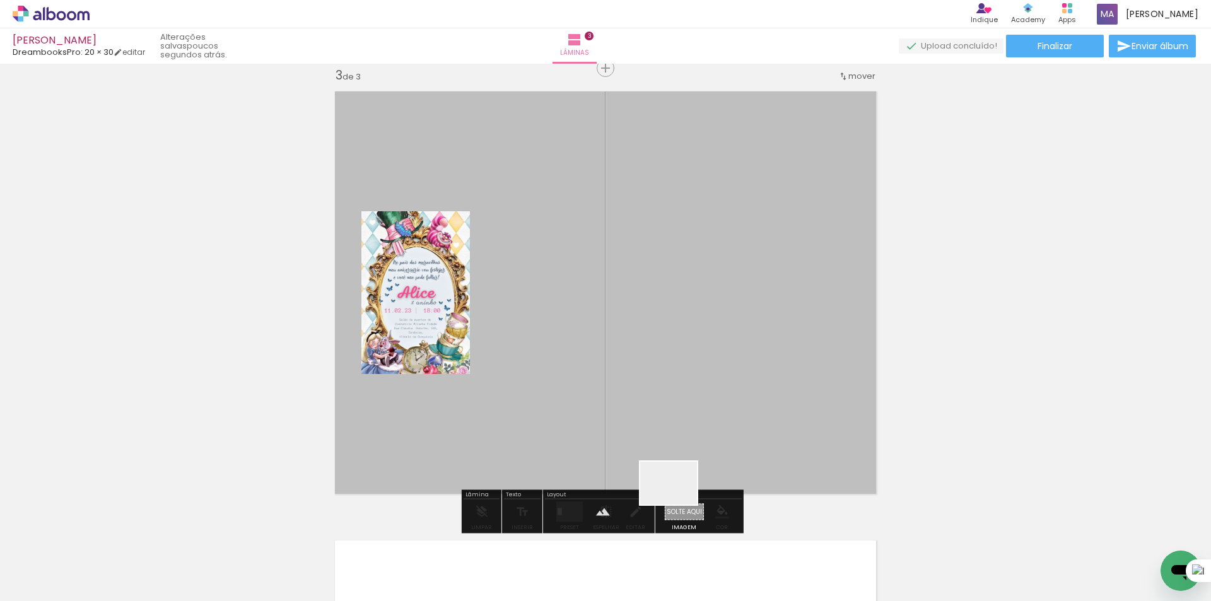
drag, startPoint x: 678, startPoint y: 520, endPoint x: 666, endPoint y: 423, distance: 97.2
click at [666, 423] on quentale-workspace at bounding box center [605, 300] width 1211 height 601
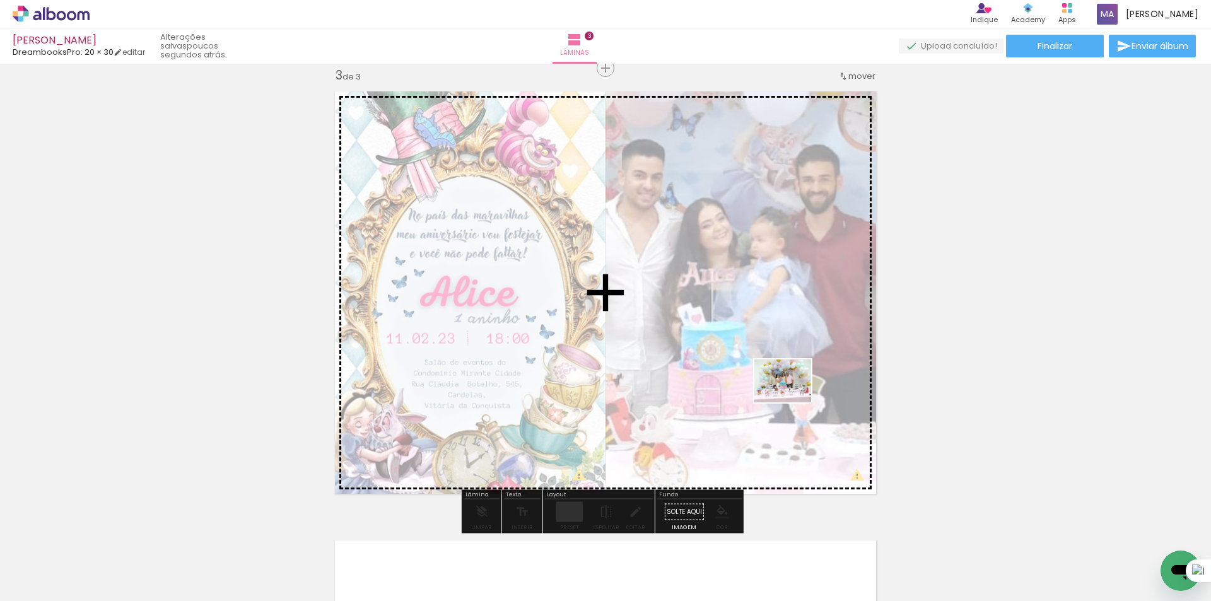
drag, startPoint x: 1095, startPoint y: 557, endPoint x: 792, endPoint y: 397, distance: 343.0
click at [792, 397] on quentale-workspace at bounding box center [605, 300] width 1211 height 601
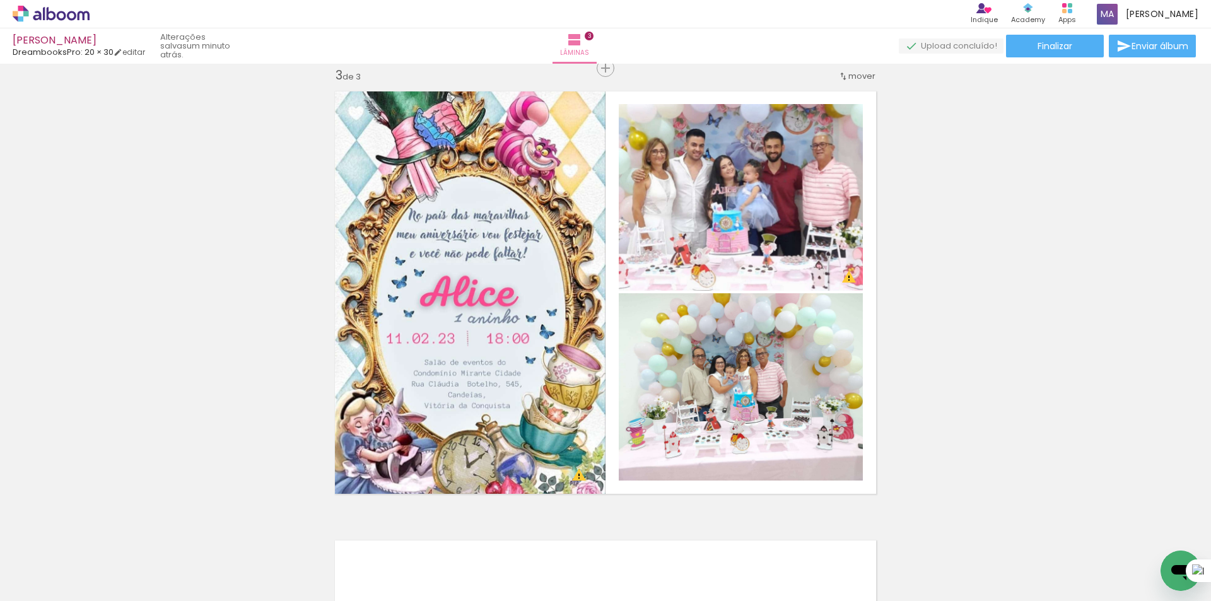
scroll to position [0, 2258]
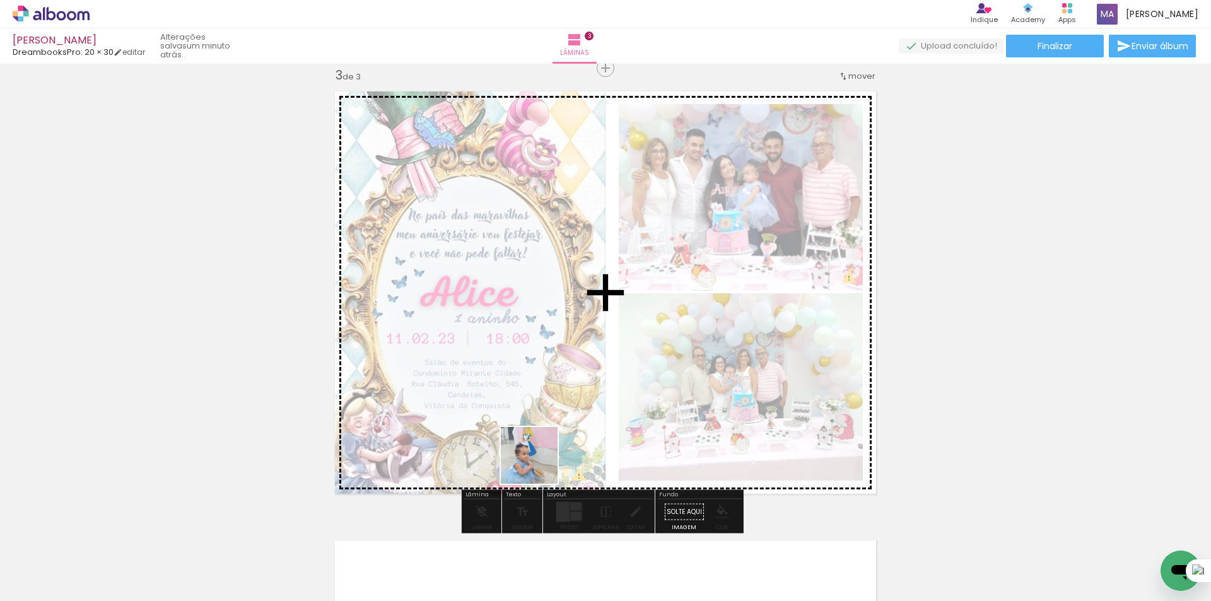
drag, startPoint x: 506, startPoint y: 551, endPoint x: 537, endPoint y: 494, distance: 64.1
click at [539, 459] on quentale-workspace at bounding box center [605, 300] width 1211 height 601
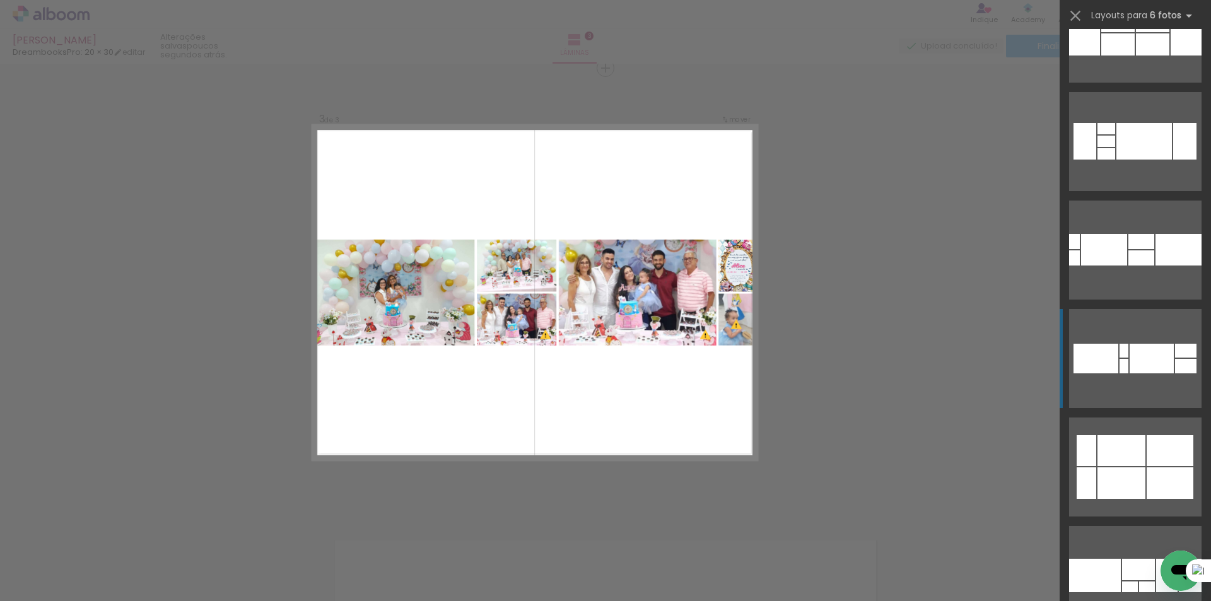
scroll to position [1387, 0]
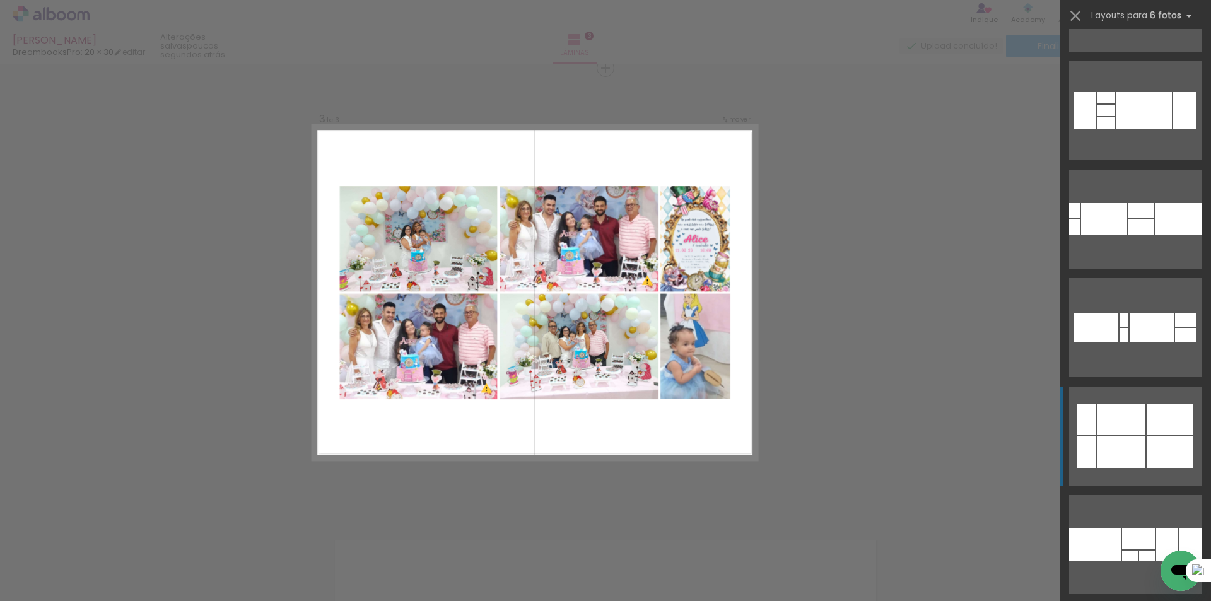
click at [1130, 412] on div at bounding box center [1121, 419] width 48 height 31
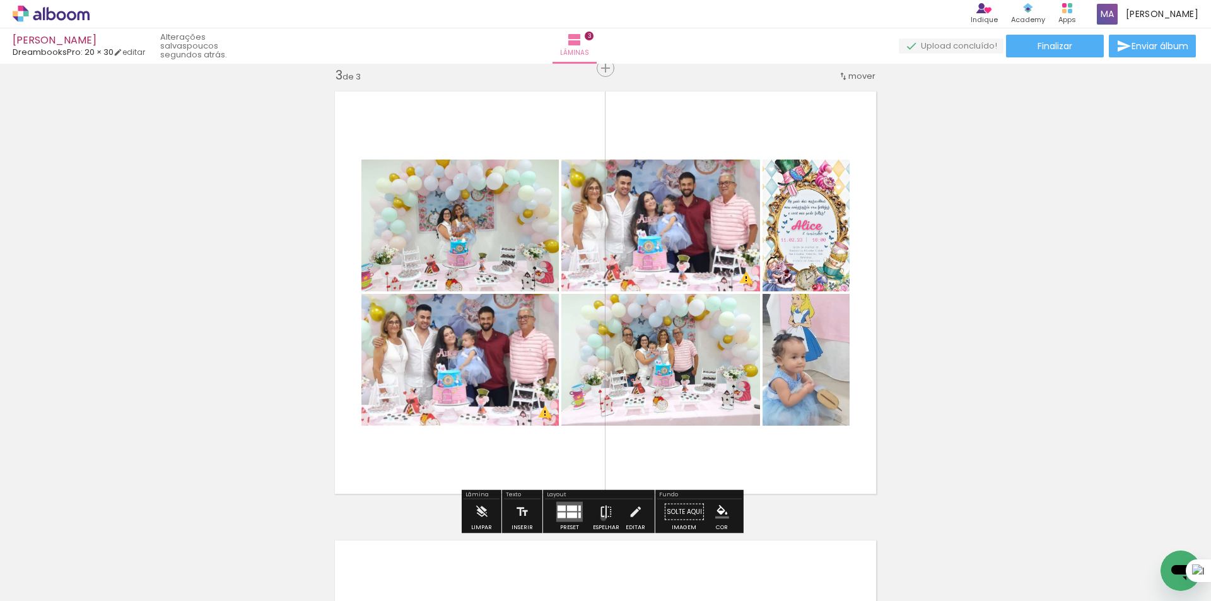
click at [600, 518] on iron-icon at bounding box center [606, 511] width 14 height 25
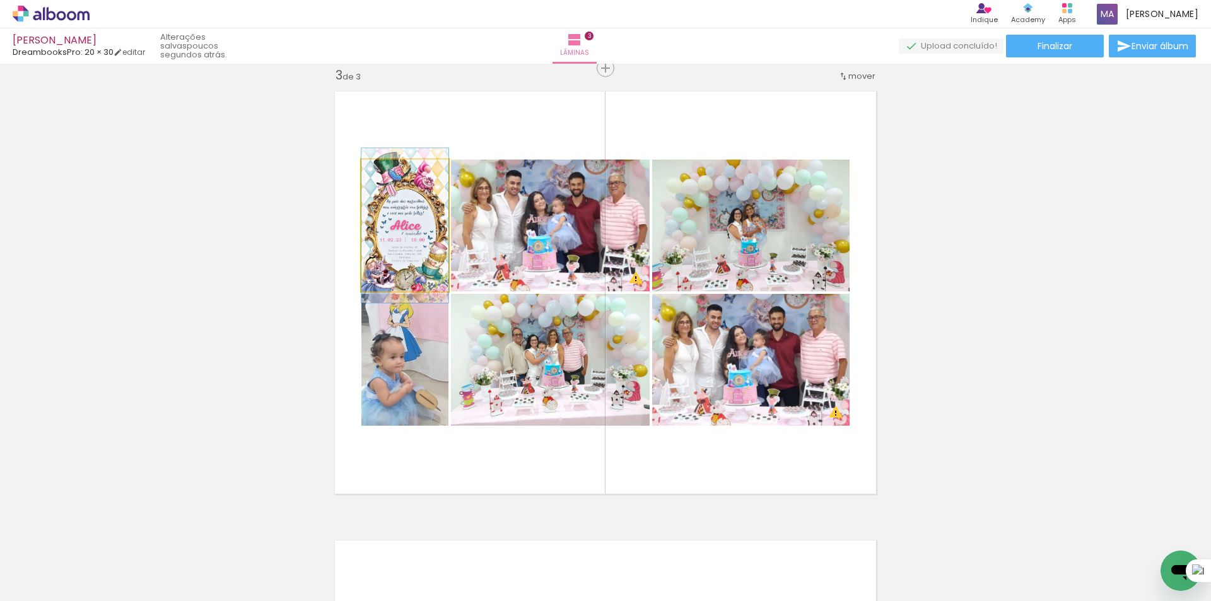
click at [400, 249] on quentale-photo at bounding box center [404, 226] width 87 height 132
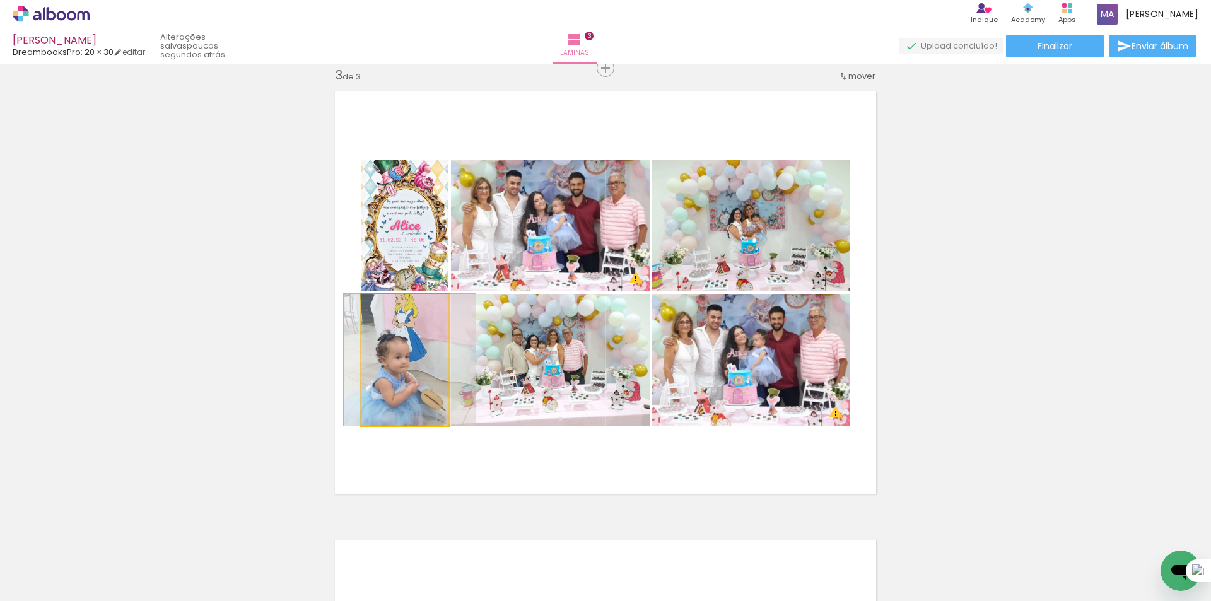
drag, startPoint x: 400, startPoint y: 393, endPoint x: 405, endPoint y: 405, distance: 13.0
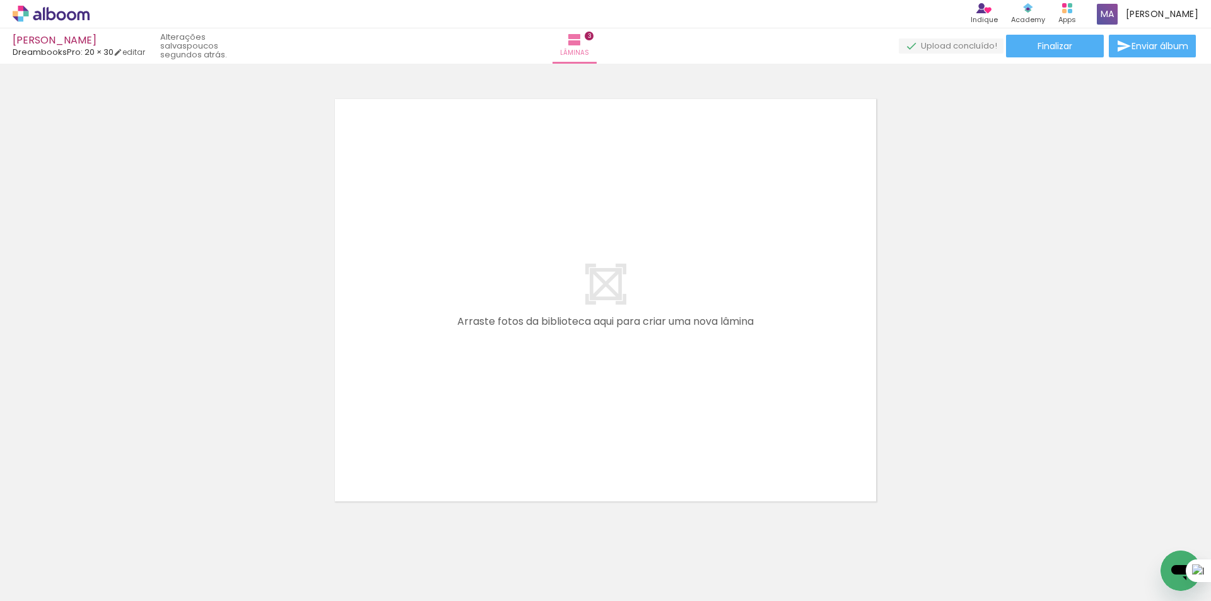
scroll to position [0, 0]
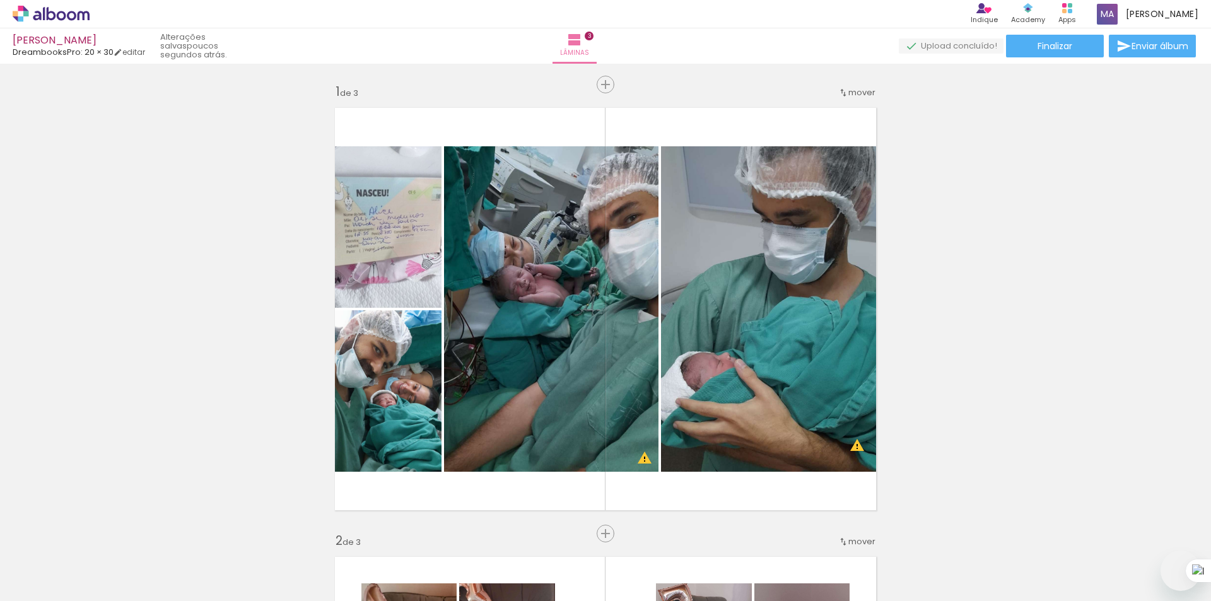
click at [675, 390] on quentale-workspace at bounding box center [605, 300] width 1211 height 601
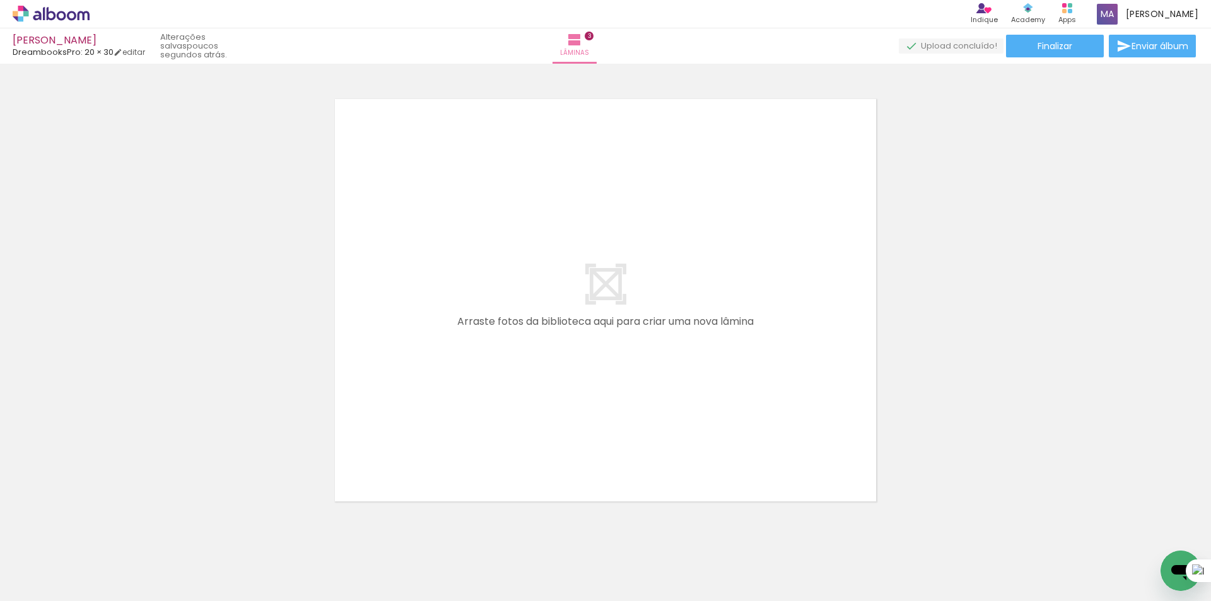
scroll to position [1387, 0]
drag, startPoint x: 718, startPoint y: 558, endPoint x: 793, endPoint y: 595, distance: 83.8
click at [704, 434] on quentale-workspace at bounding box center [605, 300] width 1211 height 601
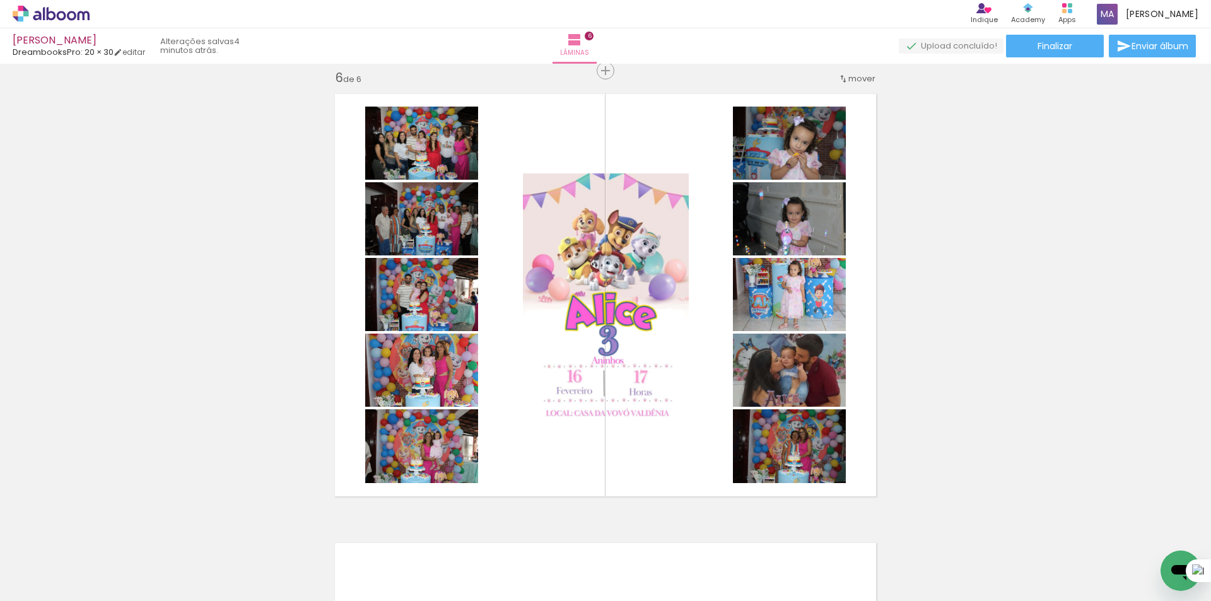
scroll to position [2144, 0]
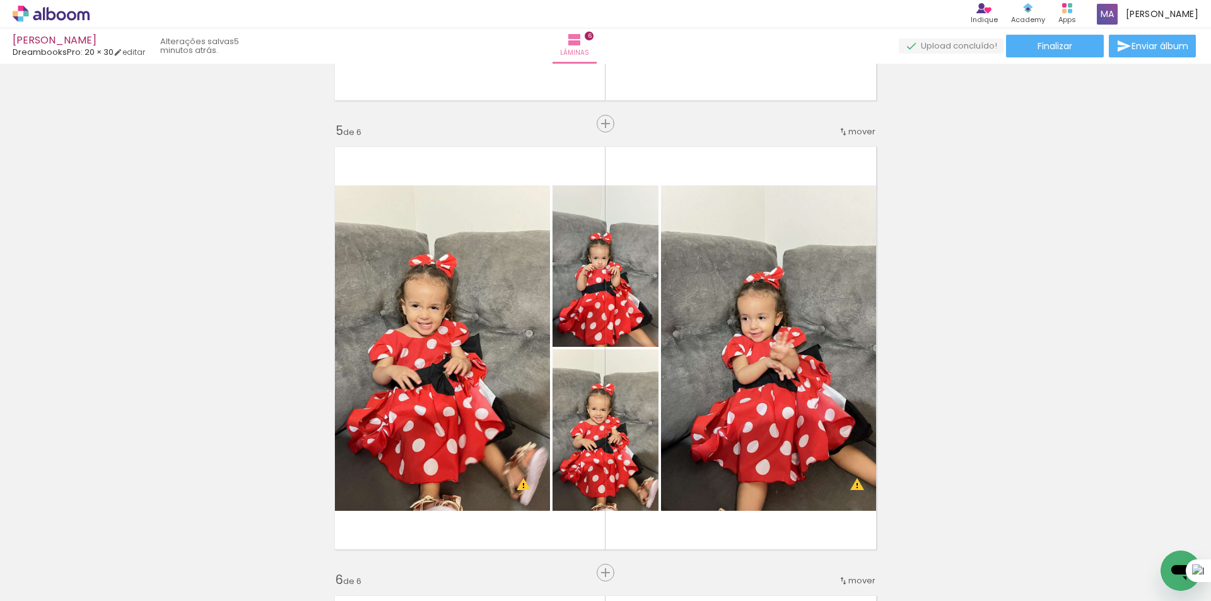
scroll to position [1640, 0]
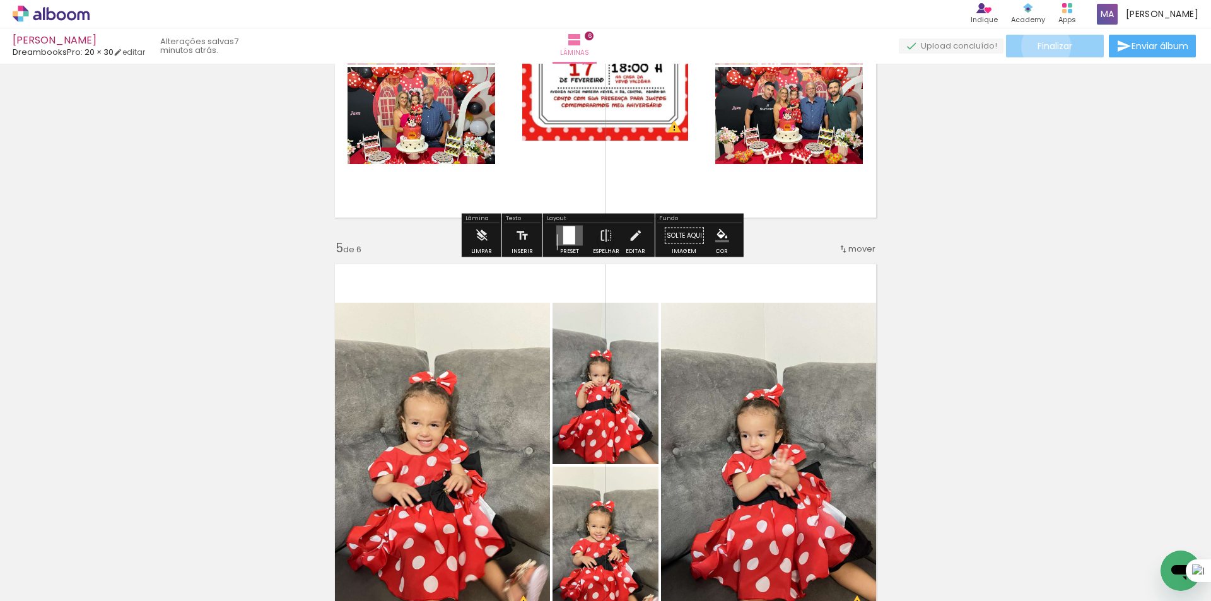
click at [1041, 46] on span "Finalizar" at bounding box center [1054, 46] width 35 height 9
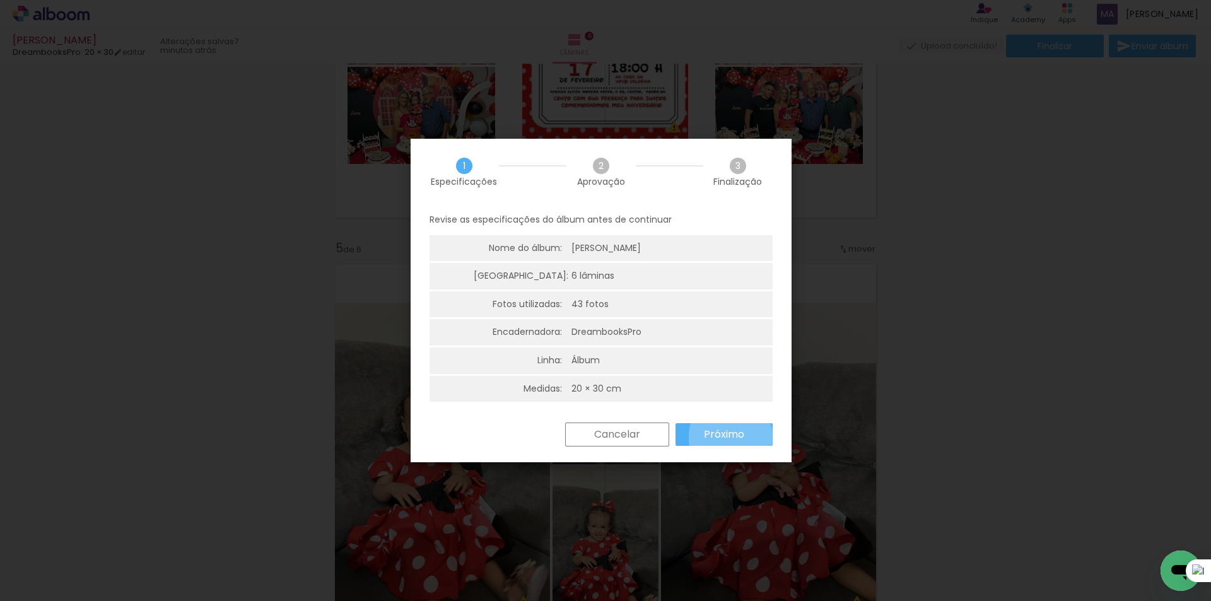
click at [0, 0] on slot "Próximo" at bounding box center [0, 0] width 0 height 0
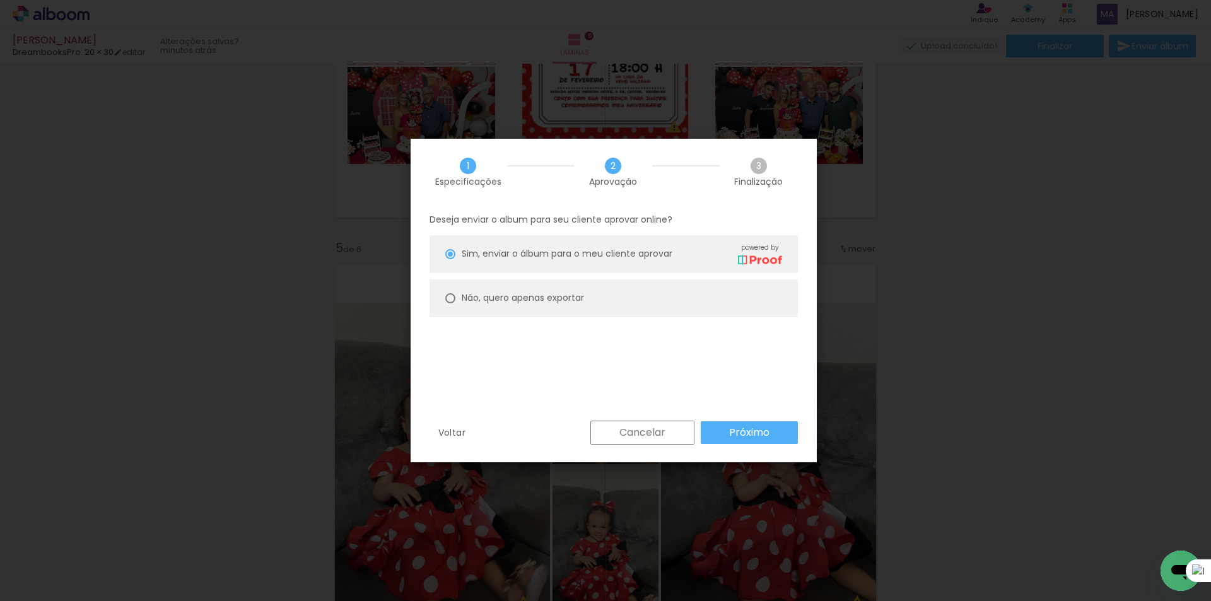
click at [609, 303] on paper-radio-button "Não, quero apenas exportar" at bounding box center [613, 298] width 368 height 38
type paper-radio-button "on"
click at [714, 430] on paper-button "Próximo" at bounding box center [749, 432] width 97 height 23
type input "Alta, 300 DPI"
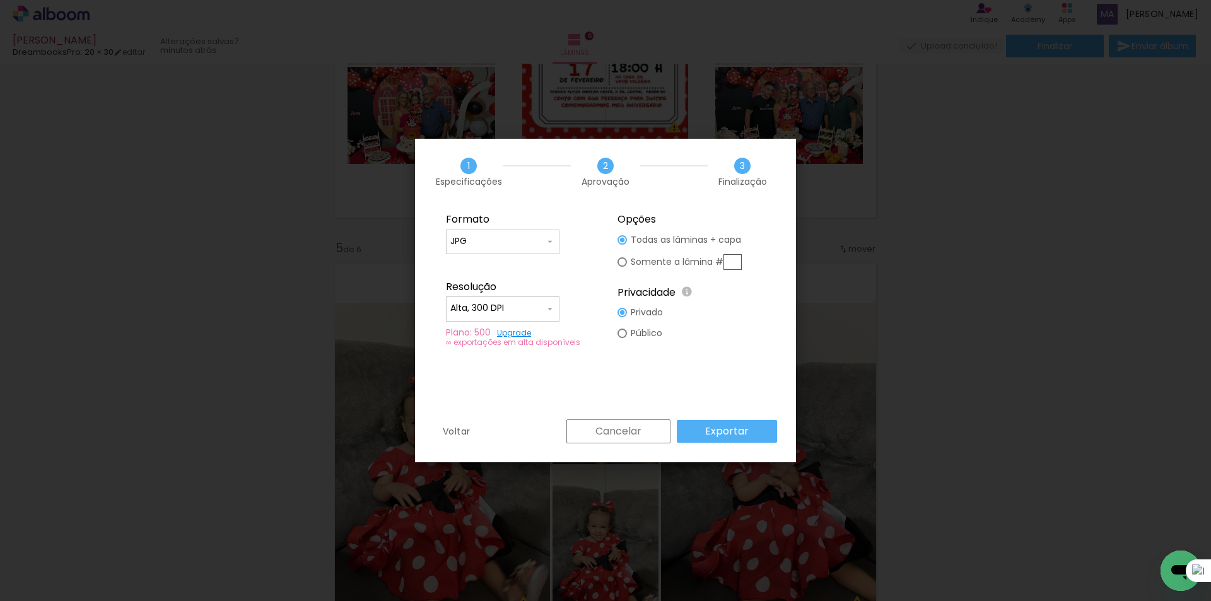
click at [0, 0] on slot "Exportar" at bounding box center [0, 0] width 0 height 0
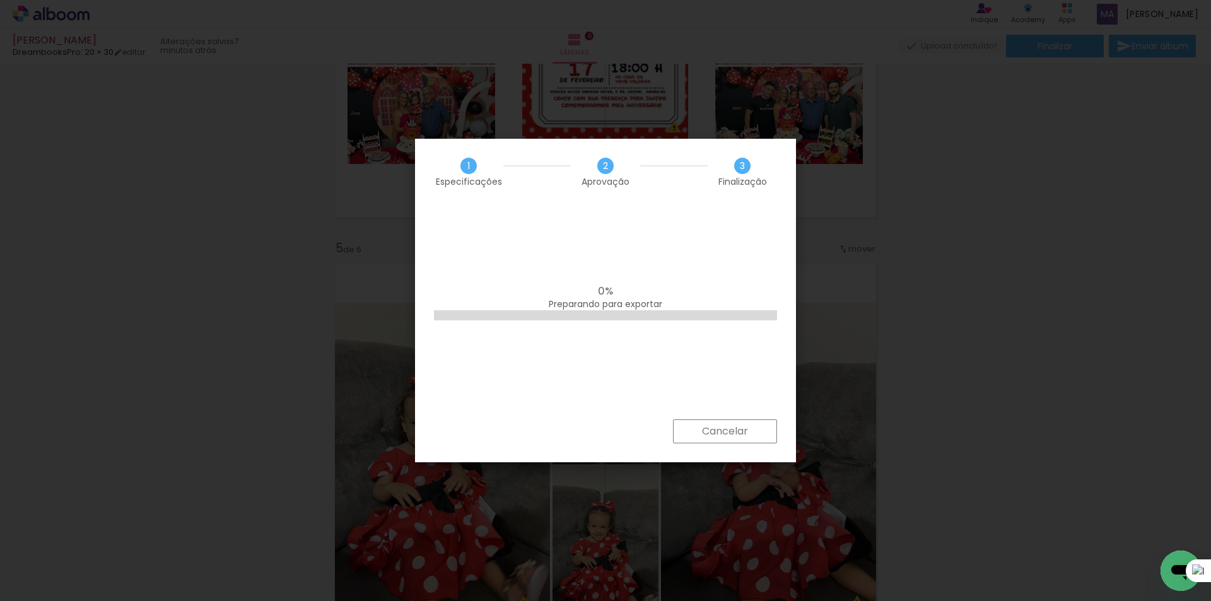
scroll to position [2031, 0]
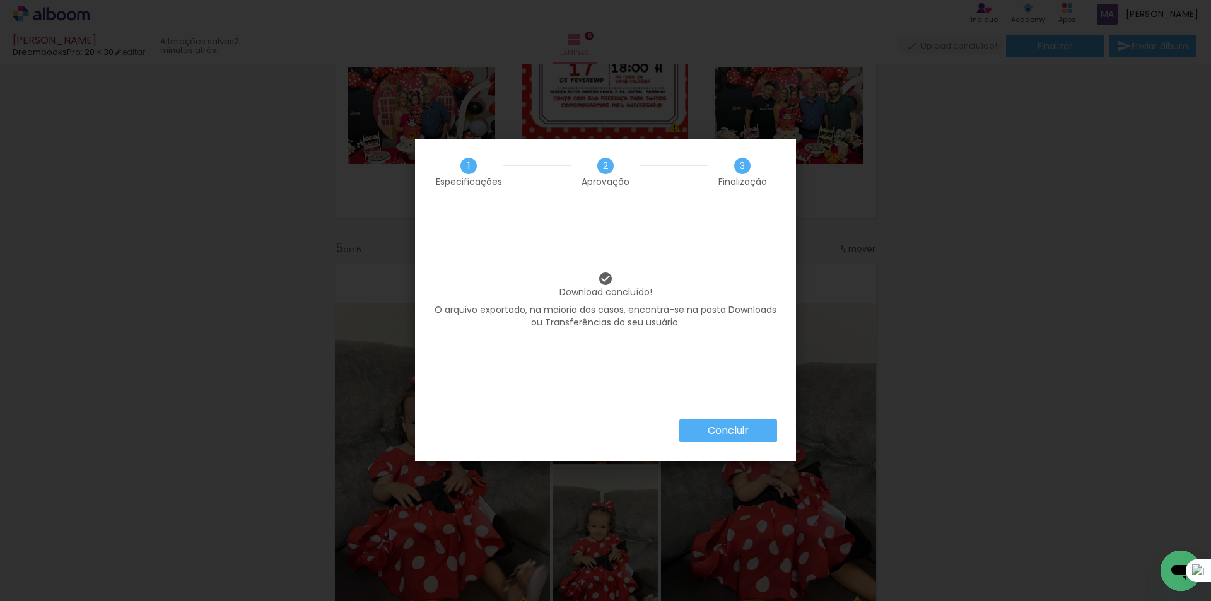
scroll to position [2031, 0]
click at [729, 421] on paper-button "Concluir" at bounding box center [728, 430] width 98 height 23
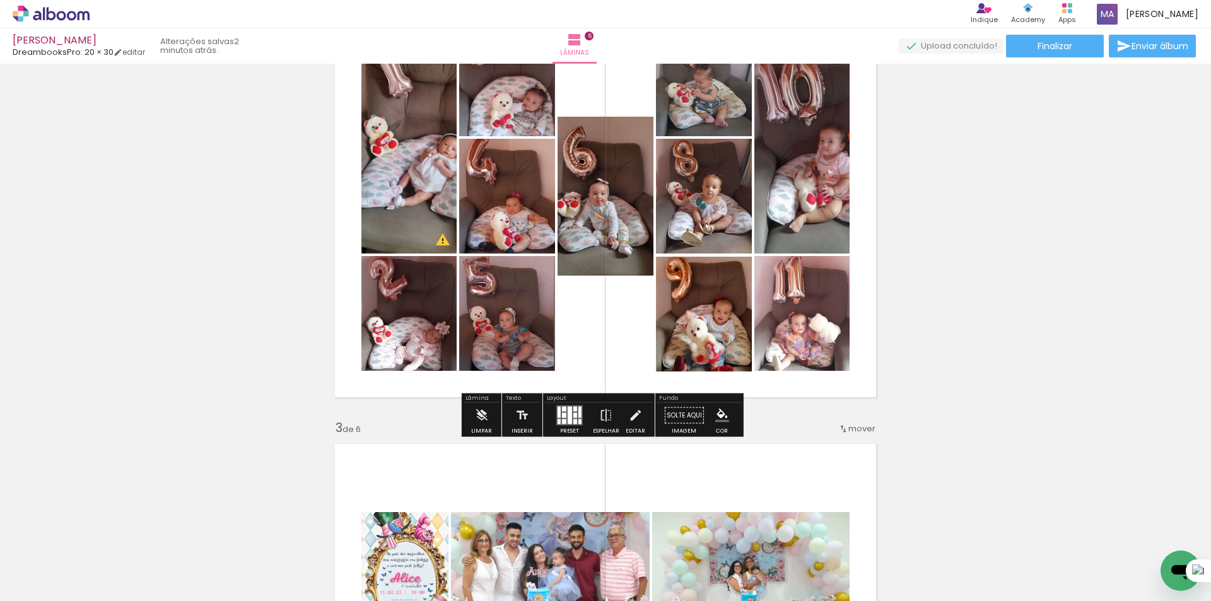
scroll to position [631, 0]
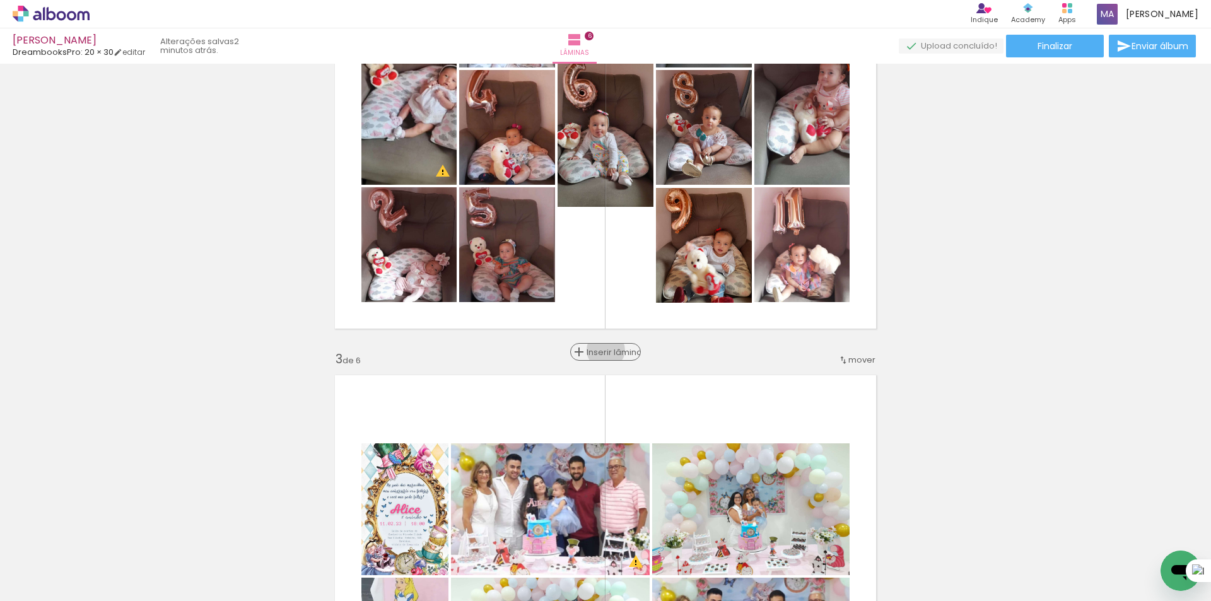
click at [602, 350] on span "Inserir lâmina" at bounding box center [610, 352] width 49 height 8
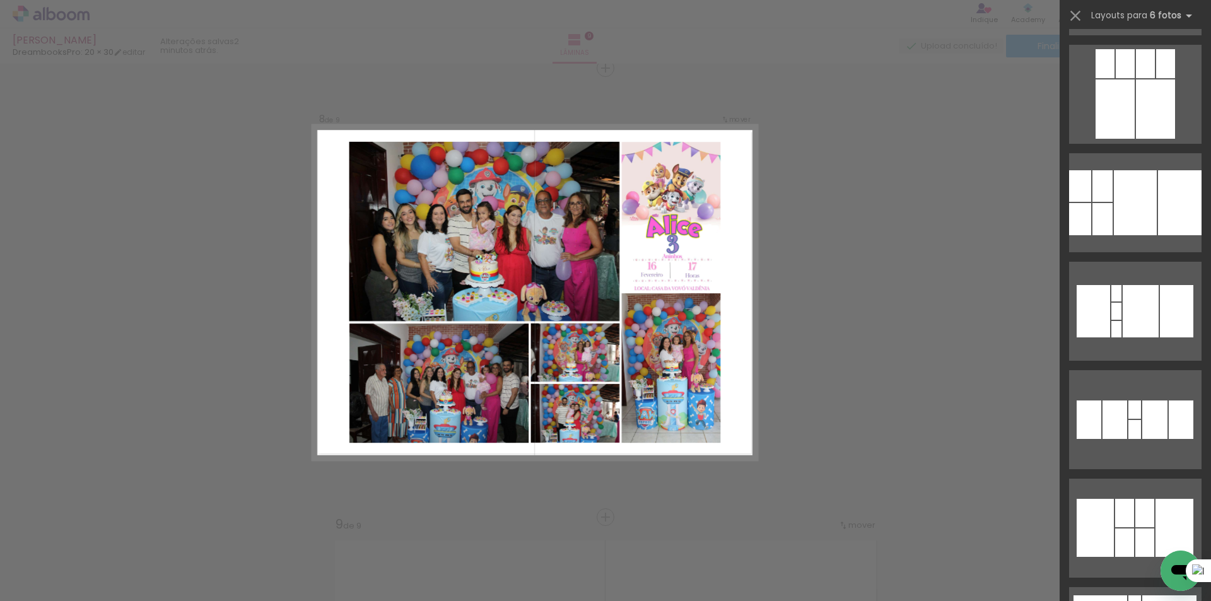
scroll to position [56915, 0]
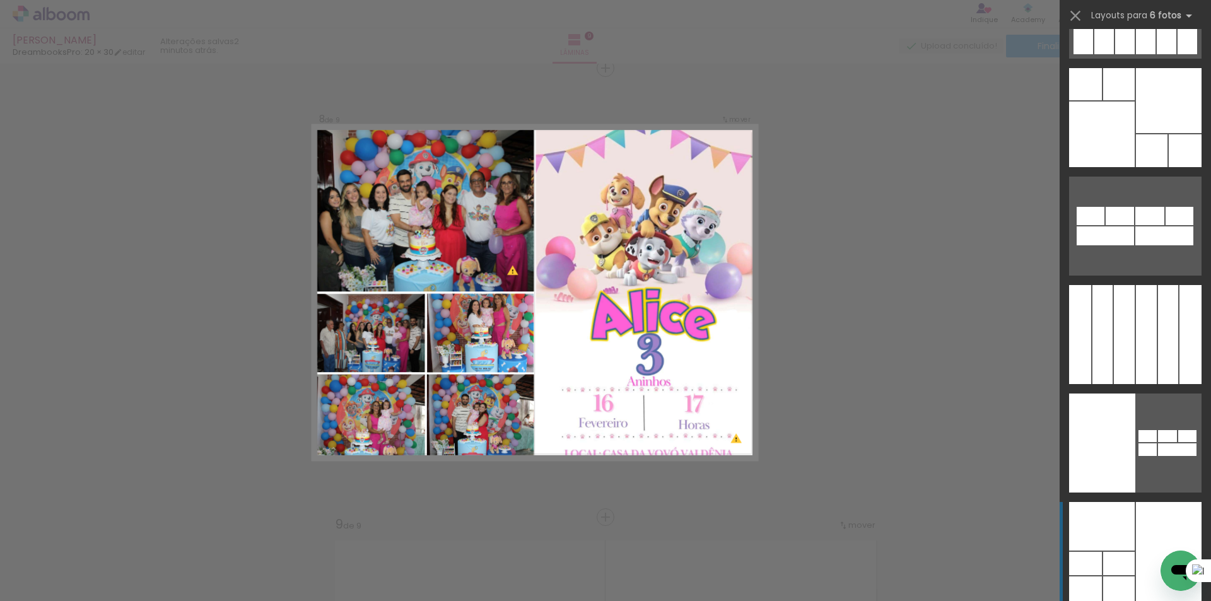
click at [1109, 533] on div at bounding box center [1102, 526] width 66 height 49
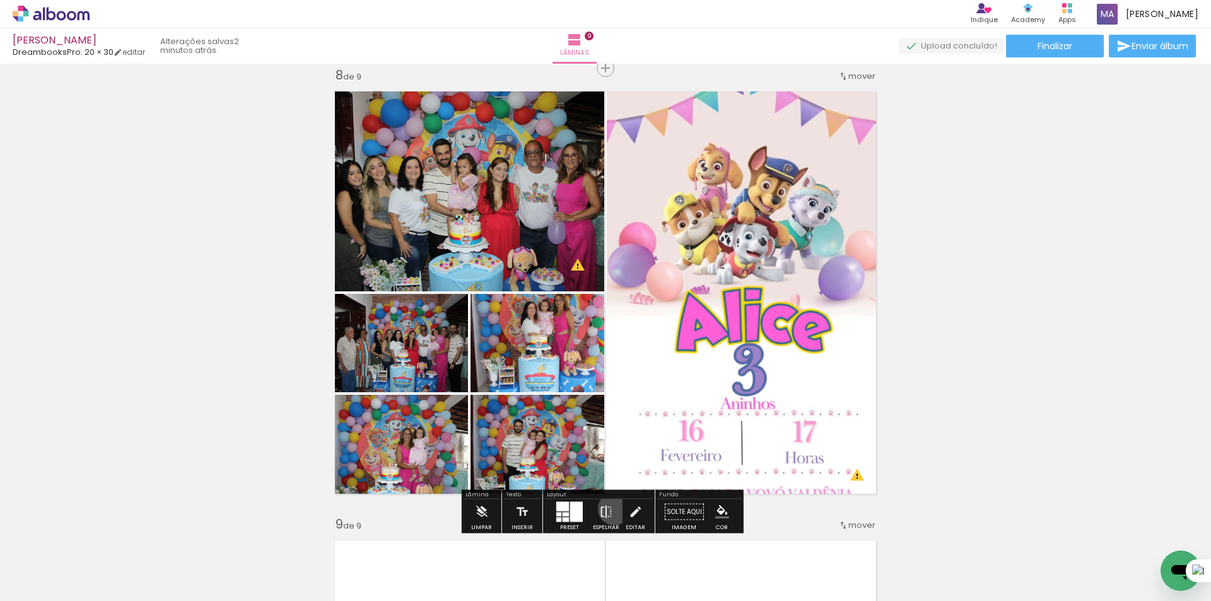
click at [611, 509] on paper-button "Espelhar" at bounding box center [606, 515] width 33 height 32
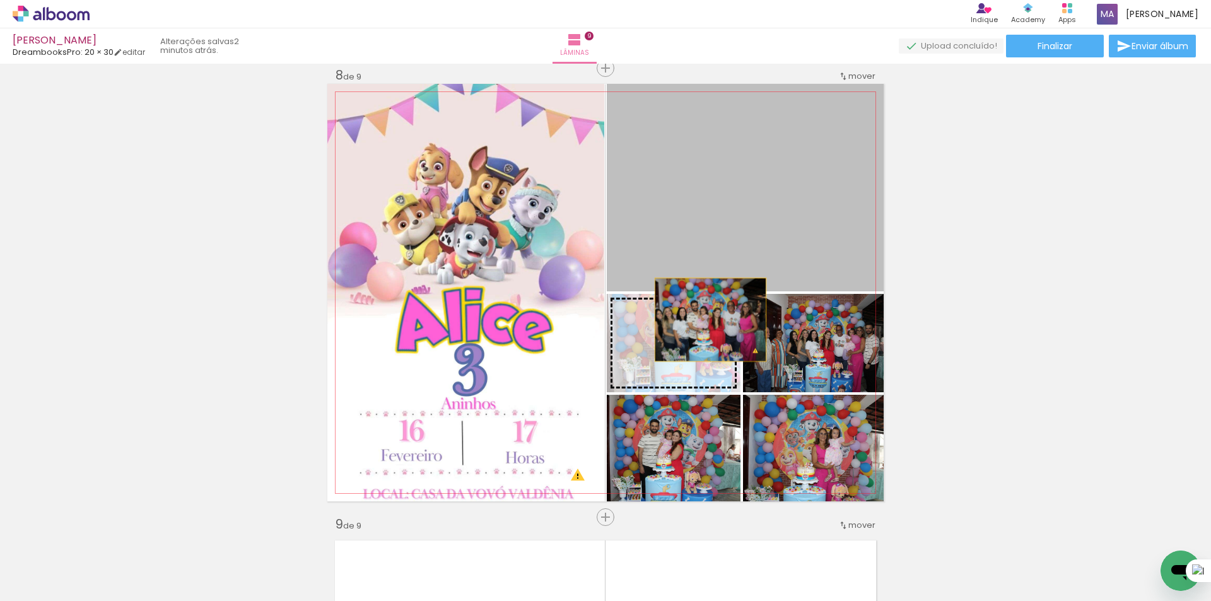
drag, startPoint x: 747, startPoint y: 222, endPoint x: 706, endPoint y: 320, distance: 106.6
click at [0, 0] on slot at bounding box center [0, 0] width 0 height 0
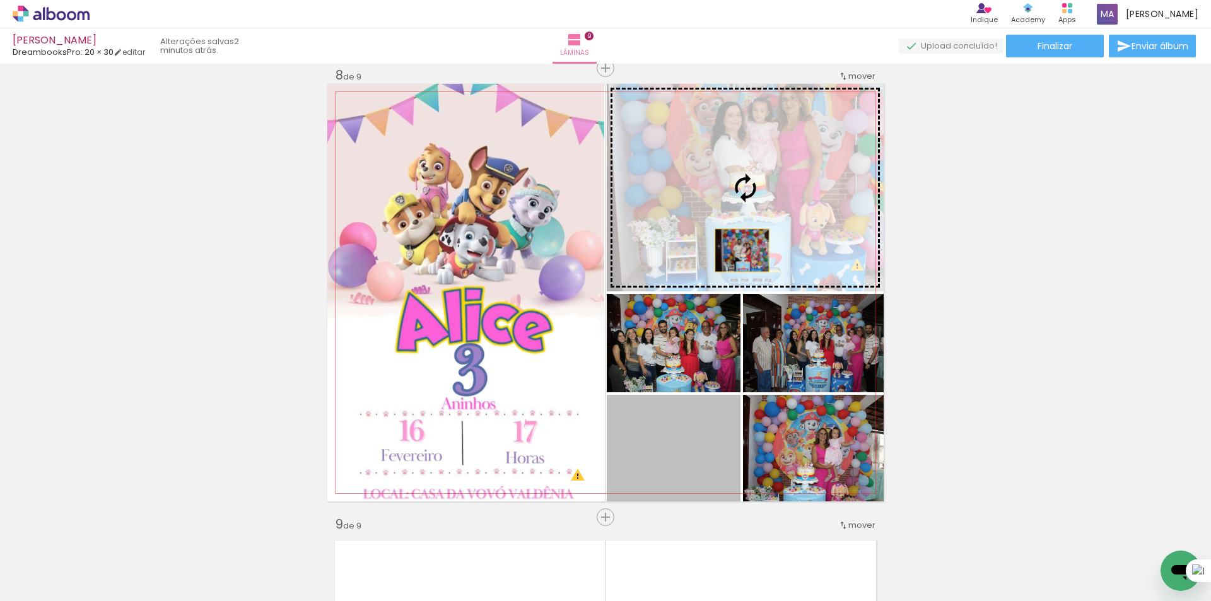
drag, startPoint x: 701, startPoint y: 461, endPoint x: 754, endPoint y: 262, distance: 205.7
click at [0, 0] on slot at bounding box center [0, 0] width 0 height 0
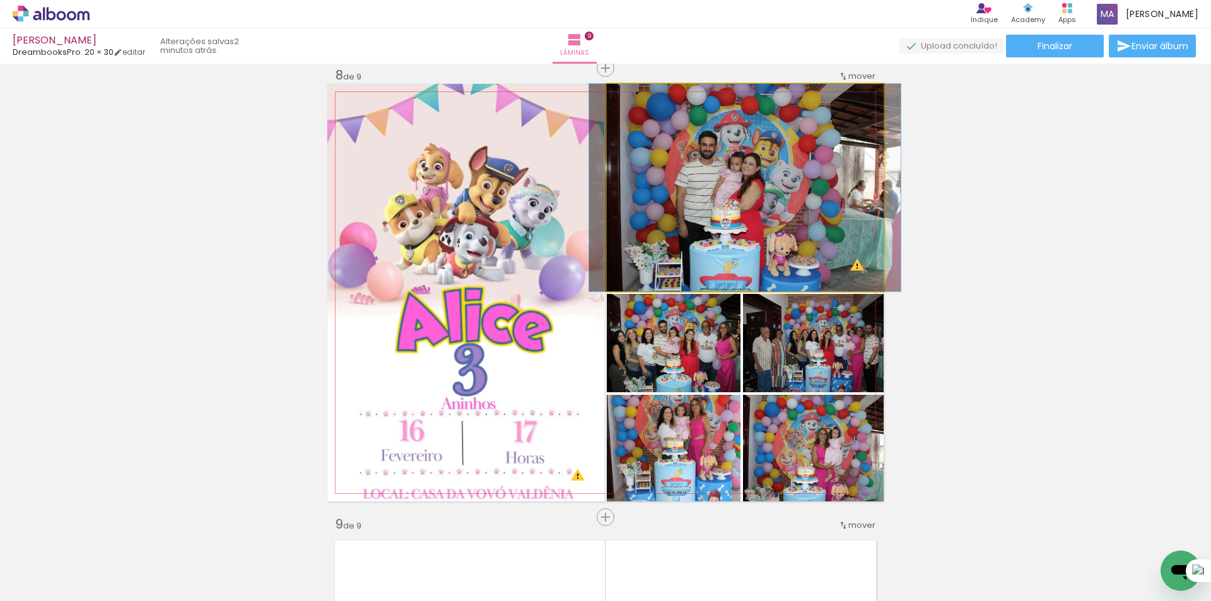
drag, startPoint x: 808, startPoint y: 178, endPoint x: 808, endPoint y: 208, distance: 30.3
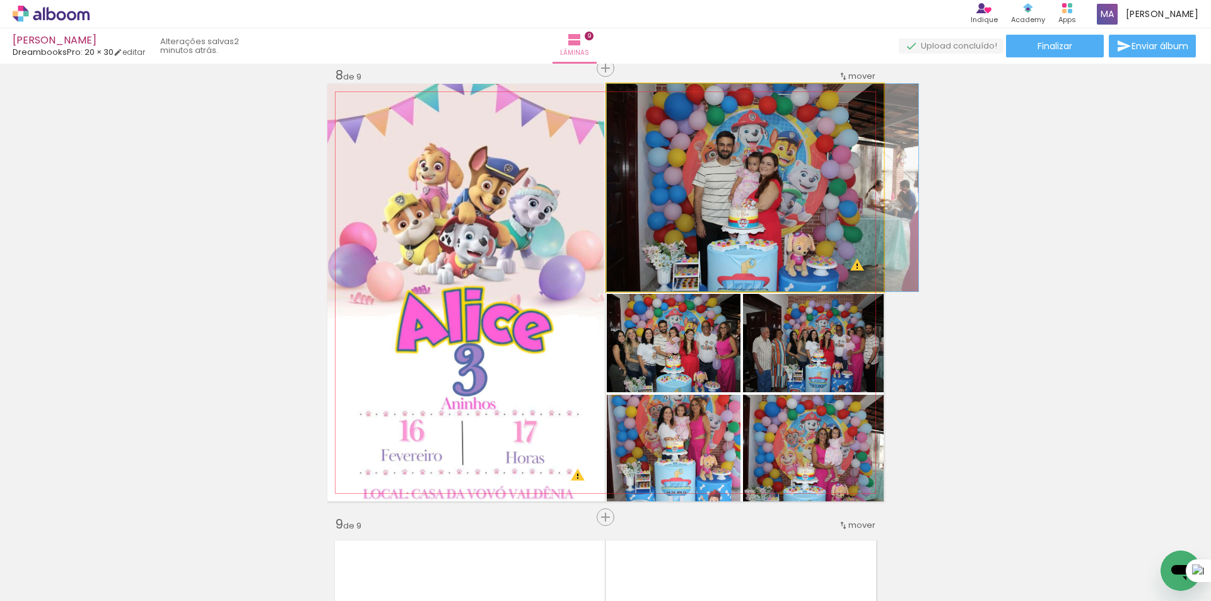
drag, startPoint x: 805, startPoint y: 204, endPoint x: 832, endPoint y: 204, distance: 27.1
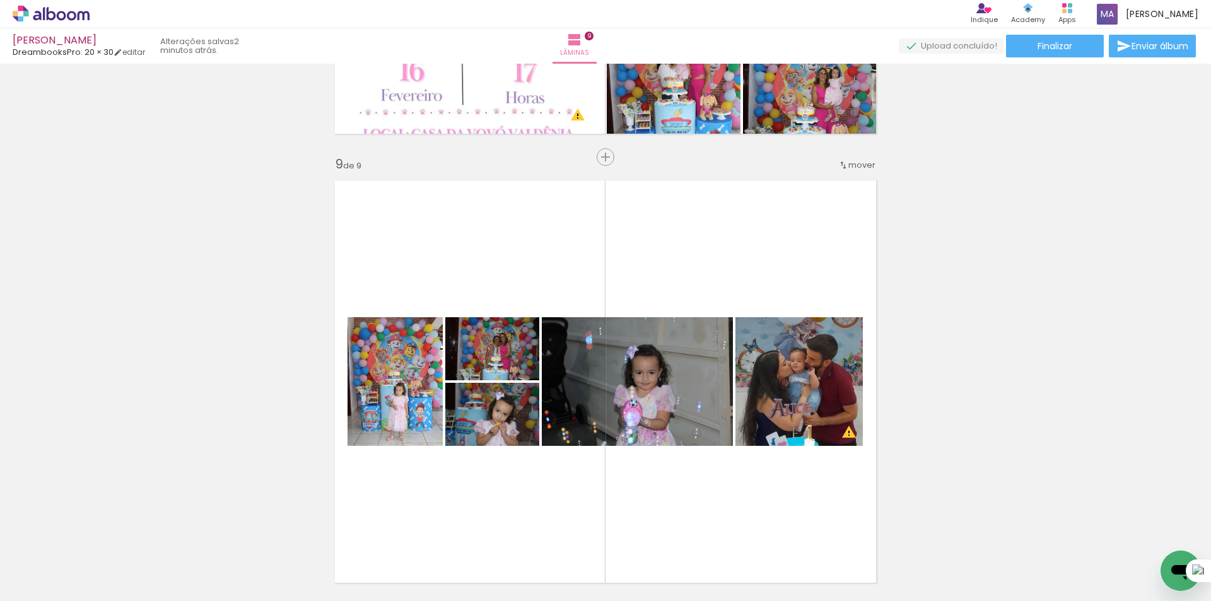
scroll to position [3664, 0]
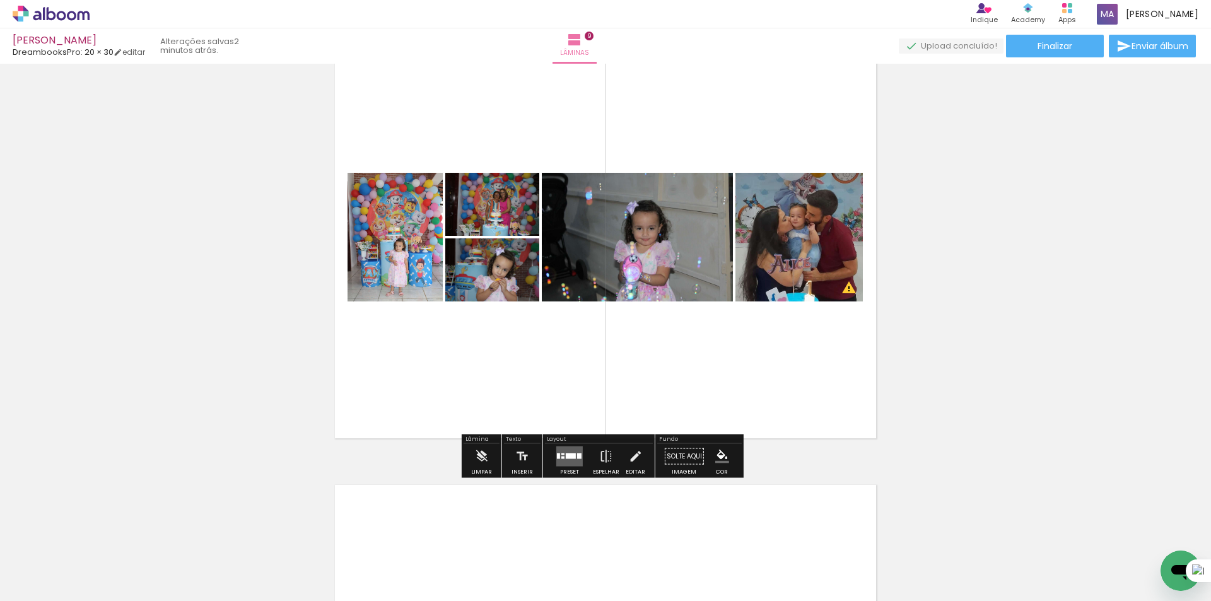
click at [569, 458] on div at bounding box center [571, 456] width 10 height 6
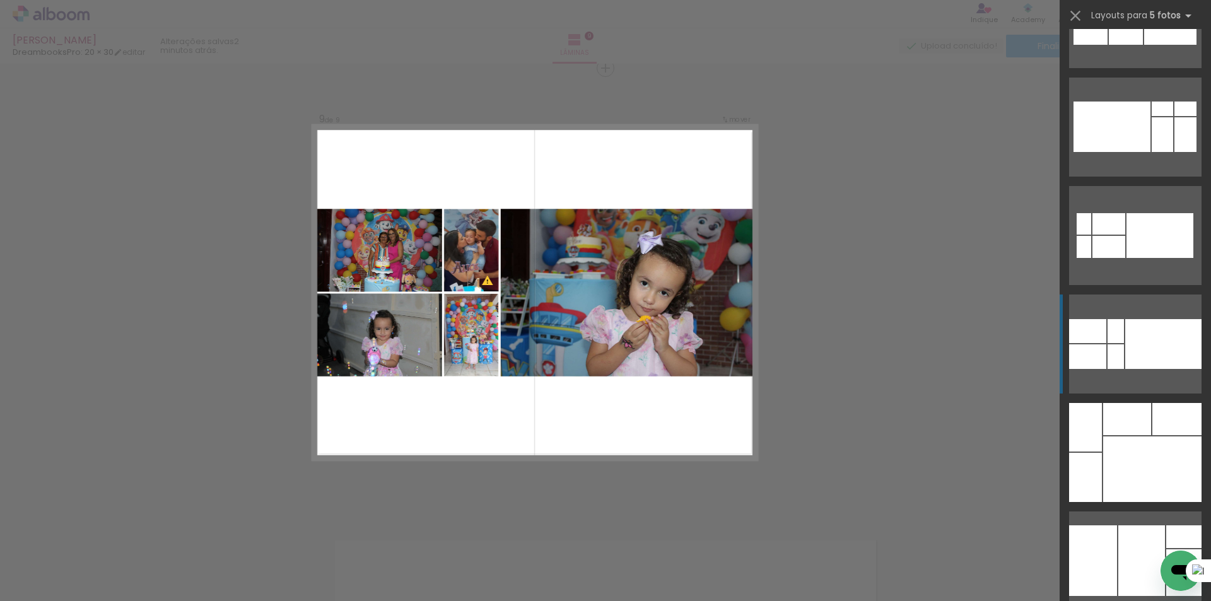
scroll to position [378, 0]
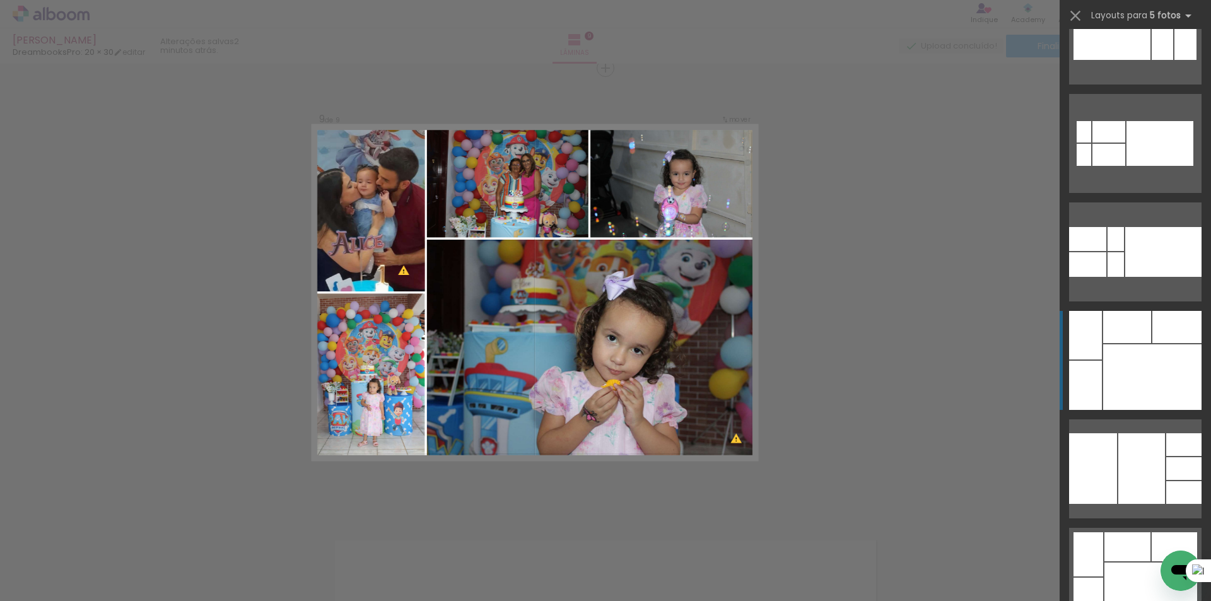
click at [1141, 342] on div at bounding box center [1127, 327] width 48 height 32
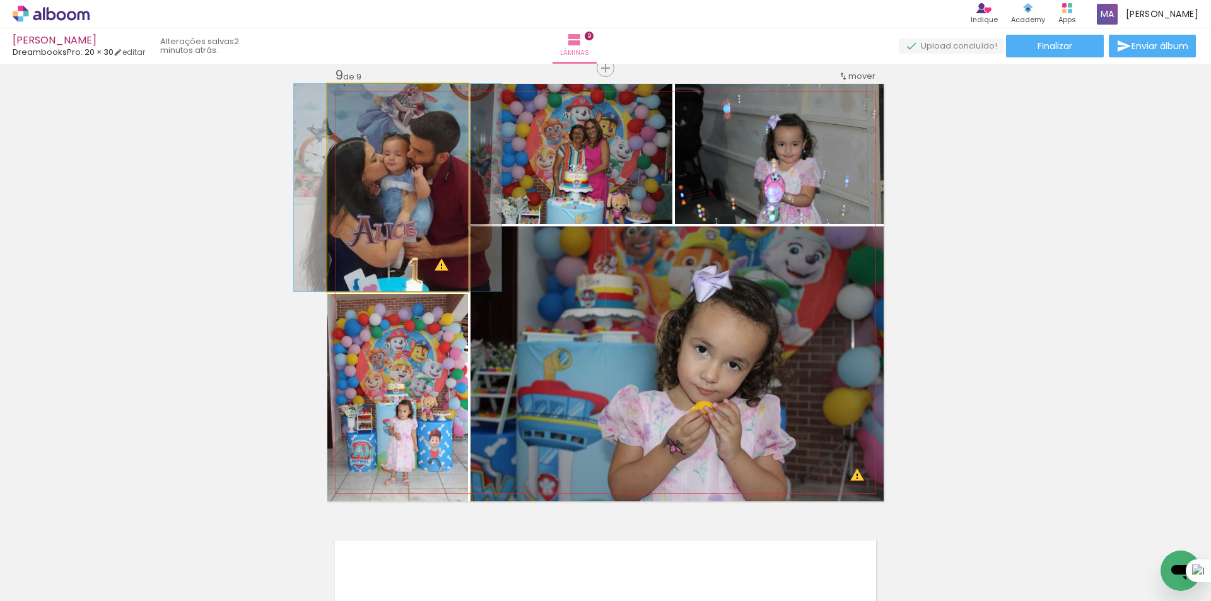
click at [445, 213] on quentale-photo at bounding box center [397, 187] width 141 height 207
click at [448, 247] on quentale-photo at bounding box center [397, 187] width 141 height 207
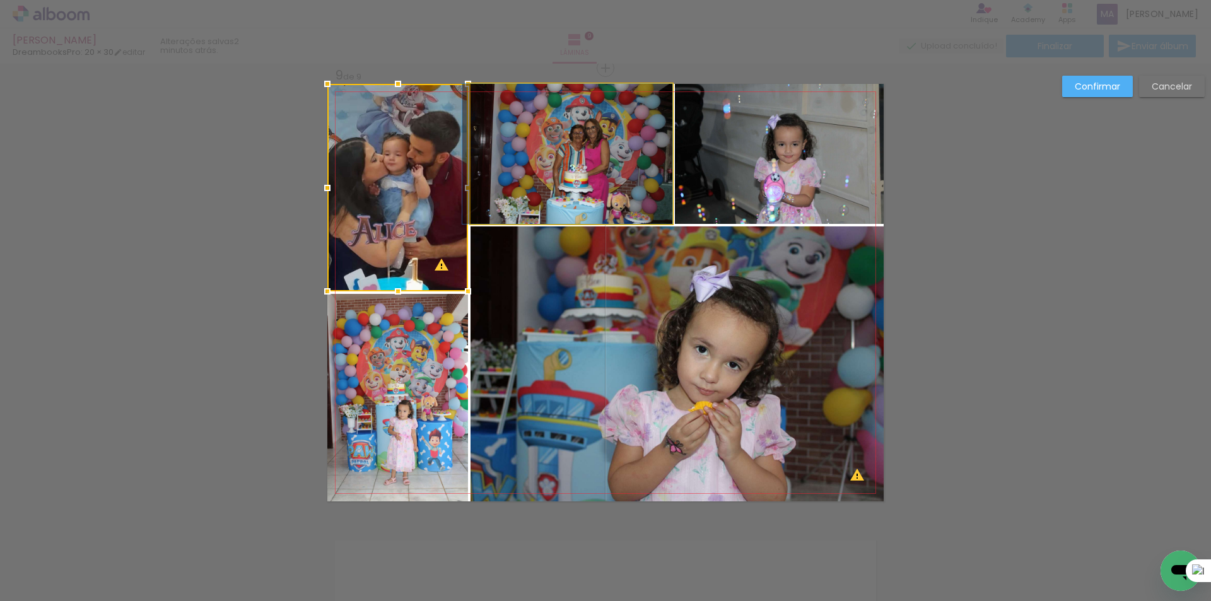
click at [511, 195] on quentale-photo at bounding box center [571, 154] width 202 height 140
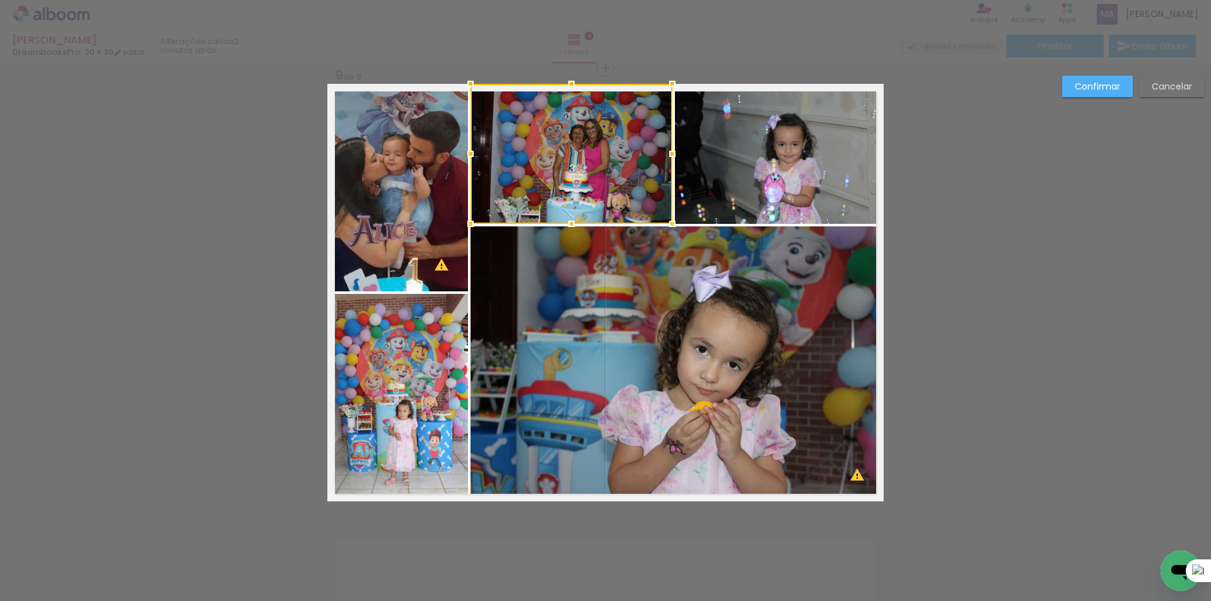
click at [525, 294] on quentale-photo at bounding box center [676, 363] width 413 height 275
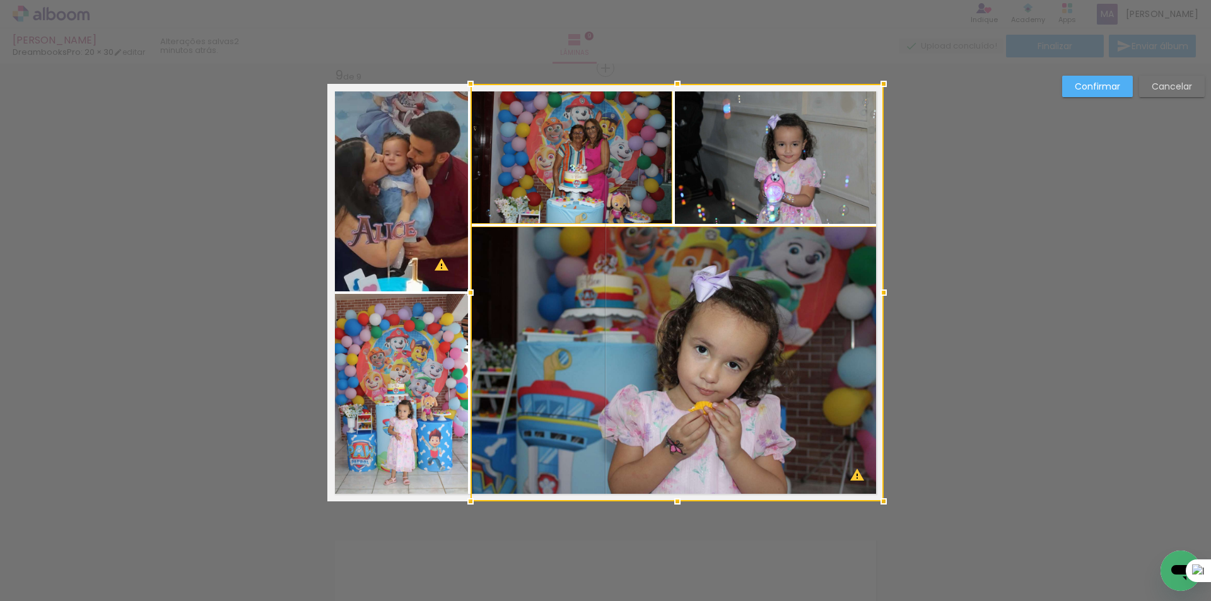
click at [720, 201] on div at bounding box center [676, 292] width 413 height 417
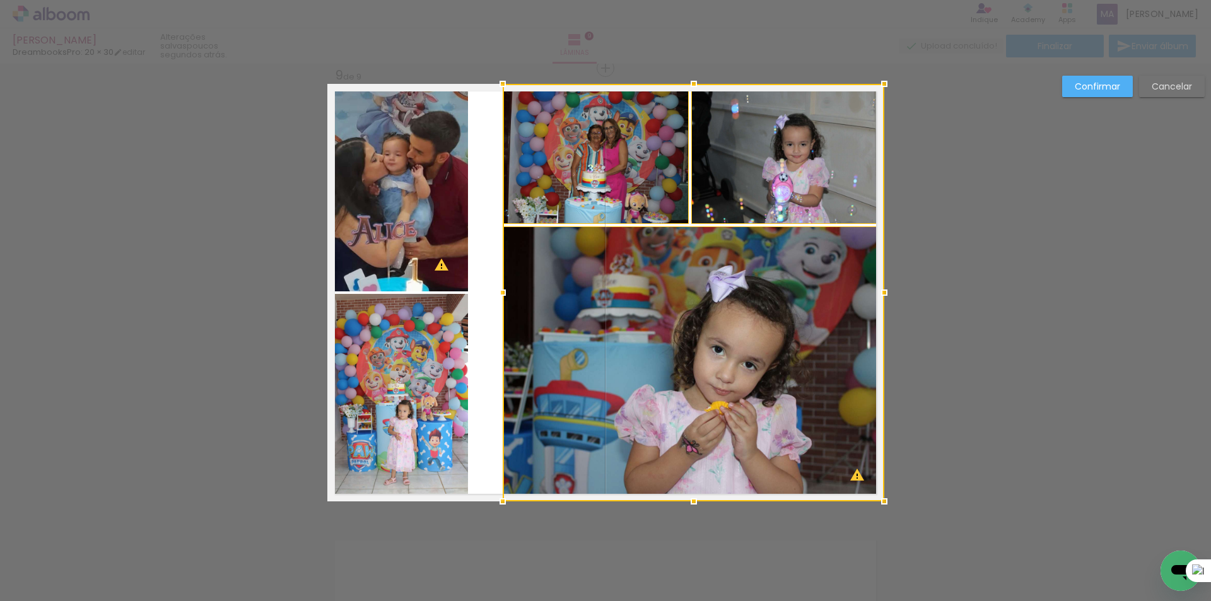
drag, startPoint x: 469, startPoint y: 294, endPoint x: 501, endPoint y: 302, distance: 33.2
click at [501, 302] on div at bounding box center [502, 292] width 25 height 25
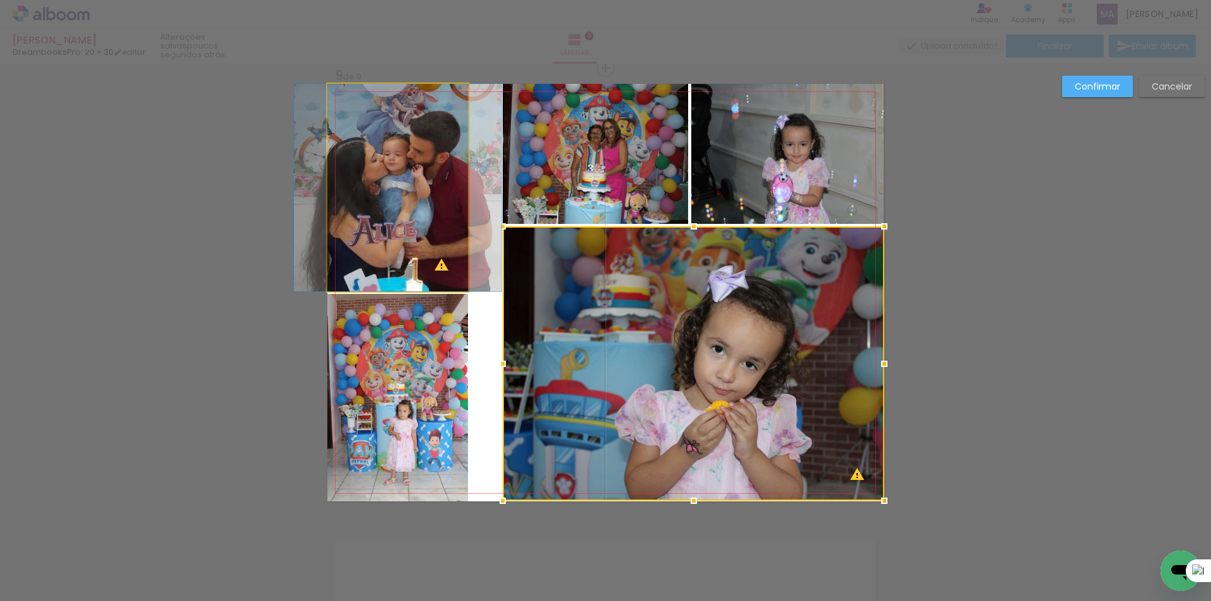
click at [441, 256] on quentale-photo at bounding box center [397, 187] width 141 height 207
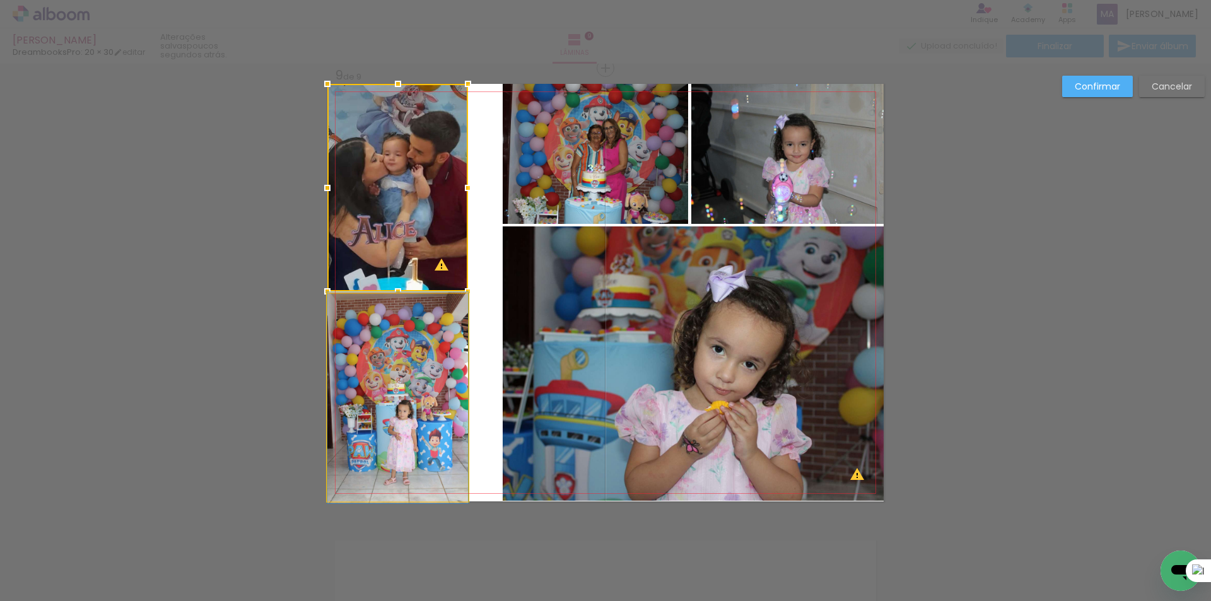
click at [428, 341] on quentale-photo at bounding box center [397, 397] width 141 height 207
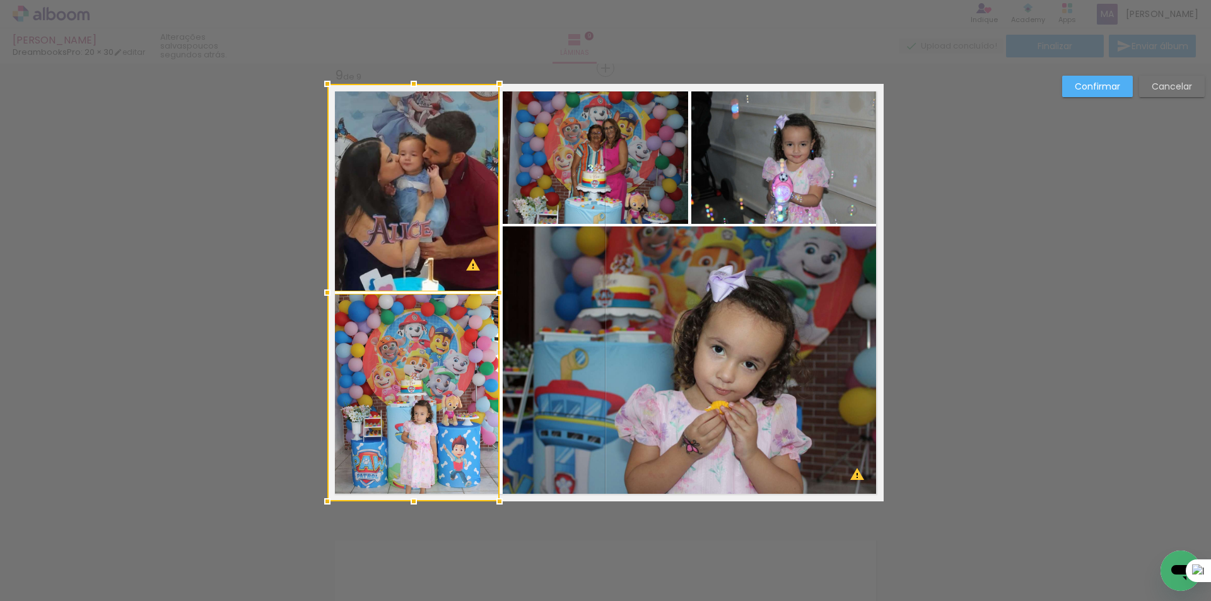
drag, startPoint x: 470, startPoint y: 293, endPoint x: 496, endPoint y: 301, distance: 27.5
click at [496, 301] on div at bounding box center [499, 292] width 25 height 25
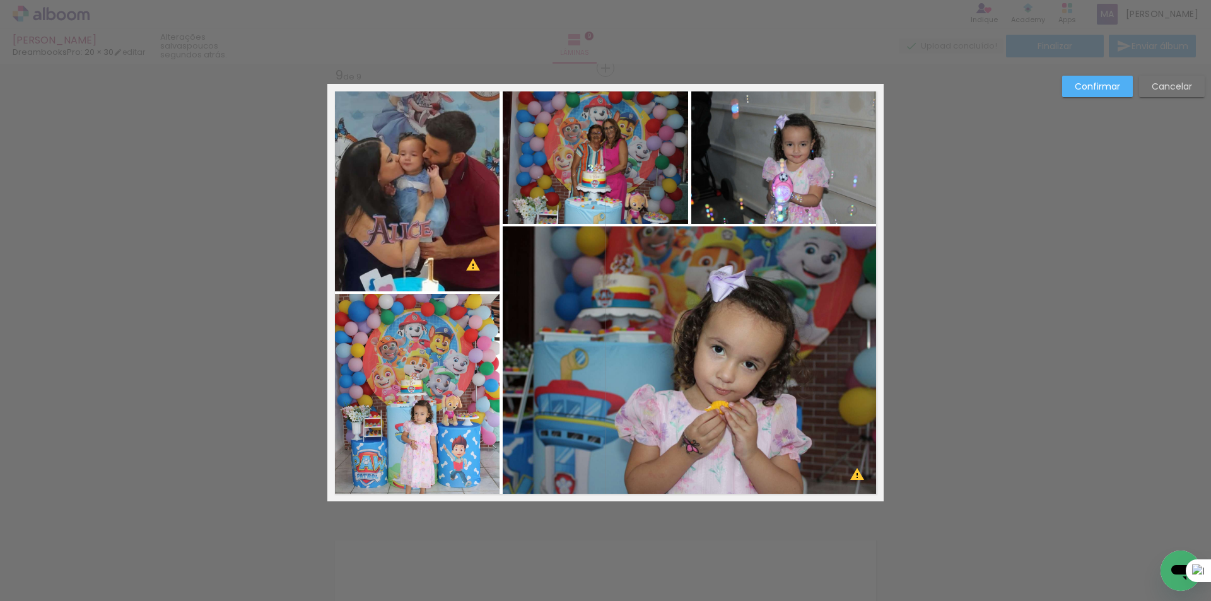
click at [0, 0] on slot "Confirmar" at bounding box center [0, 0] width 0 height 0
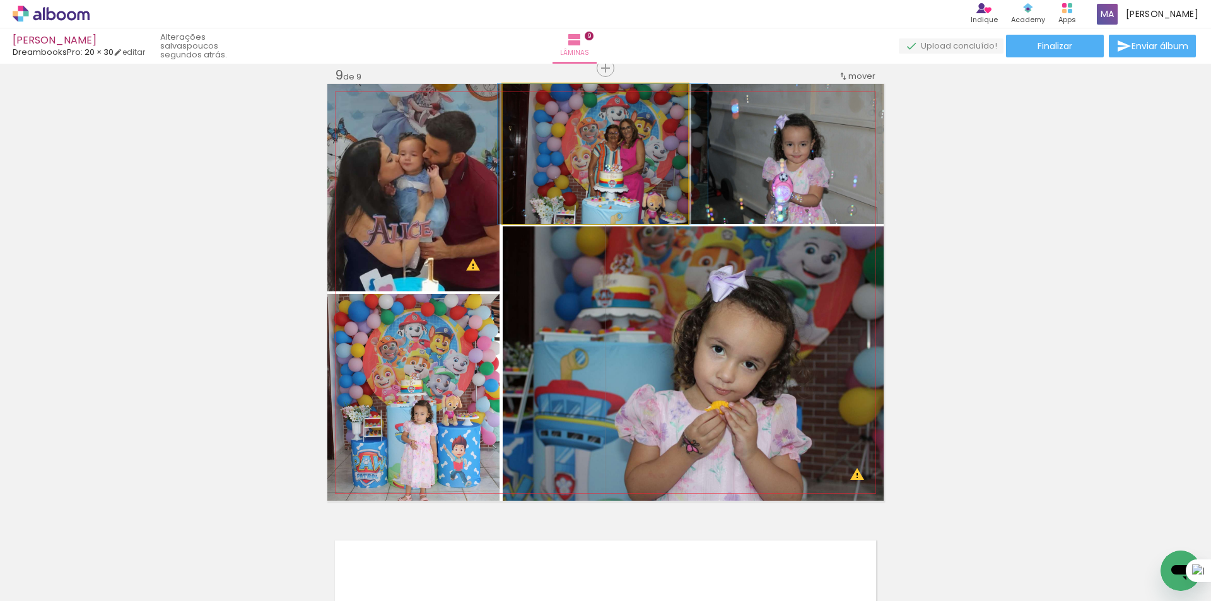
drag, startPoint x: 648, startPoint y: 160, endPoint x: 659, endPoint y: 159, distance: 10.8
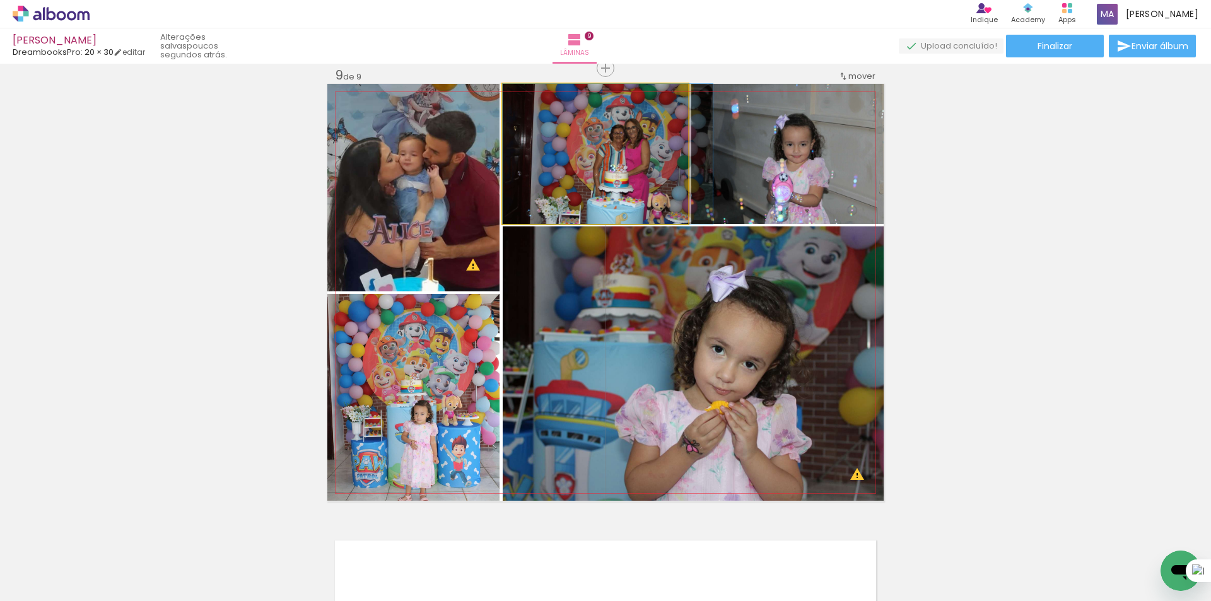
drag, startPoint x: 648, startPoint y: 168, endPoint x: 656, endPoint y: 168, distance: 7.6
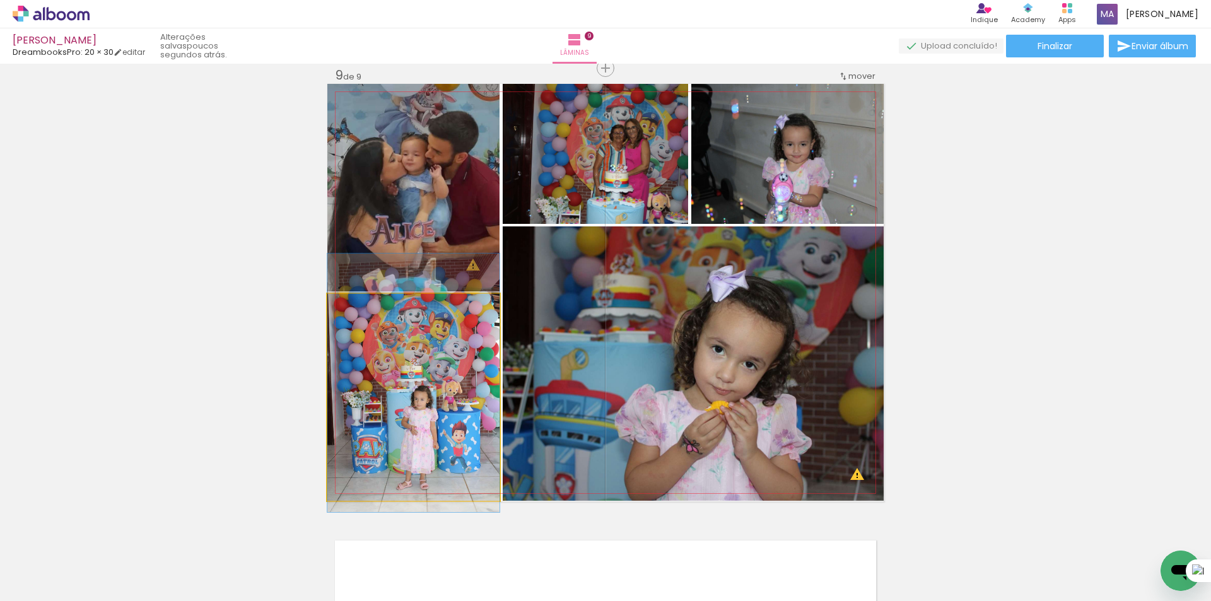
drag, startPoint x: 486, startPoint y: 400, endPoint x: 484, endPoint y: 386, distance: 14.6
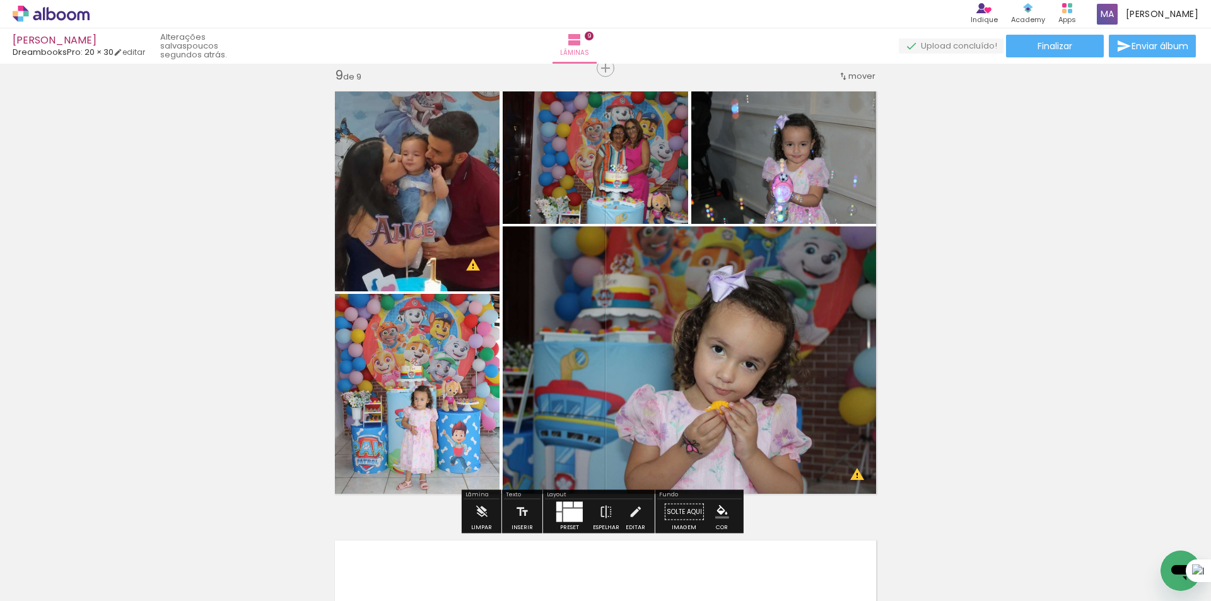
click at [1210, 366] on div at bounding box center [1210, 300] width 1 height 601
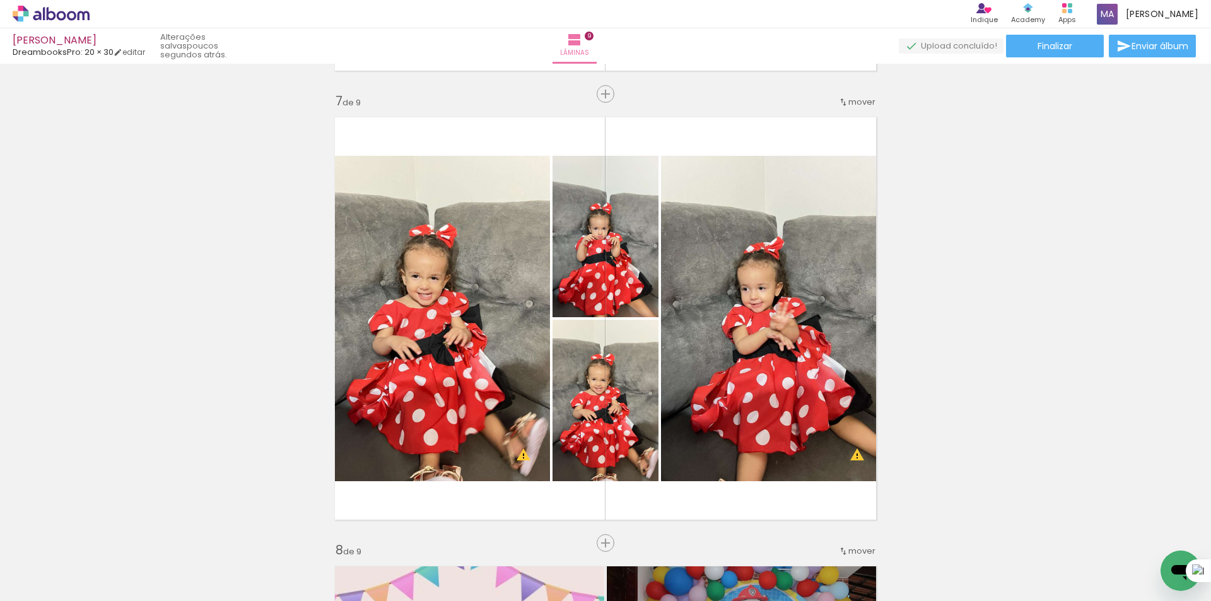
scroll to position [2662, 0]
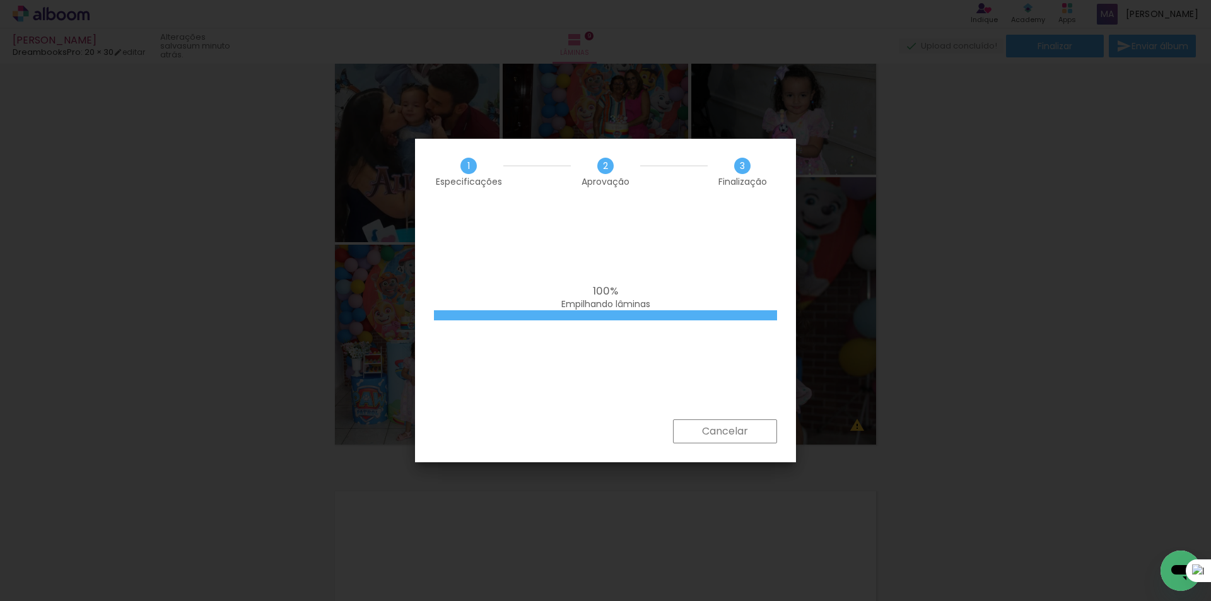
scroll to position [378, 0]
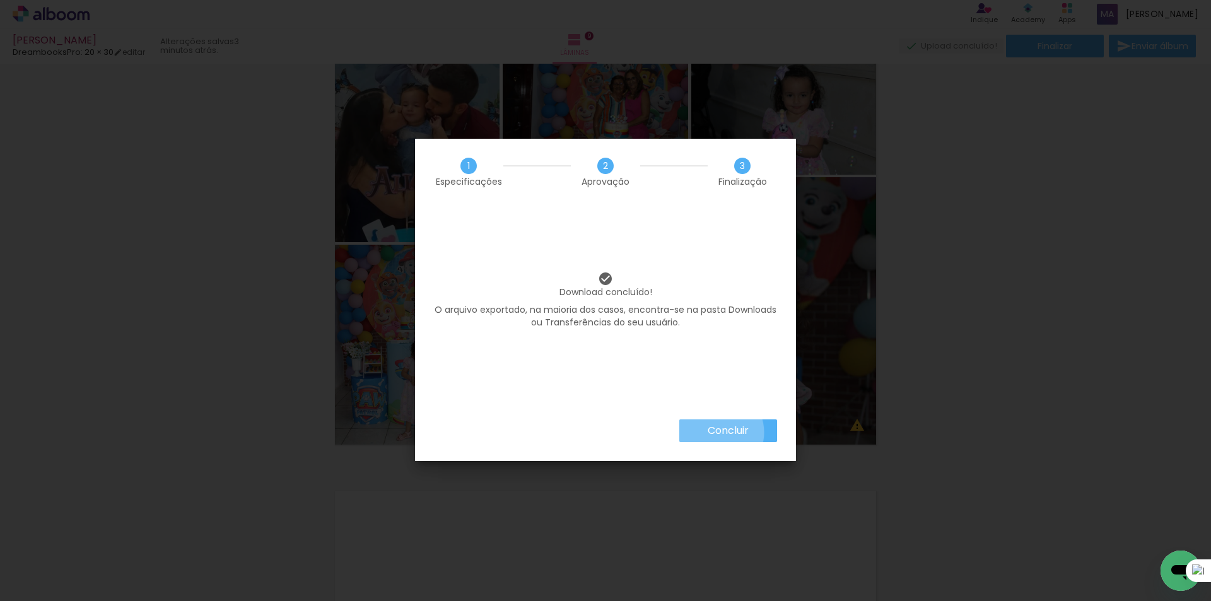
click at [0, 0] on slot "Concluir" at bounding box center [0, 0] width 0 height 0
